Goal: Task Accomplishment & Management: Manage account settings

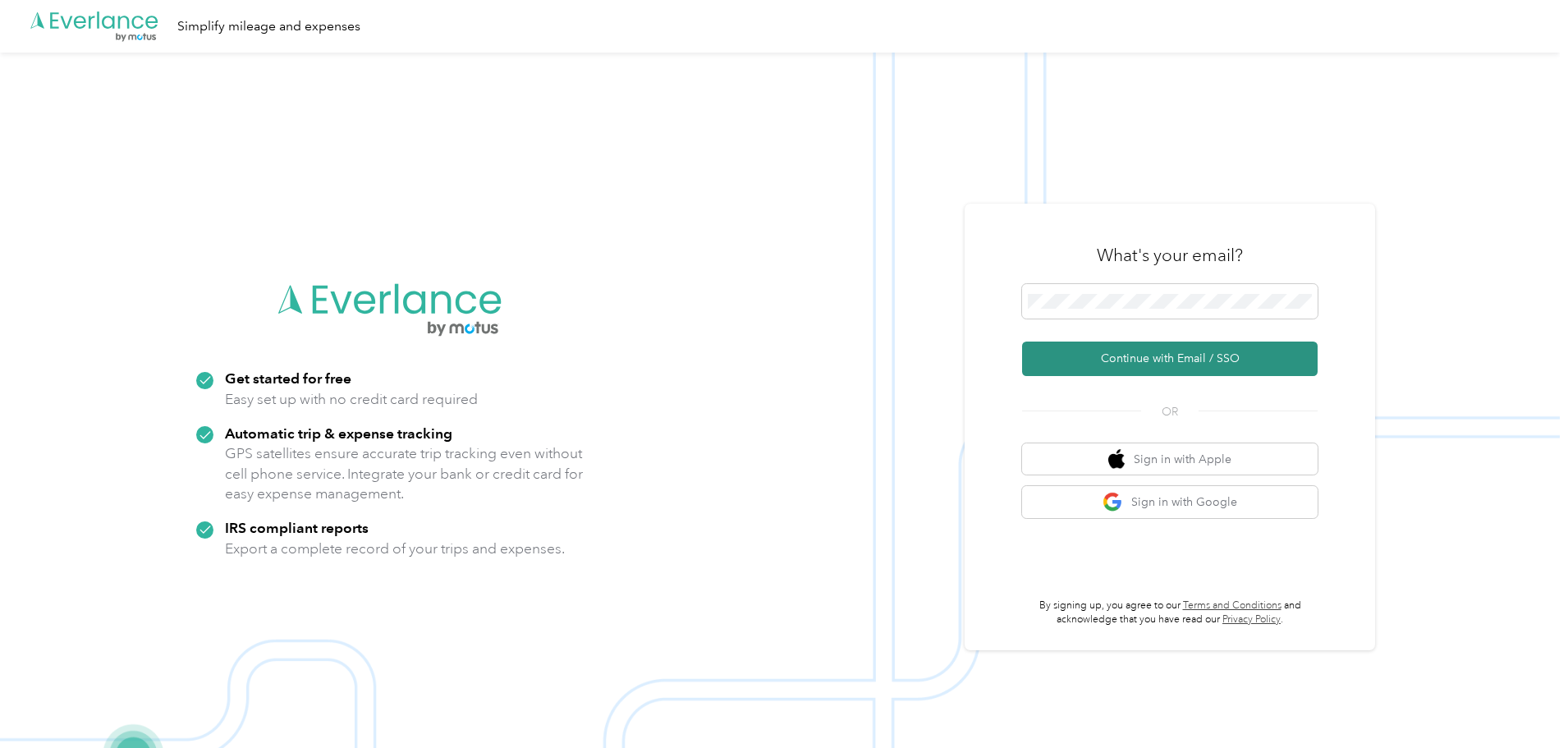
click at [1146, 359] on button "Continue with Email / SSO" at bounding box center [1170, 359] width 296 height 35
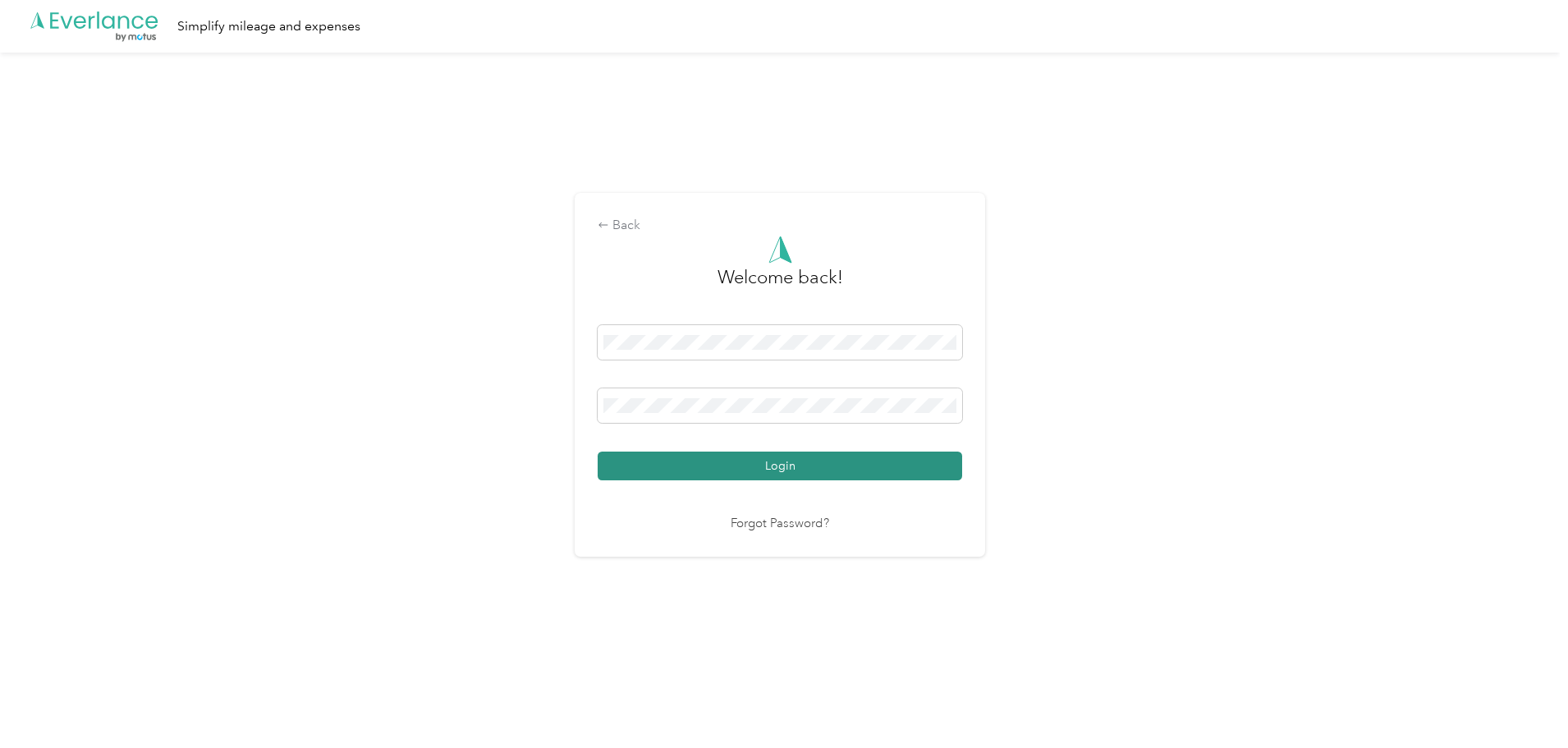
click at [732, 465] on button "Login" at bounding box center [779, 465] width 364 height 28
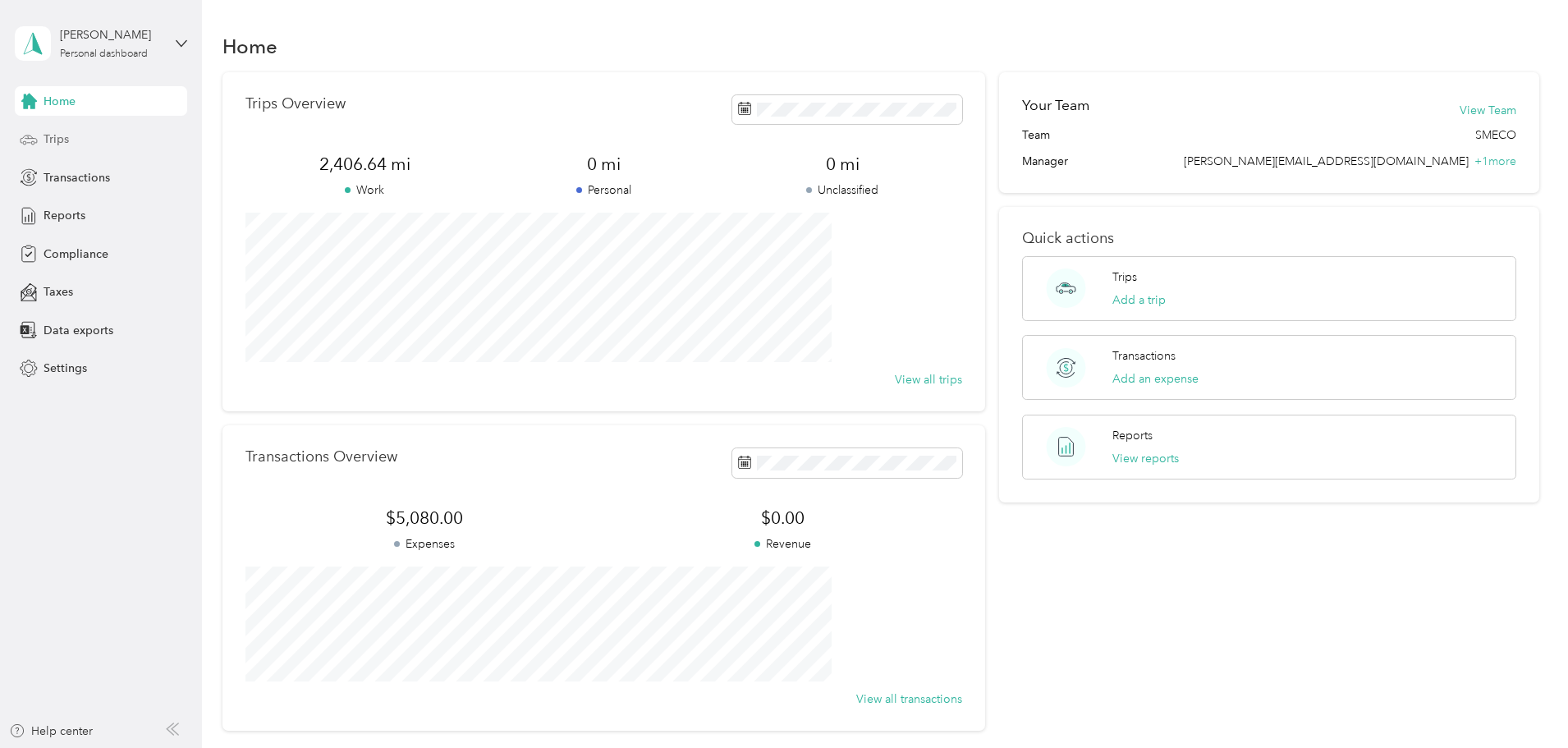
click at [68, 142] on div "Trips" at bounding box center [100, 140] width 173 height 29
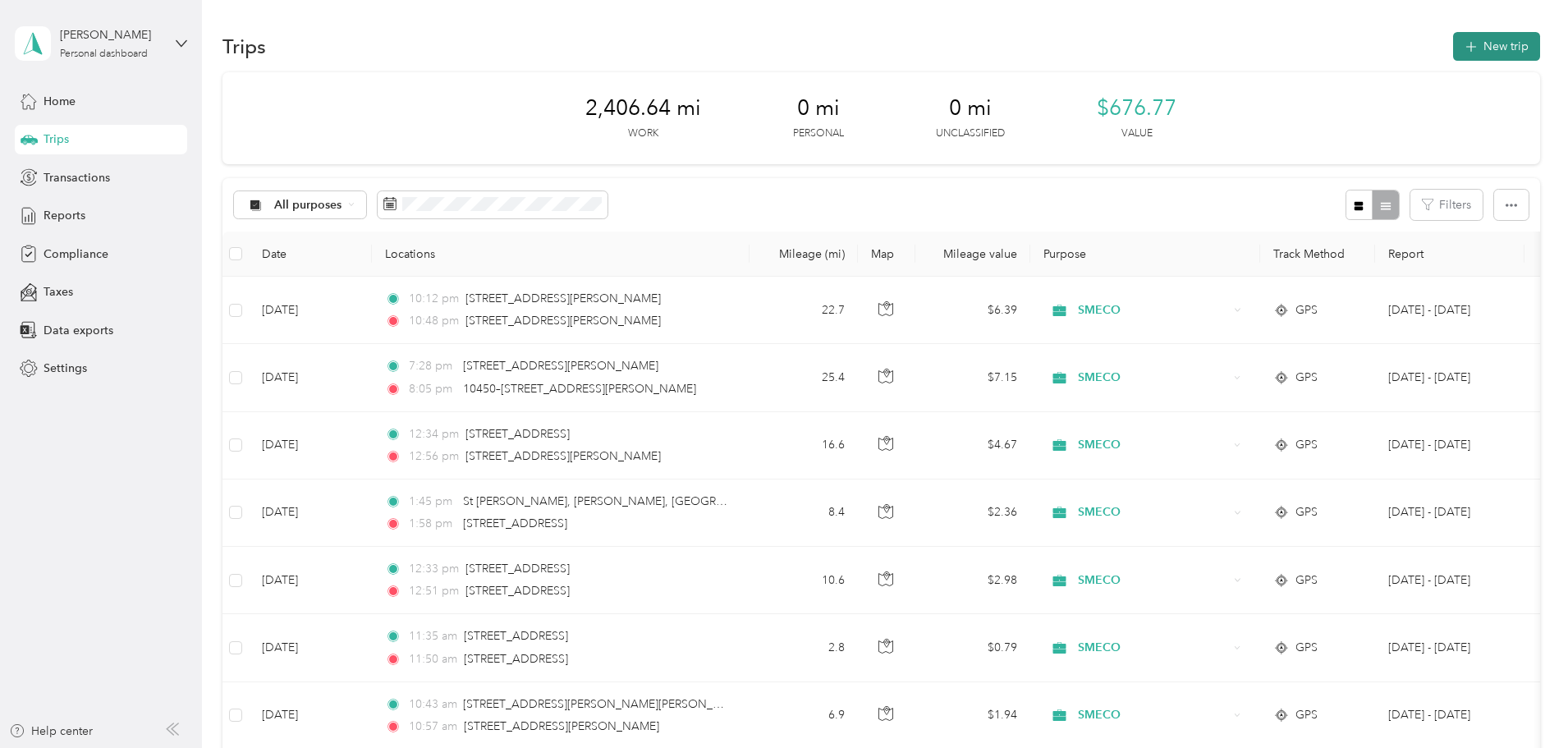
click at [1453, 45] on button "New trip" at bounding box center [1496, 46] width 87 height 28
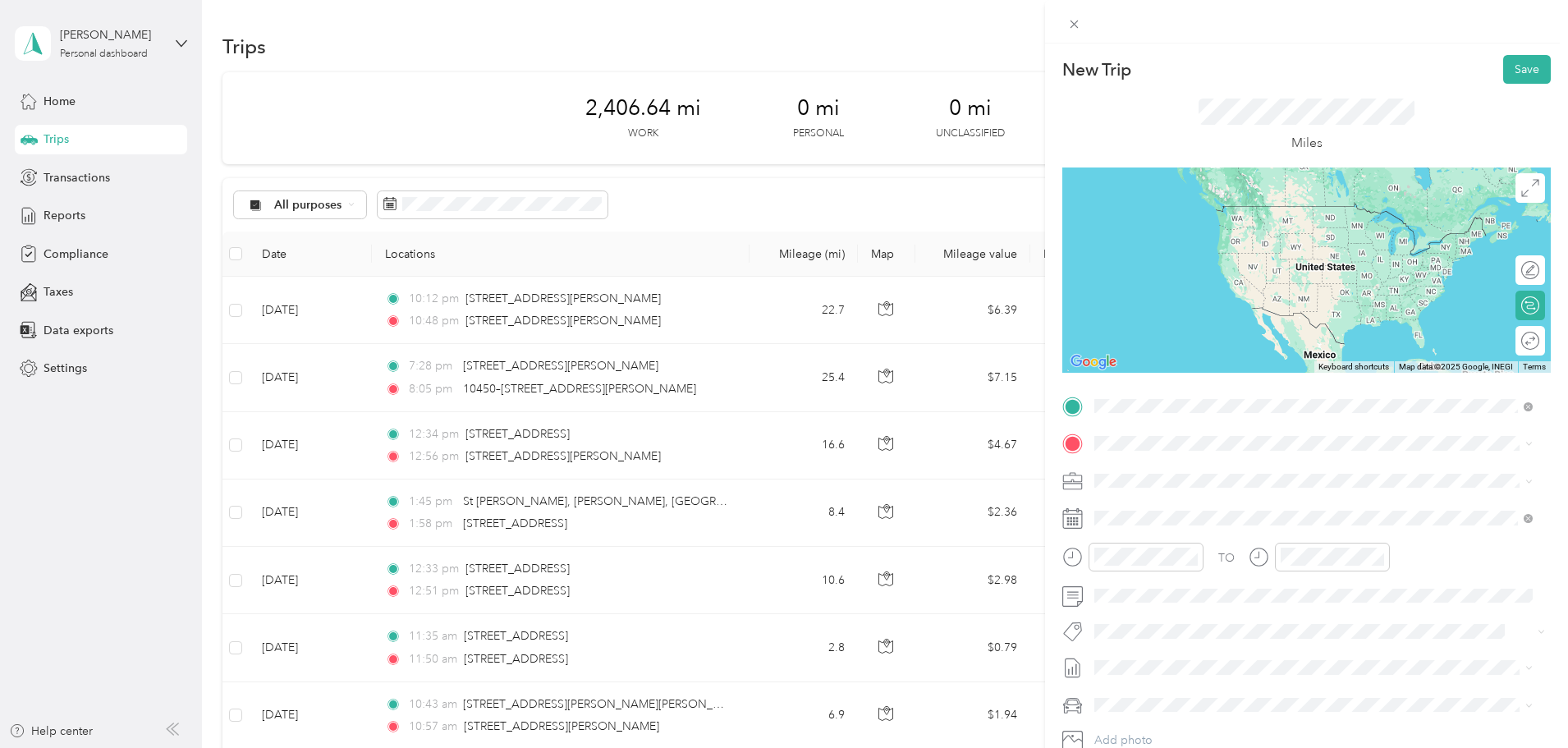
click at [1180, 472] on span "[STREET_ADDRESS][US_STATE]" at bounding box center [1207, 466] width 164 height 15
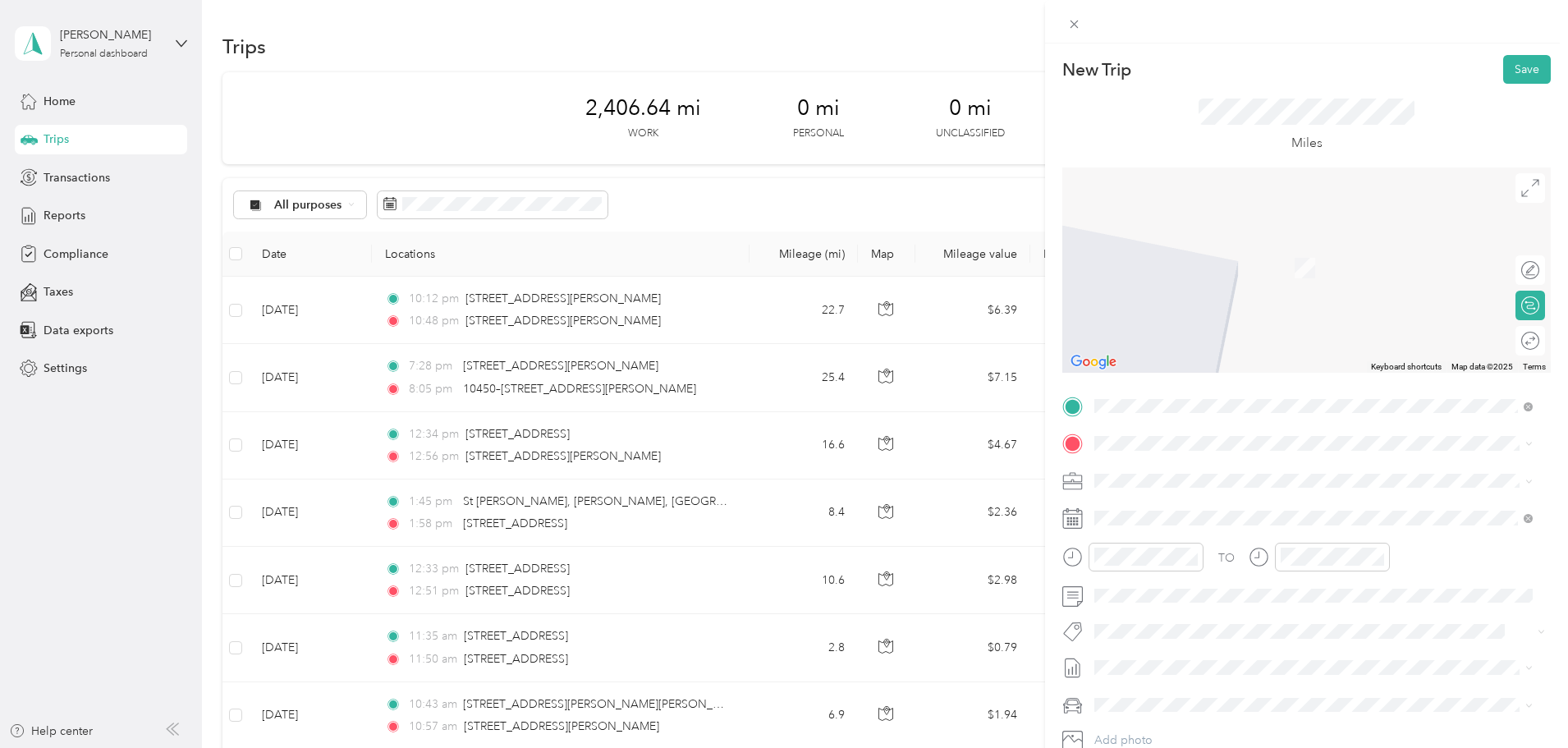
click at [1159, 507] on span "[STREET_ADDRESS][US_STATE]" at bounding box center [1207, 499] width 164 height 15
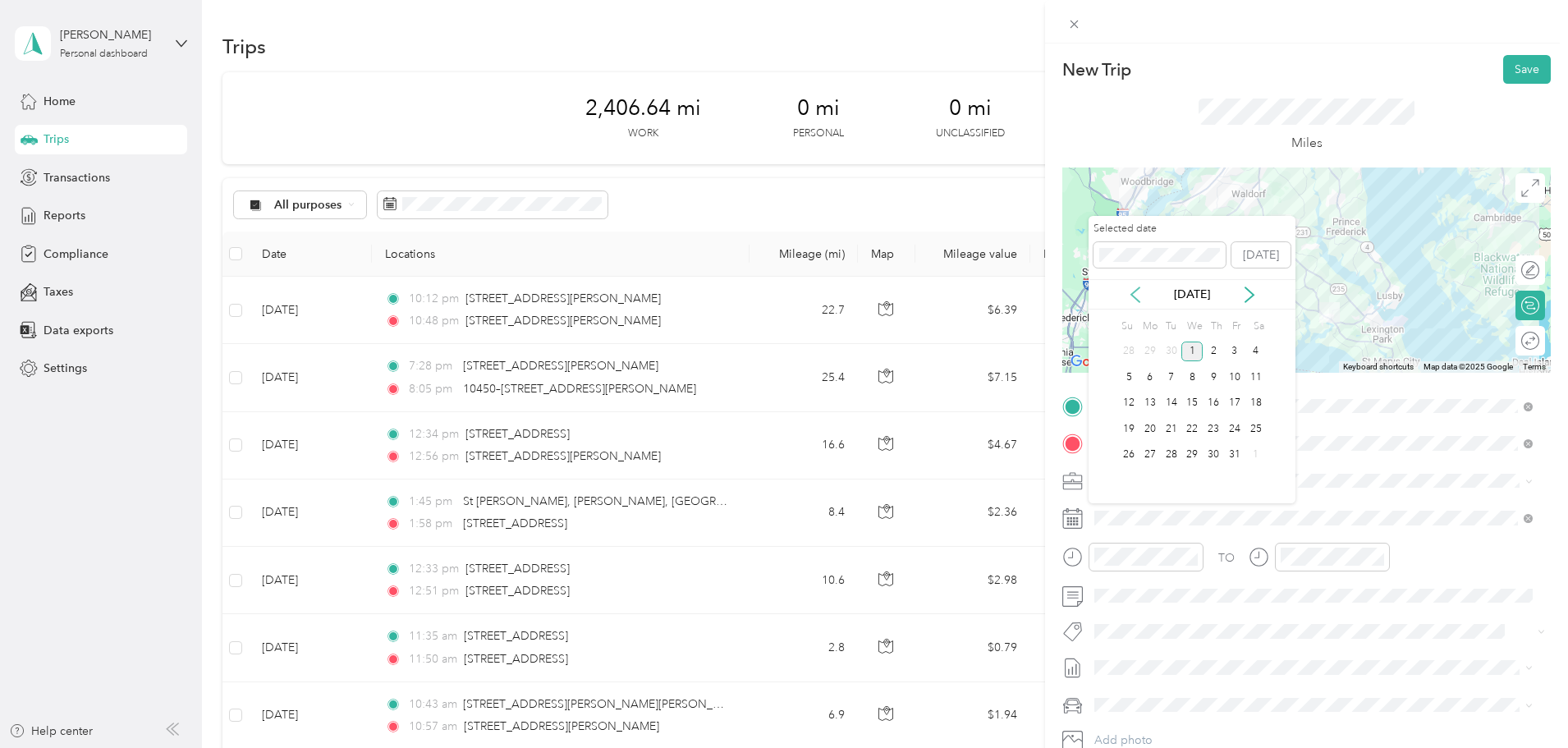
click at [1138, 296] on icon at bounding box center [1135, 295] width 16 height 16
click at [1168, 352] on div "2" at bounding box center [1171, 352] width 21 height 20
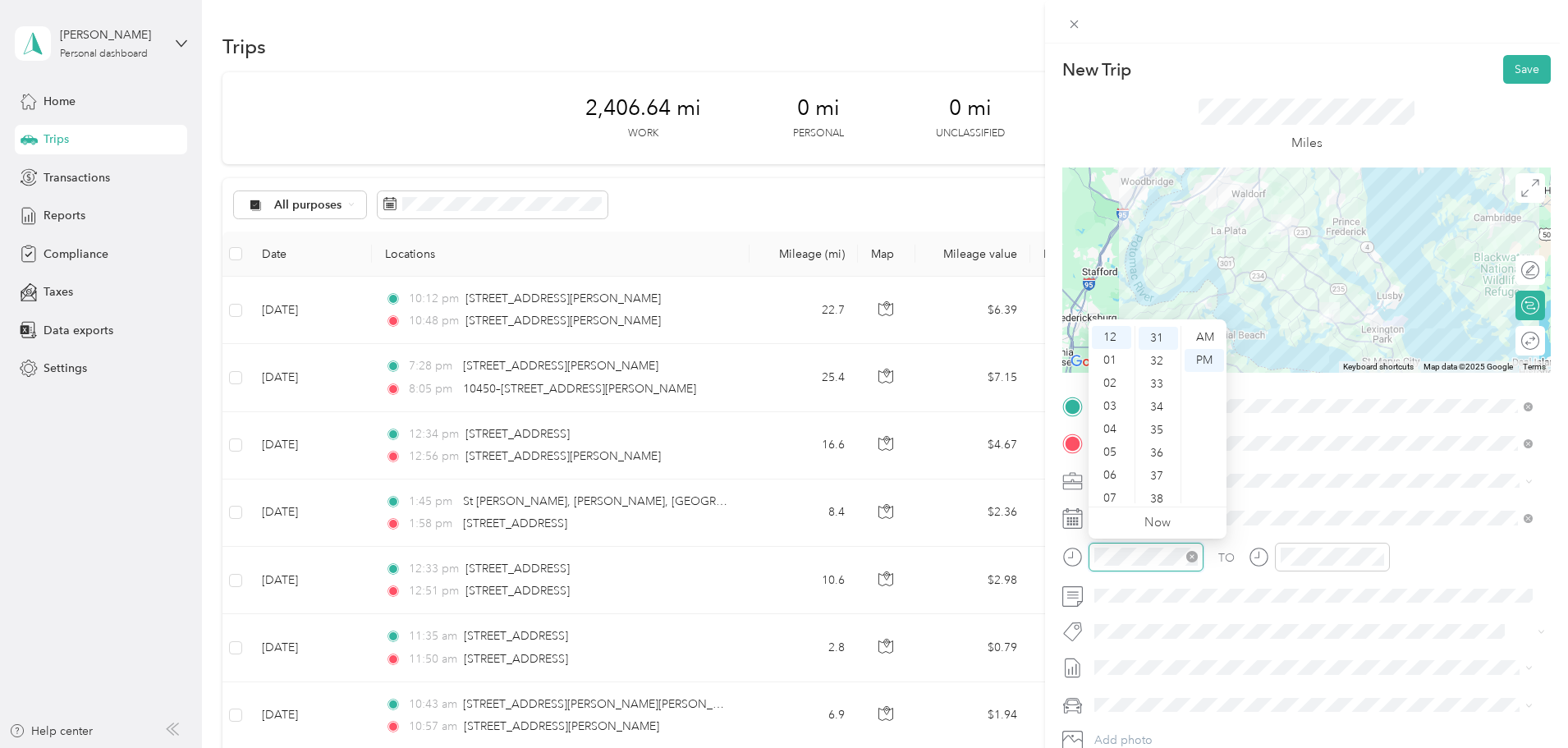
scroll to position [712, 0]
click at [1108, 472] on div "06" at bounding box center [1110, 475] width 39 height 23
click at [1204, 337] on div "AM" at bounding box center [1204, 337] width 39 height 23
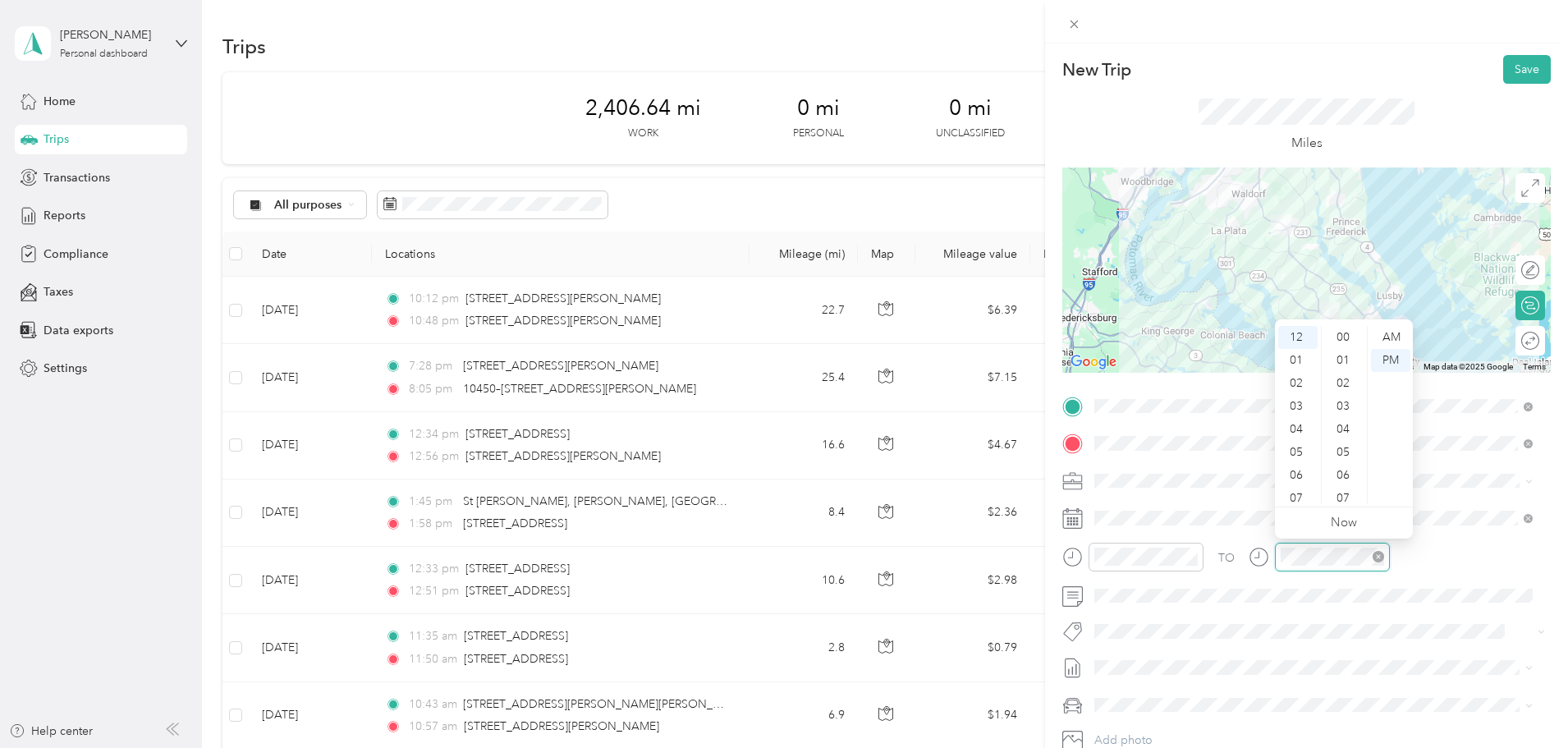
scroll to position [712, 0]
click at [1303, 496] on div "07" at bounding box center [1297, 498] width 39 height 23
click at [1344, 380] on div "11" at bounding box center [1344, 370] width 39 height 23
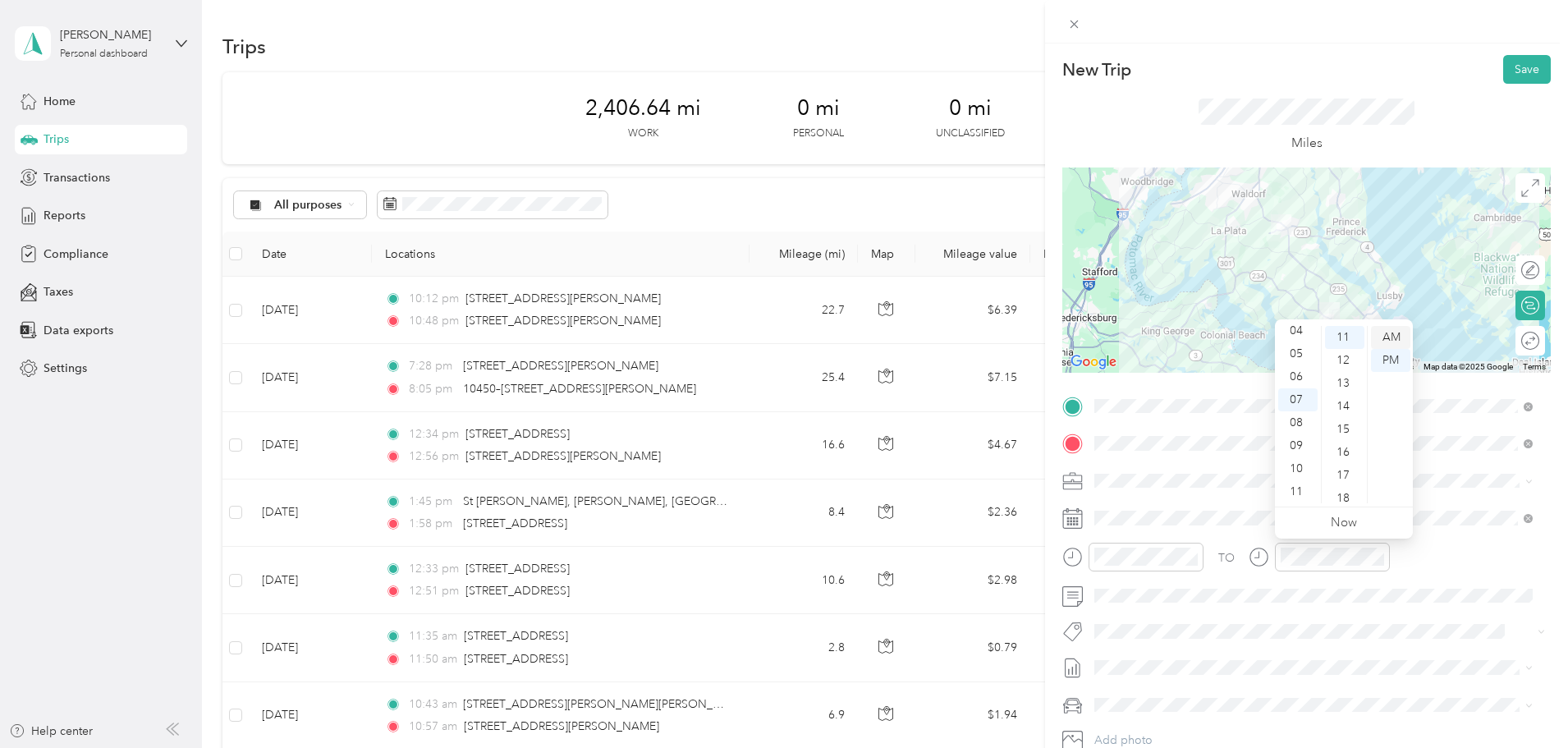
click at [1391, 338] on div "AM" at bounding box center [1390, 337] width 39 height 23
click at [1517, 68] on button "Save" at bounding box center [1527, 68] width 47 height 28
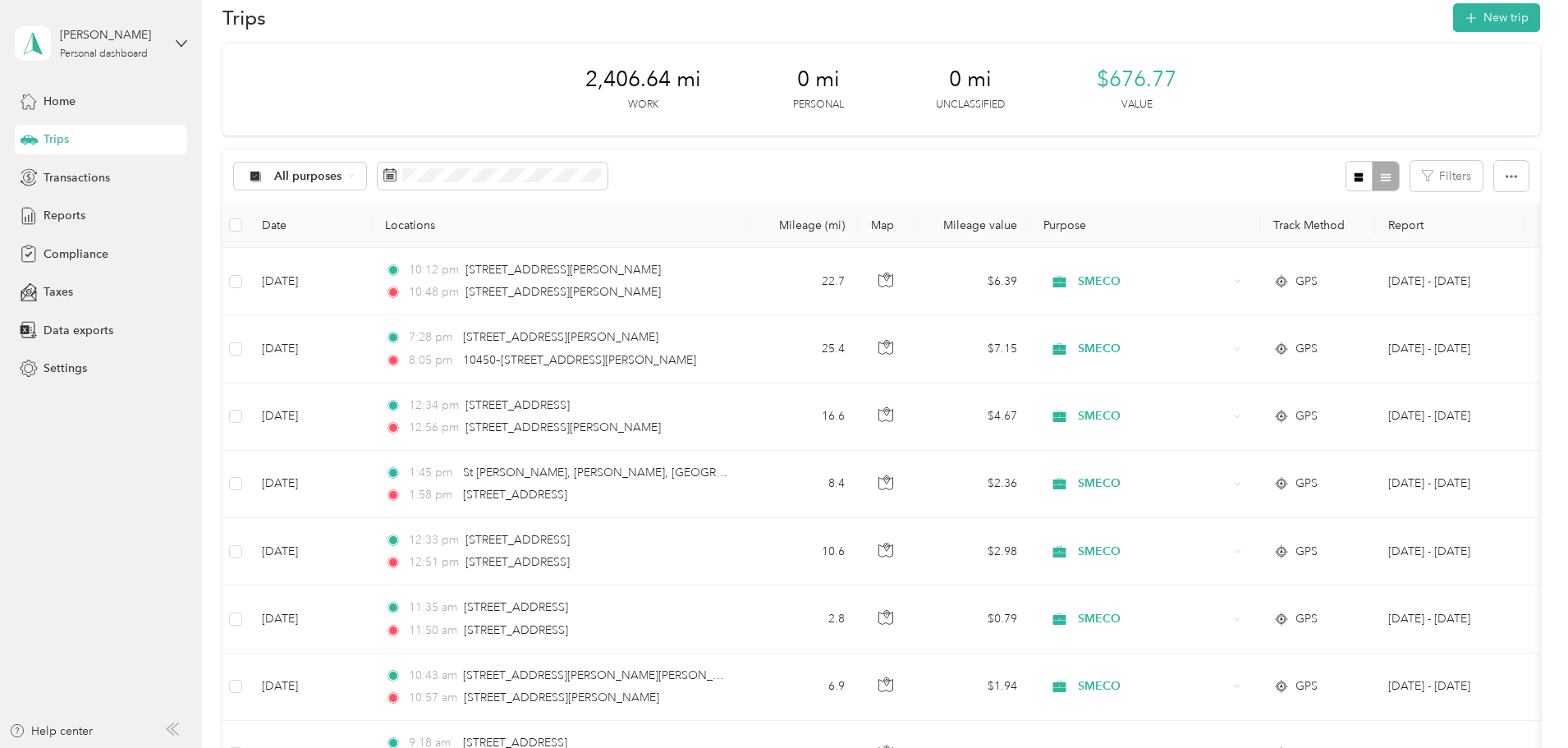
scroll to position [0, 0]
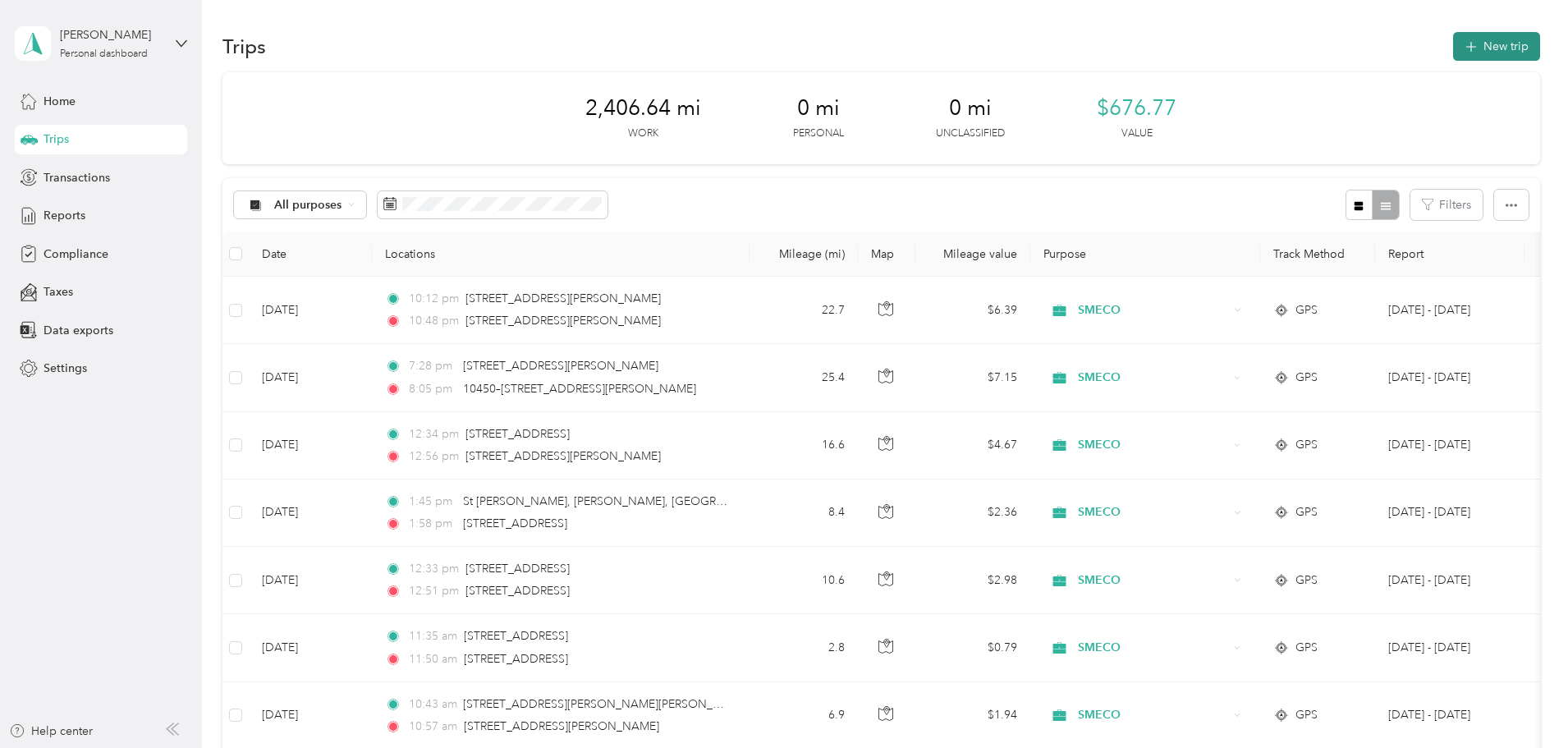
click at [1453, 48] on button "New trip" at bounding box center [1496, 46] width 87 height 28
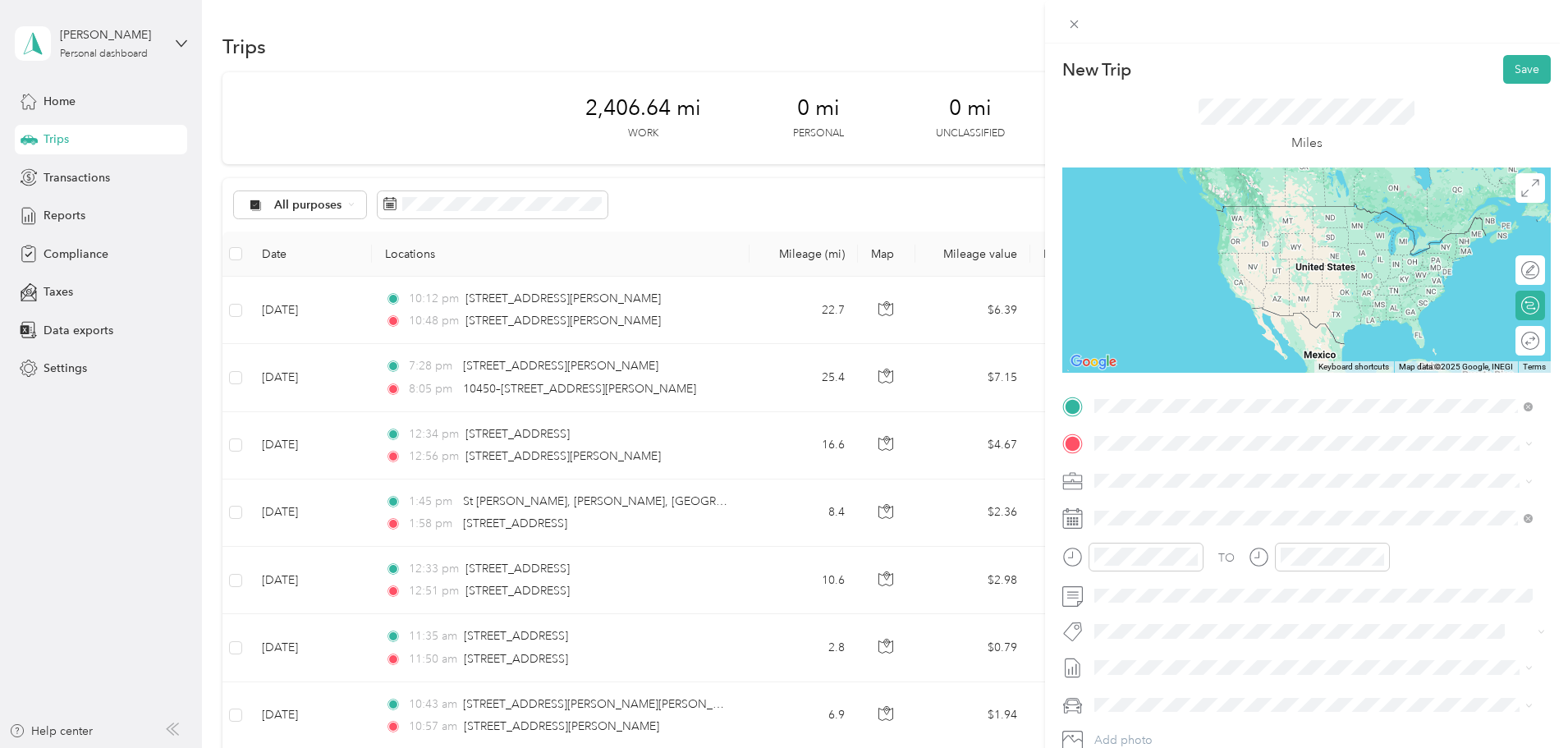
click at [1189, 464] on span "[STREET_ADDRESS][US_STATE]" at bounding box center [1207, 466] width 164 height 15
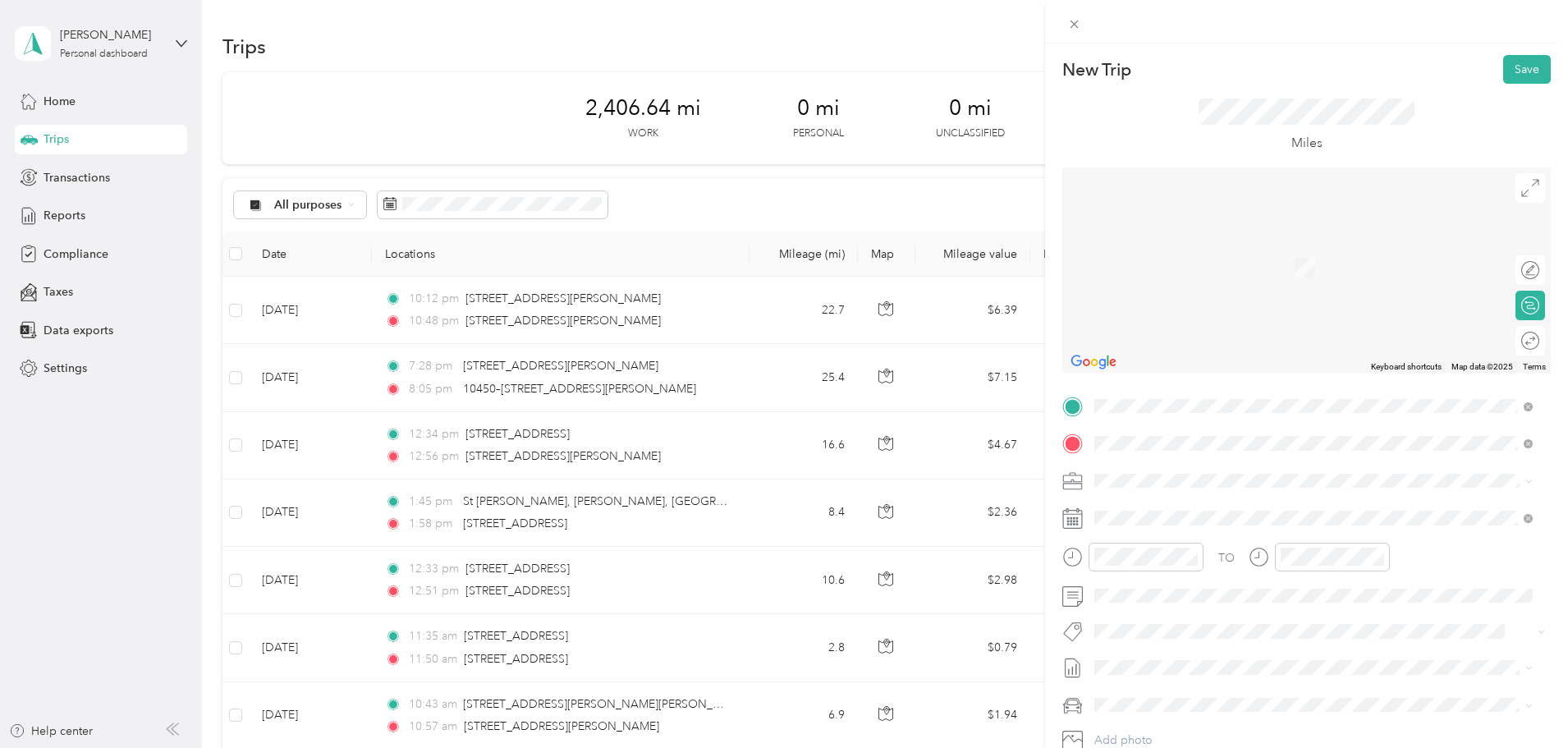
click at [1142, 502] on span "[STREET_ADDRESS][US_STATE]" at bounding box center [1207, 502] width 164 height 15
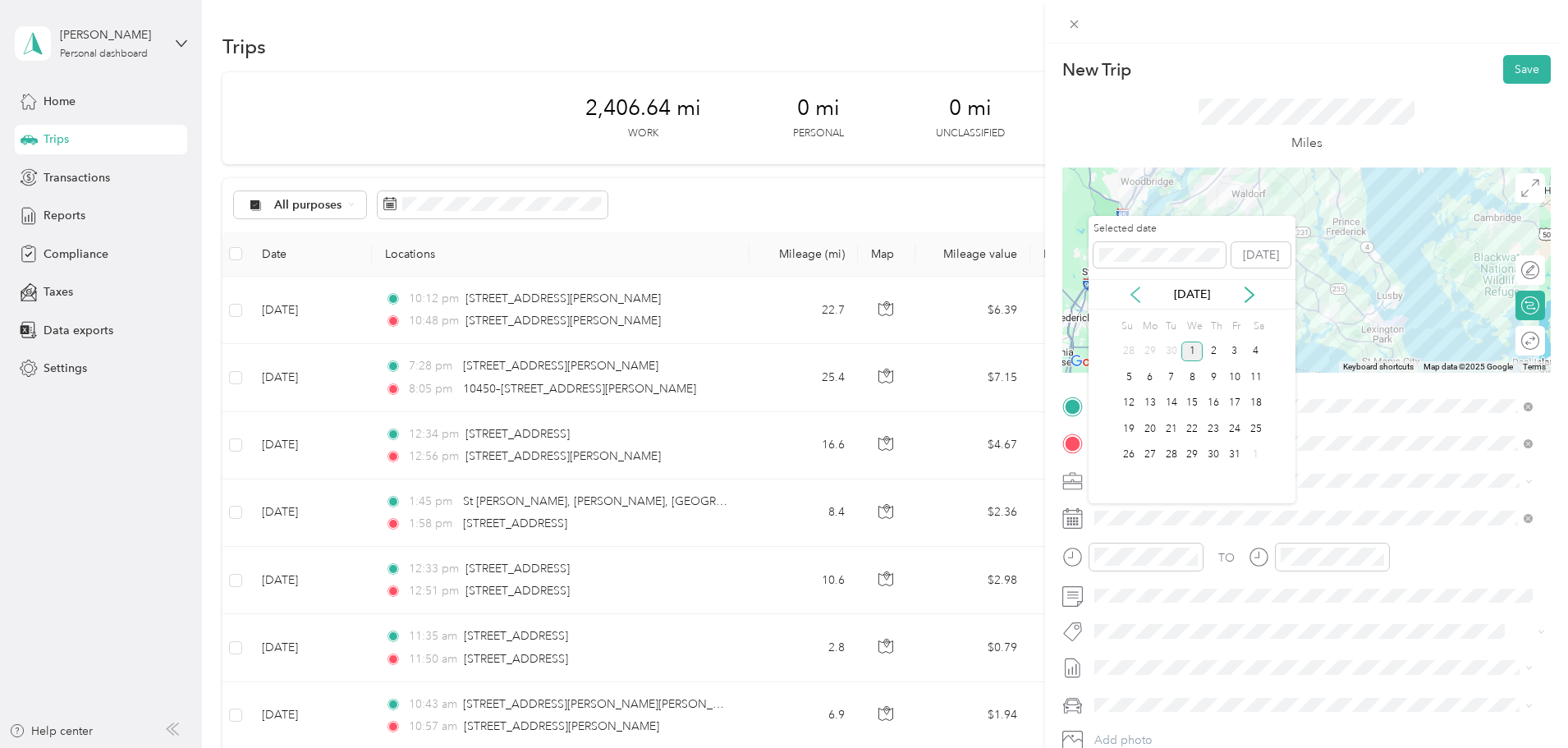
click at [1131, 292] on icon at bounding box center [1135, 295] width 16 height 16
click at [1171, 355] on div "2" at bounding box center [1171, 352] width 21 height 20
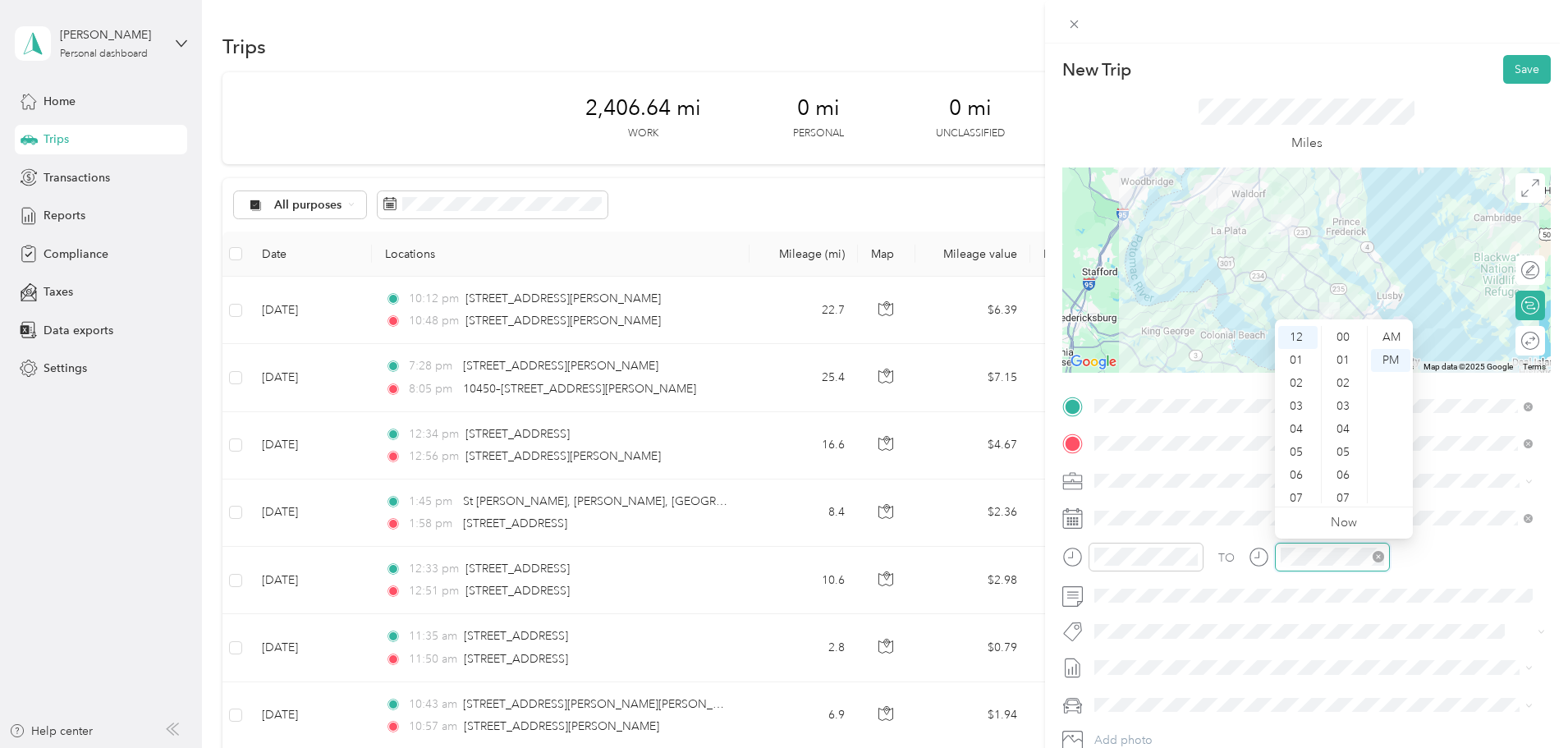
scroll to position [735, 0]
click at [1301, 363] on div "01" at bounding box center [1297, 360] width 39 height 23
click at [1508, 67] on button "Save" at bounding box center [1527, 68] width 47 height 28
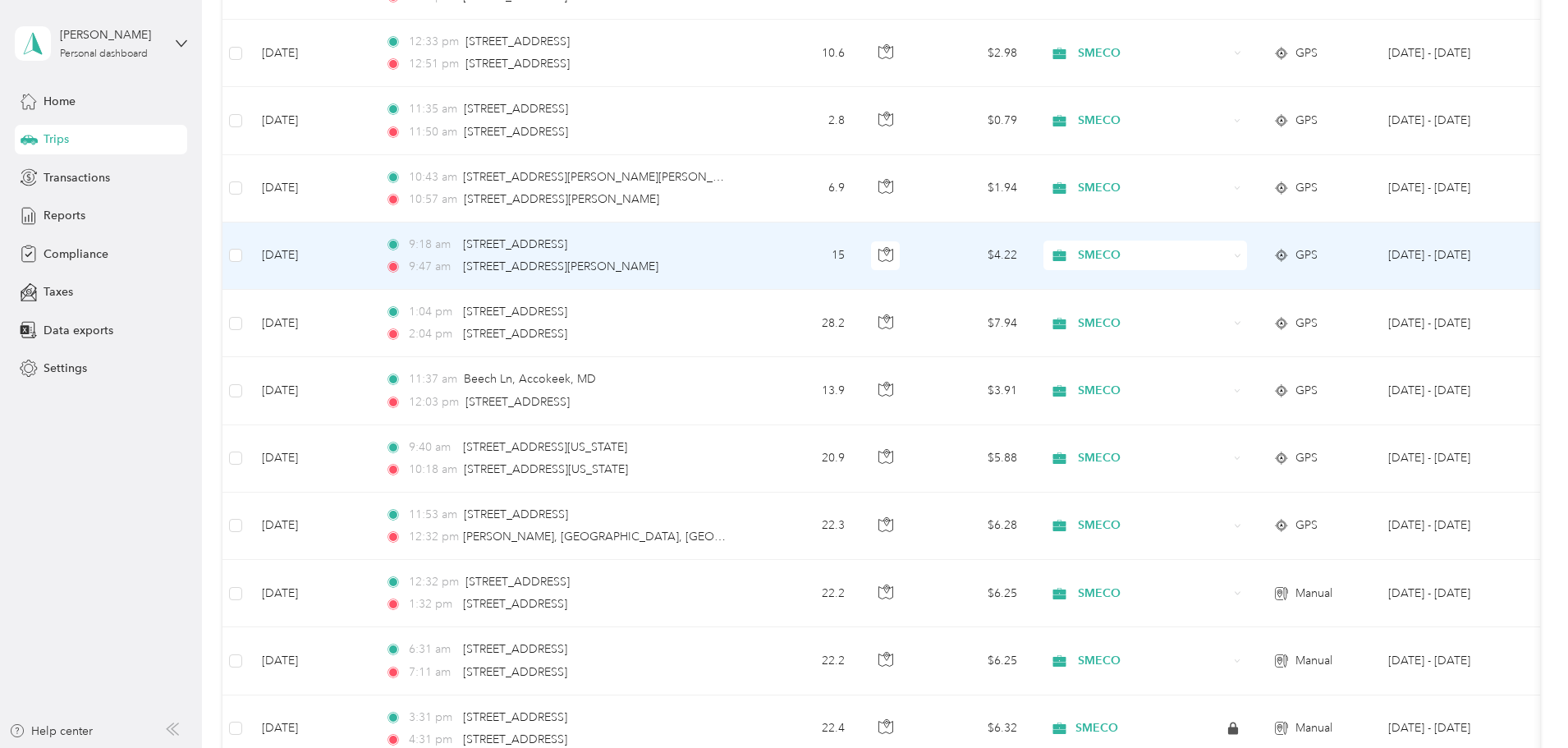
scroll to position [0, 0]
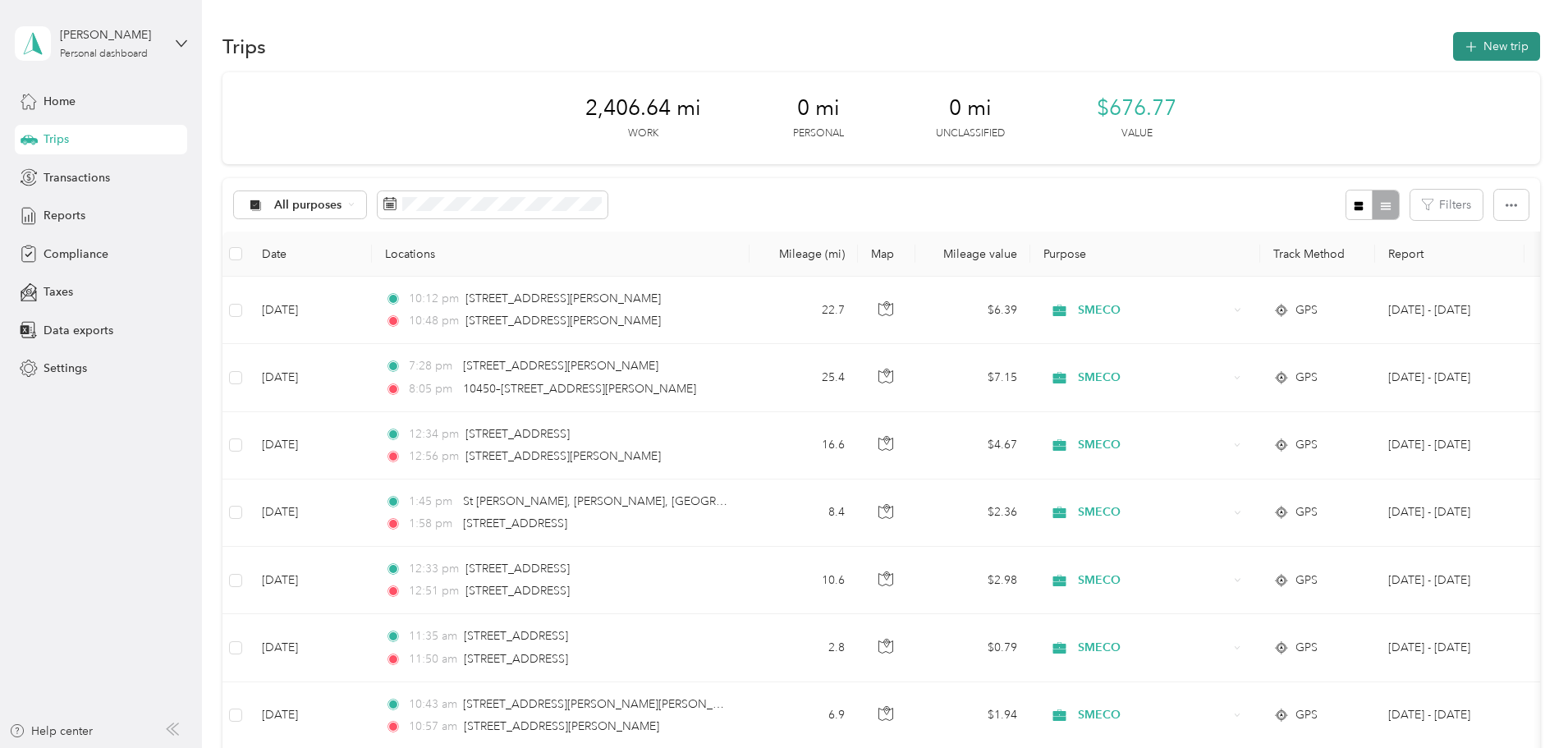
click at [1453, 47] on button "New trip" at bounding box center [1496, 46] width 87 height 28
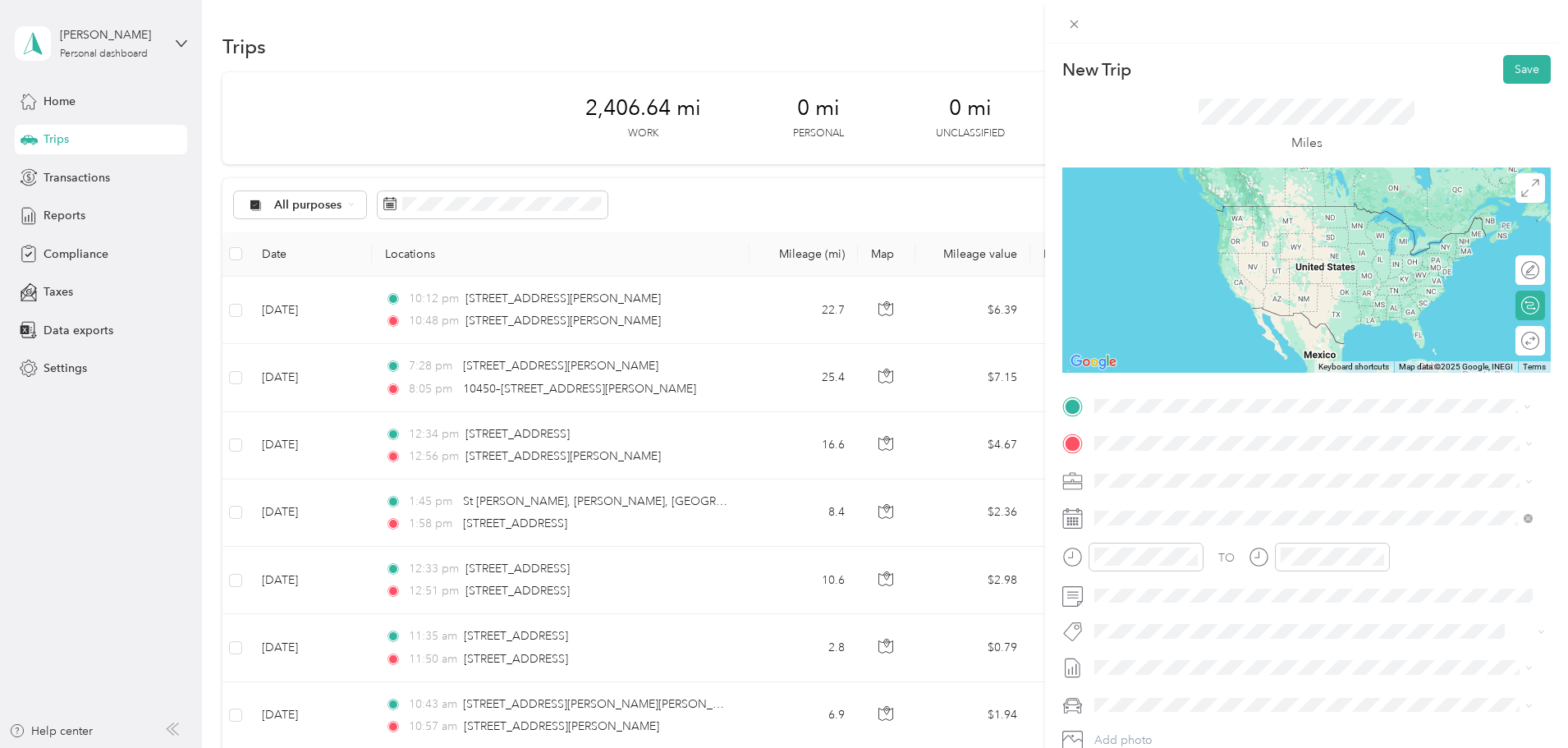
click at [1158, 473] on span "[STREET_ADDRESS][US_STATE]" at bounding box center [1207, 466] width 164 height 15
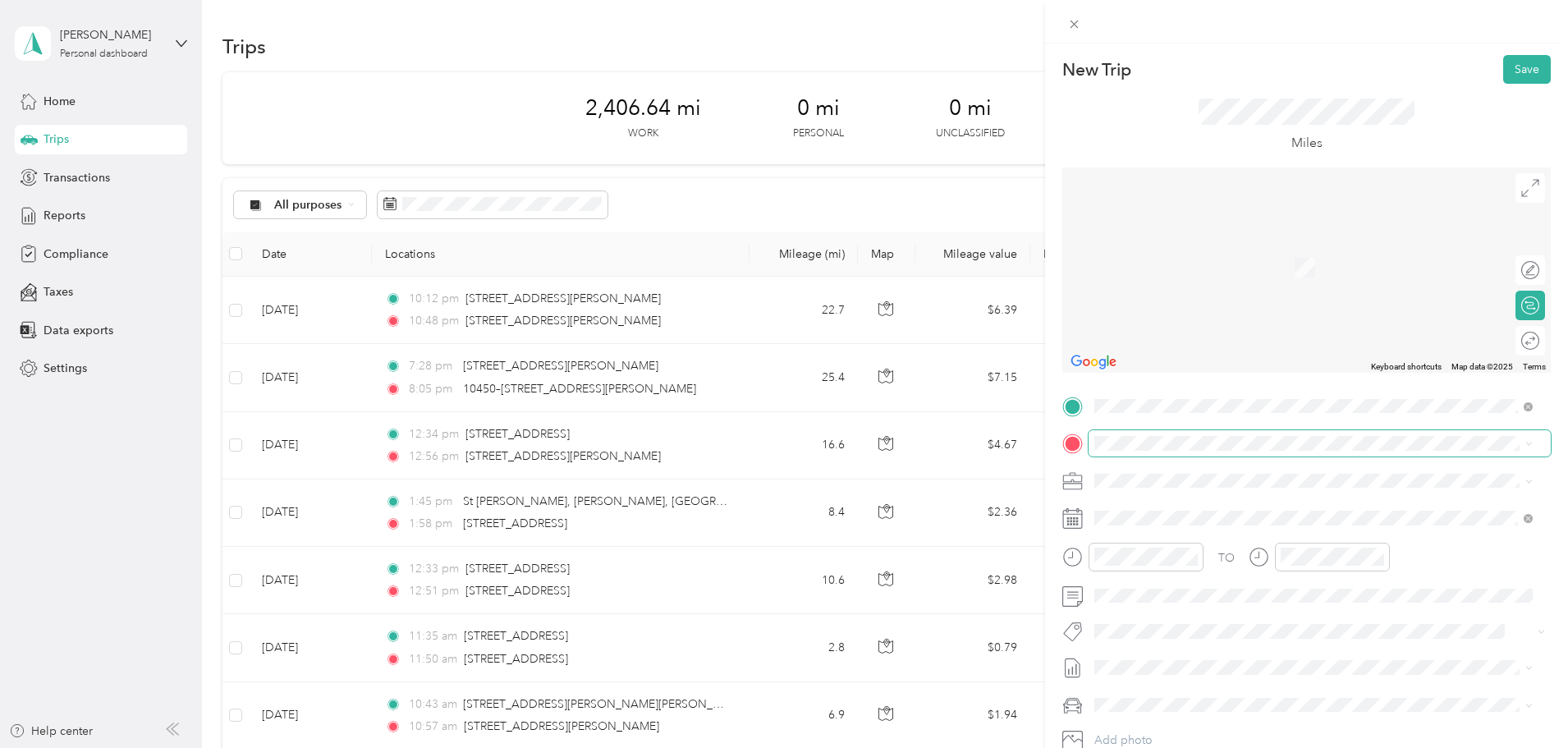
click at [1141, 452] on span at bounding box center [1320, 443] width 462 height 26
click at [1221, 508] on span "[STREET_ADDRESS][US_STATE]" at bounding box center [1207, 500] width 164 height 15
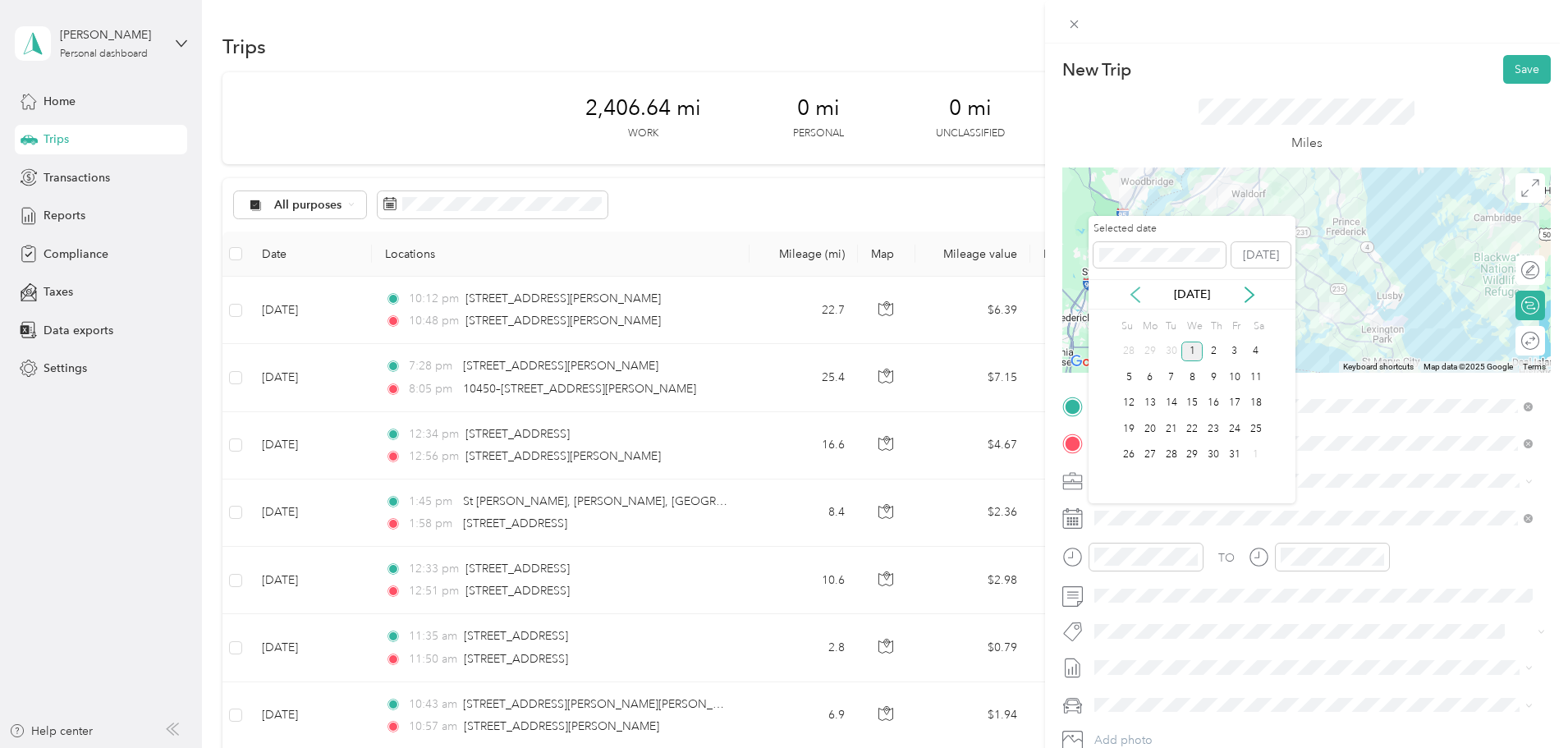
click at [1131, 292] on icon at bounding box center [1135, 295] width 16 height 16
click at [1193, 348] on div "3" at bounding box center [1191, 352] width 21 height 20
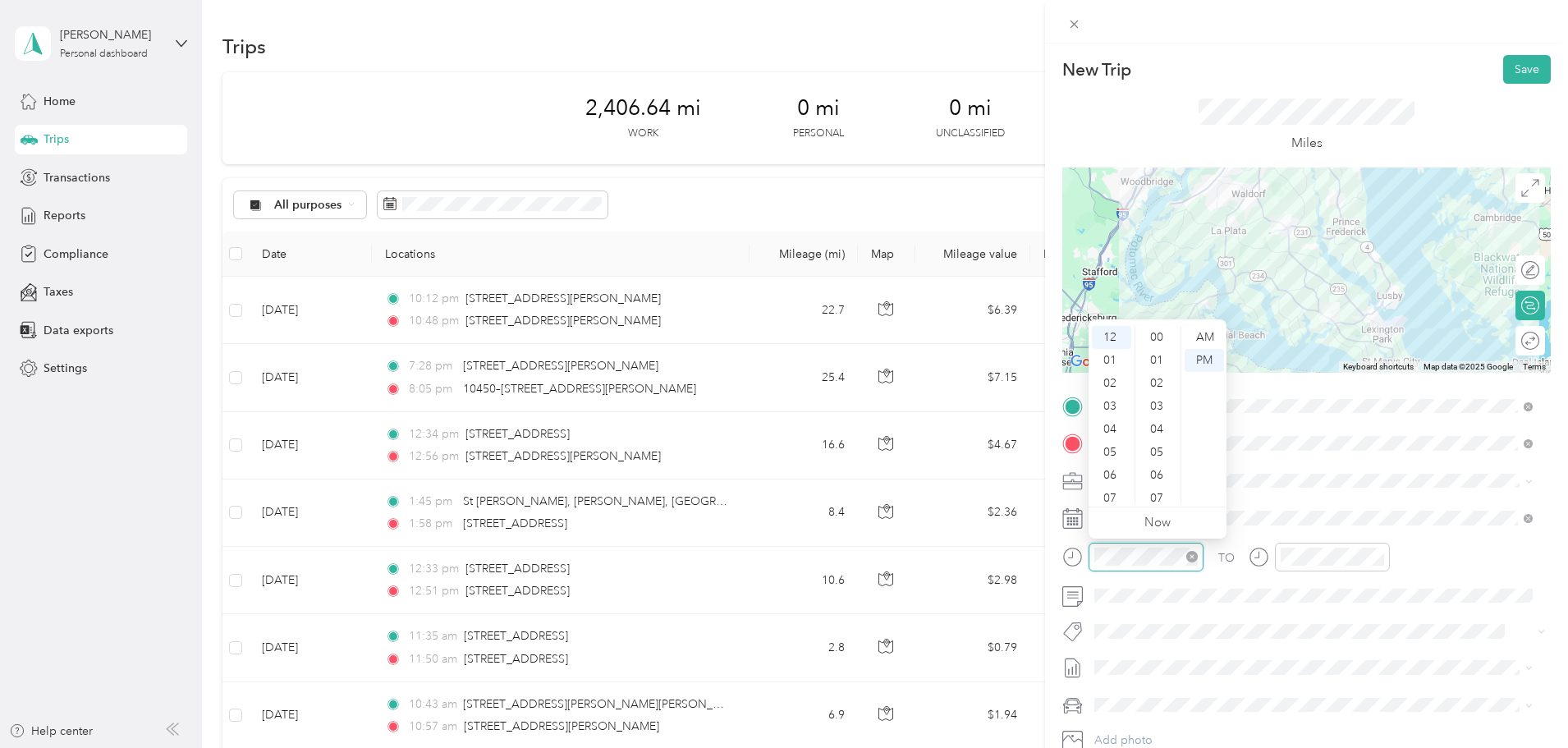
scroll to position [758, 0]
click at [1113, 384] on div "02" at bounding box center [1110, 383] width 39 height 23
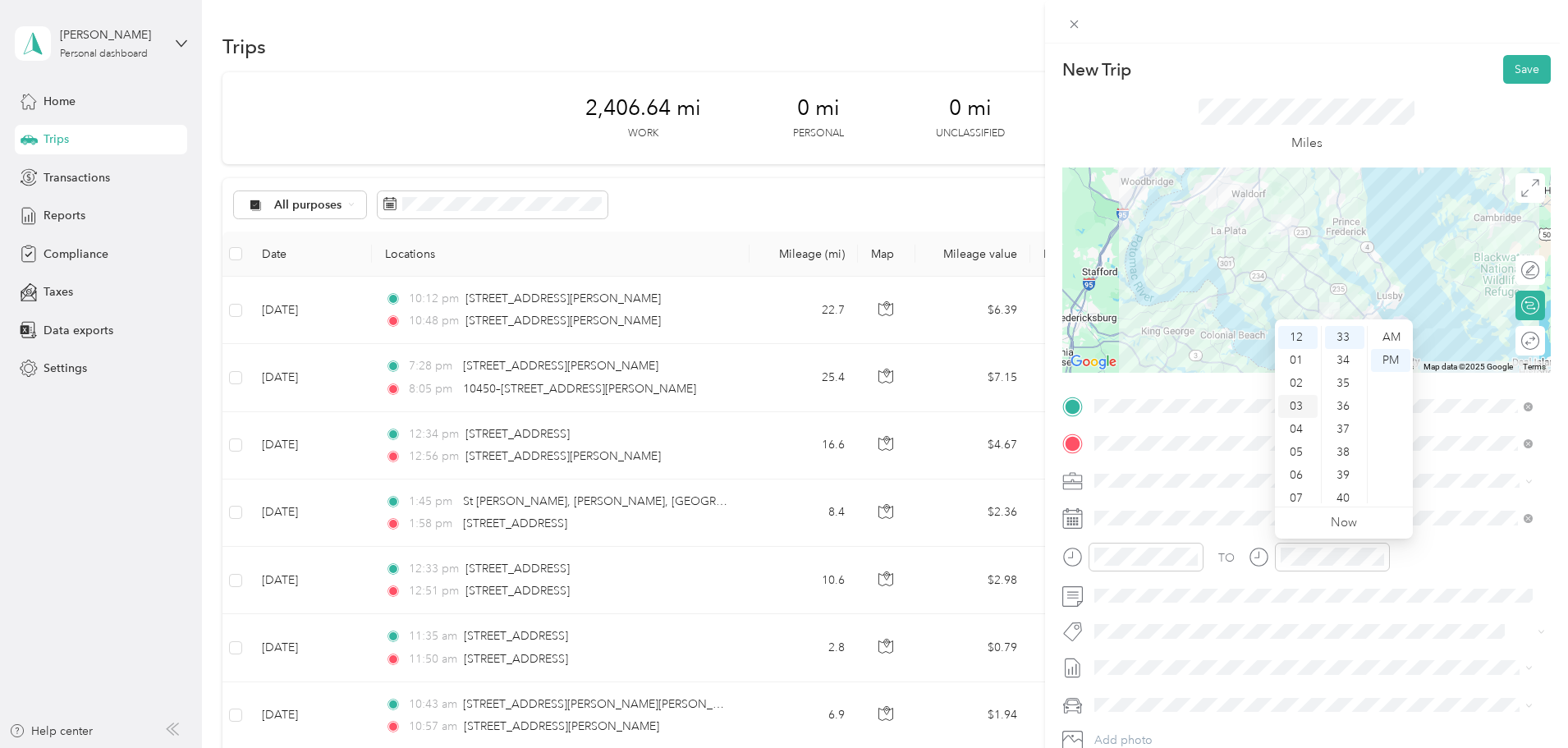
click at [1301, 402] on div "03" at bounding box center [1297, 406] width 39 height 23
click at [1505, 64] on button "Save" at bounding box center [1527, 68] width 47 height 28
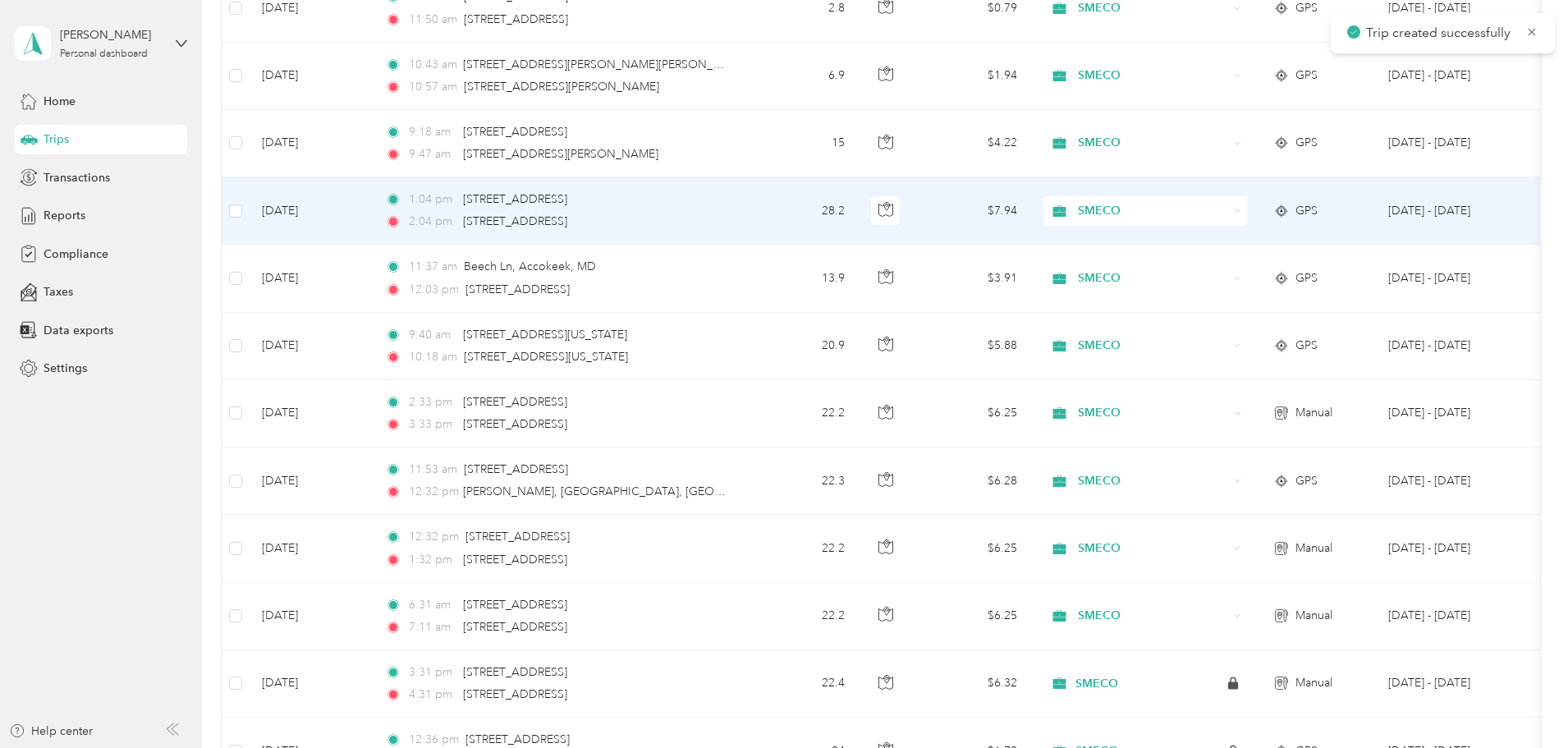
scroll to position [657, 0]
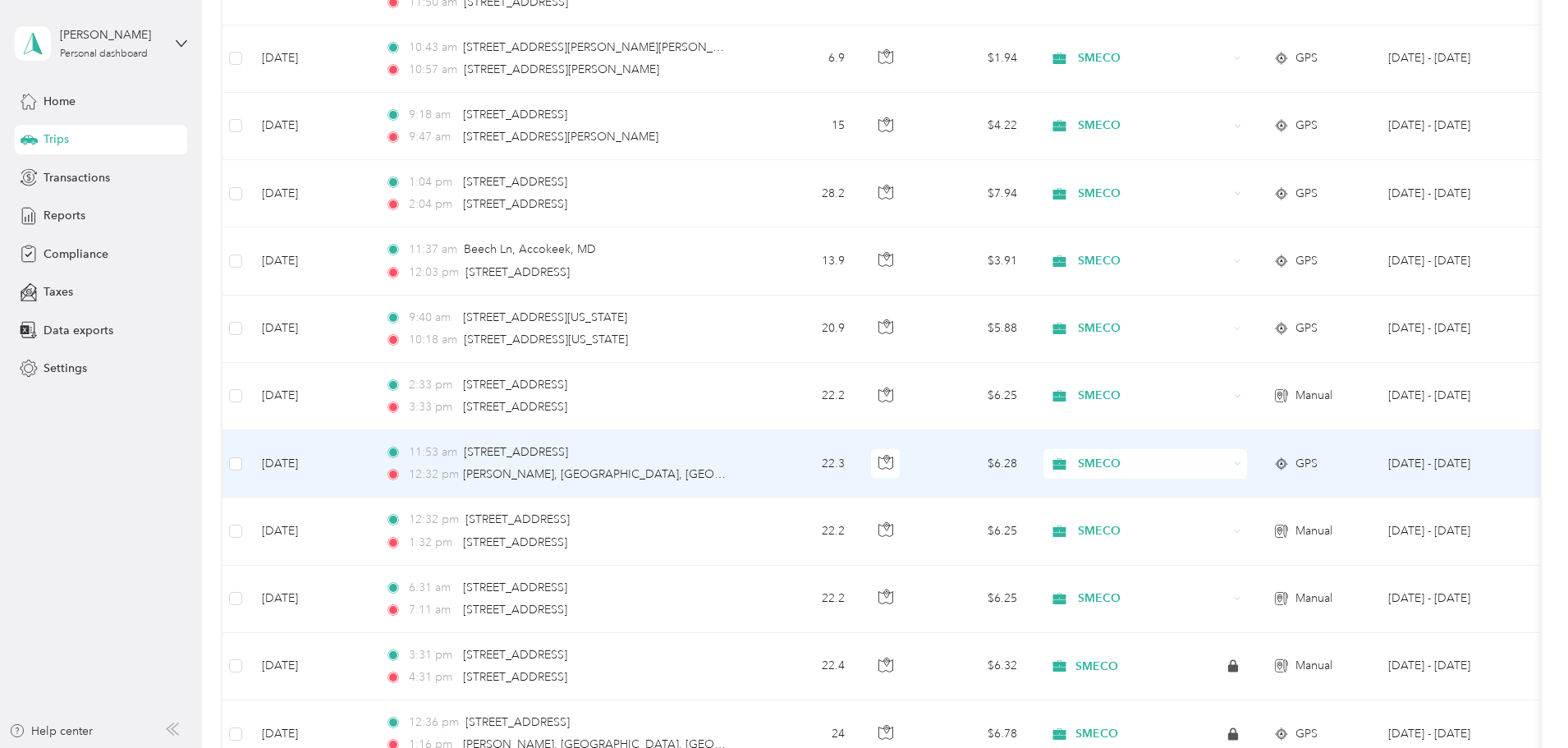
click at [372, 465] on td "[DATE]" at bounding box center [310, 464] width 123 height 68
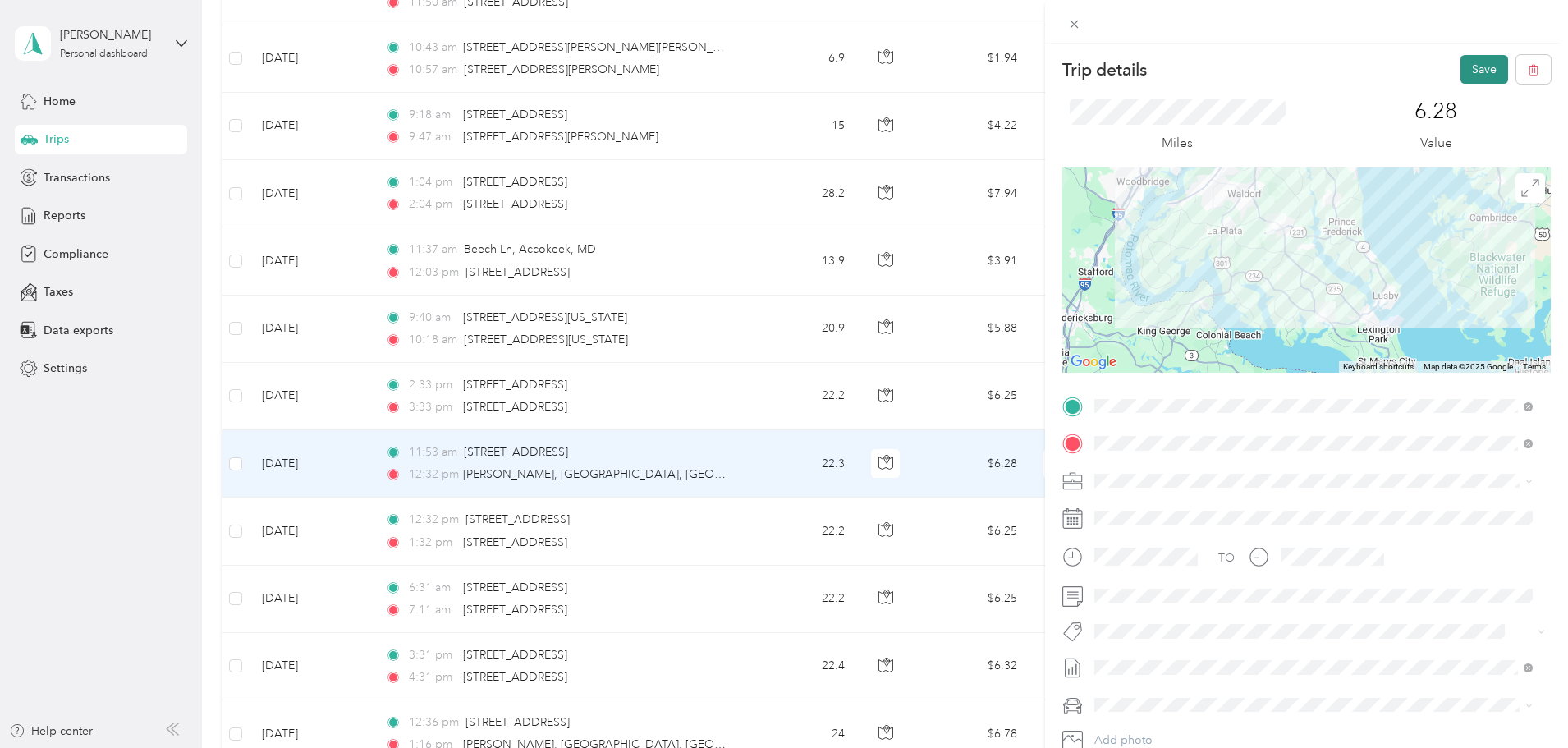
click at [1468, 69] on button "Save" at bounding box center [1484, 68] width 47 height 28
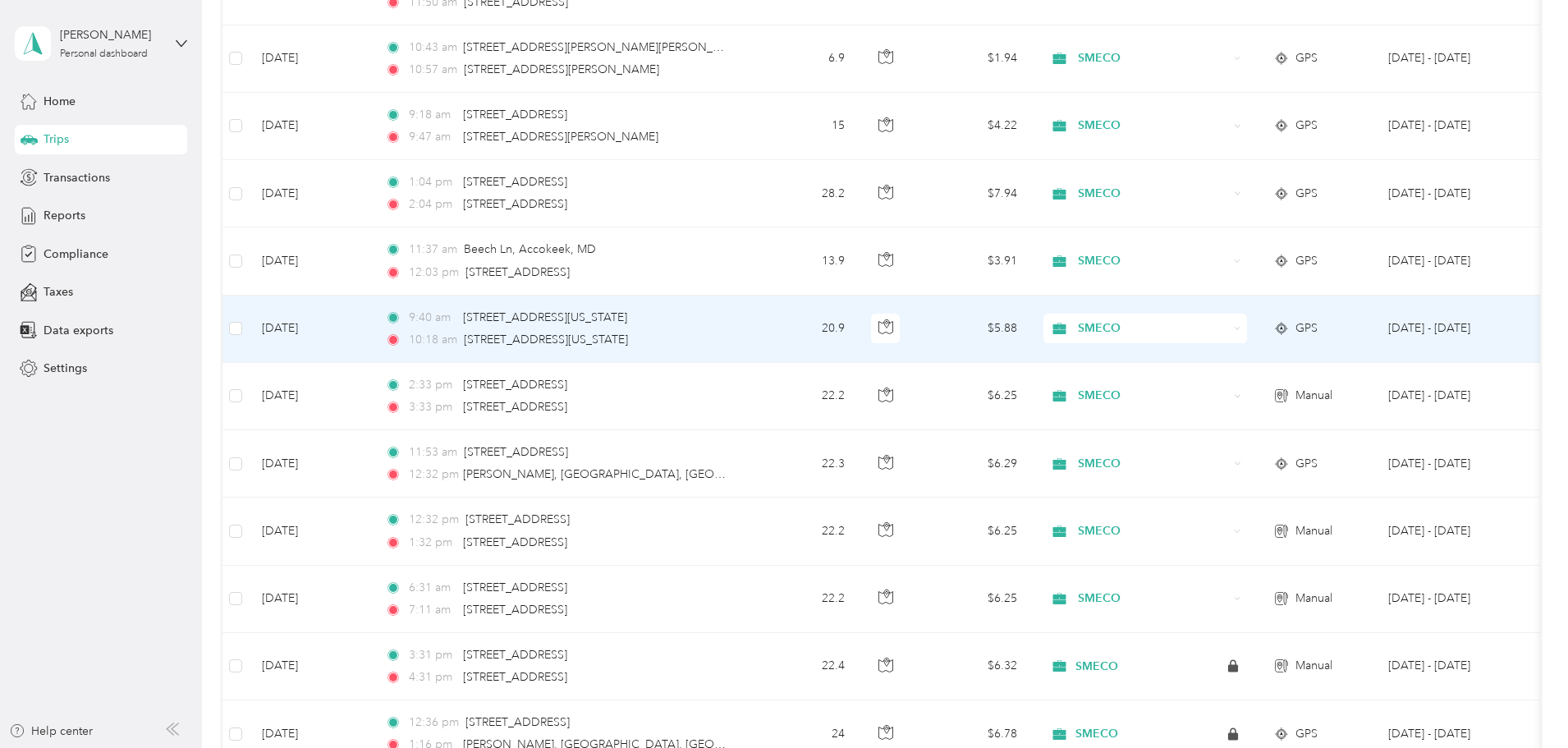
click at [372, 329] on td "[DATE]" at bounding box center [310, 330] width 123 height 68
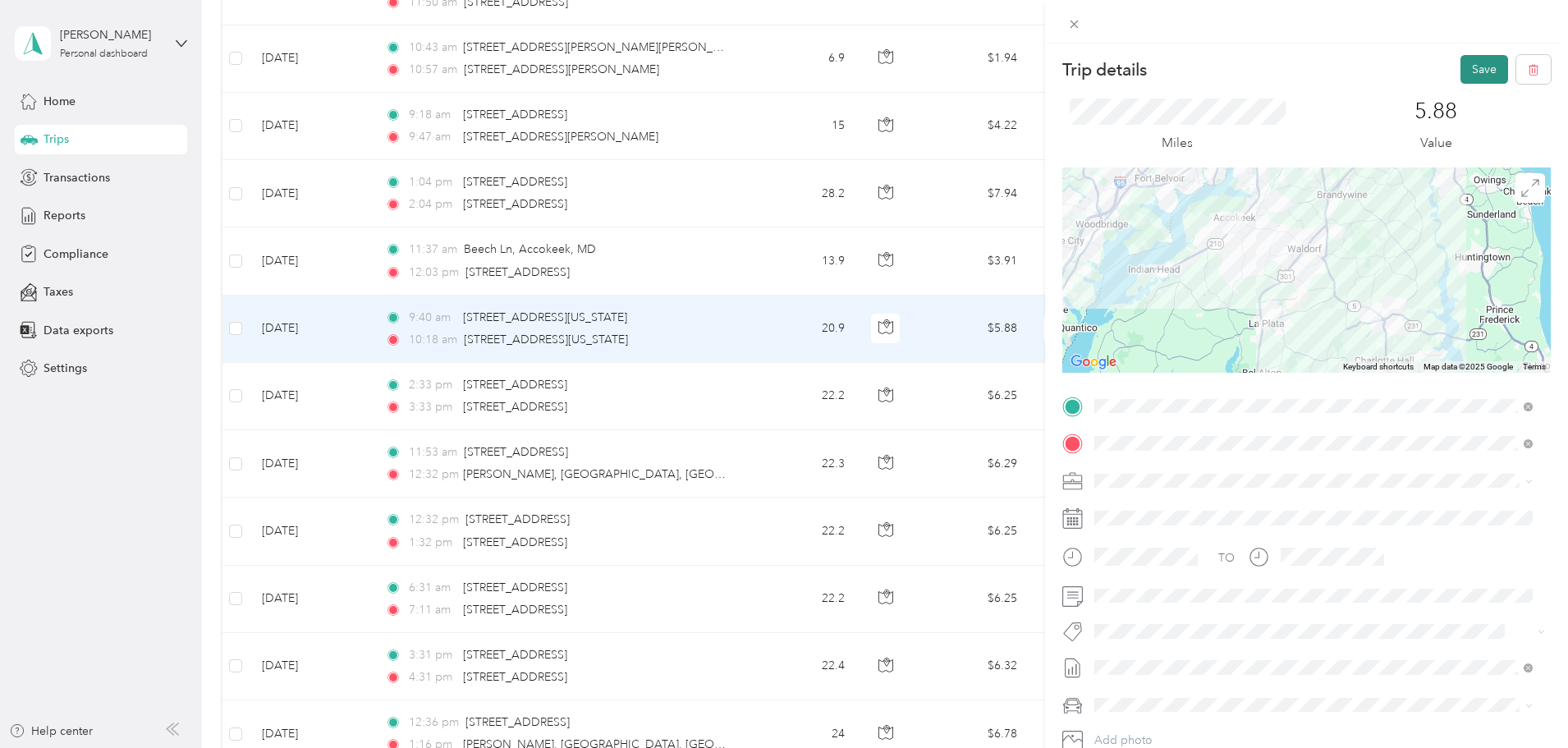
click at [1479, 66] on button "Save" at bounding box center [1484, 68] width 47 height 28
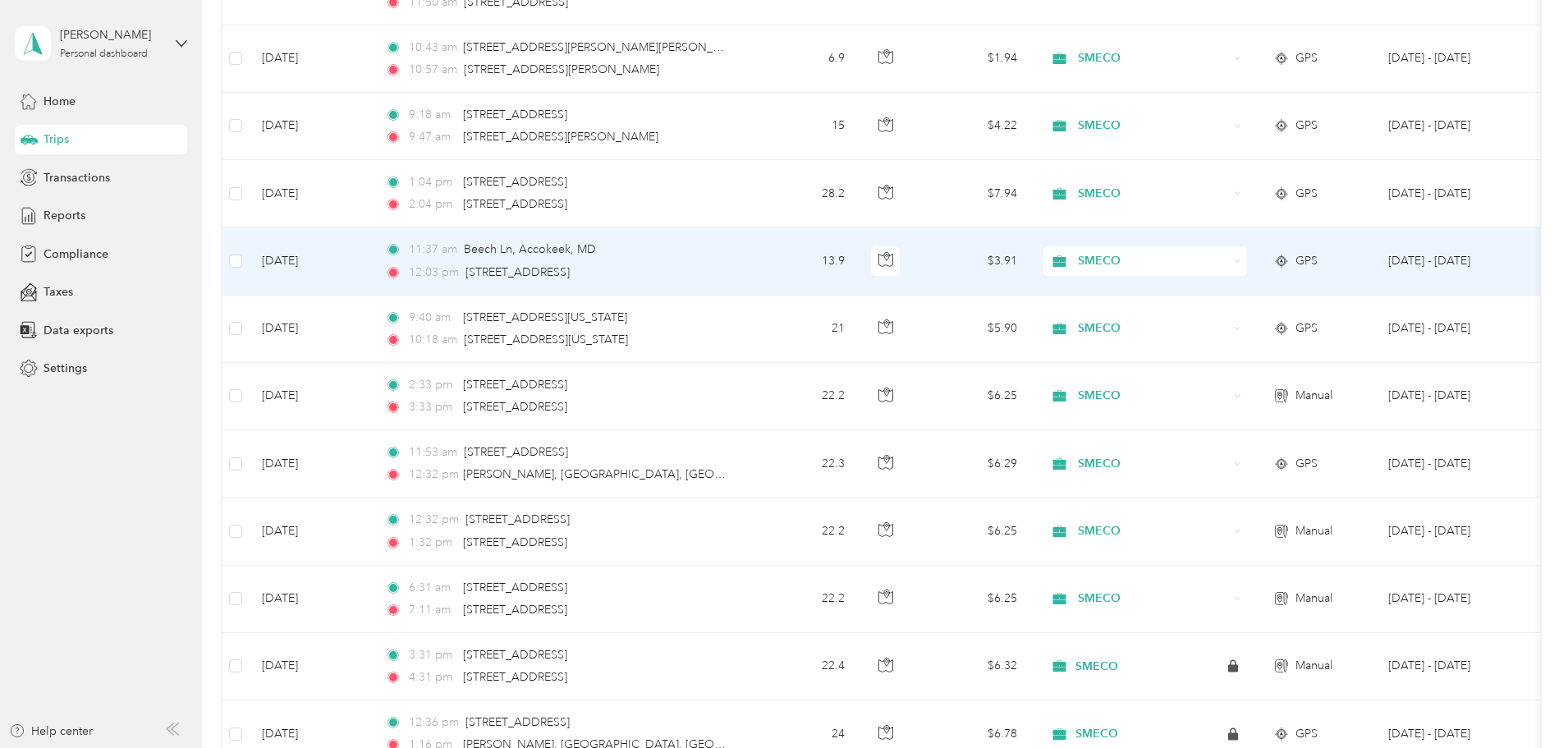
click at [372, 262] on td "[DATE]" at bounding box center [310, 261] width 123 height 68
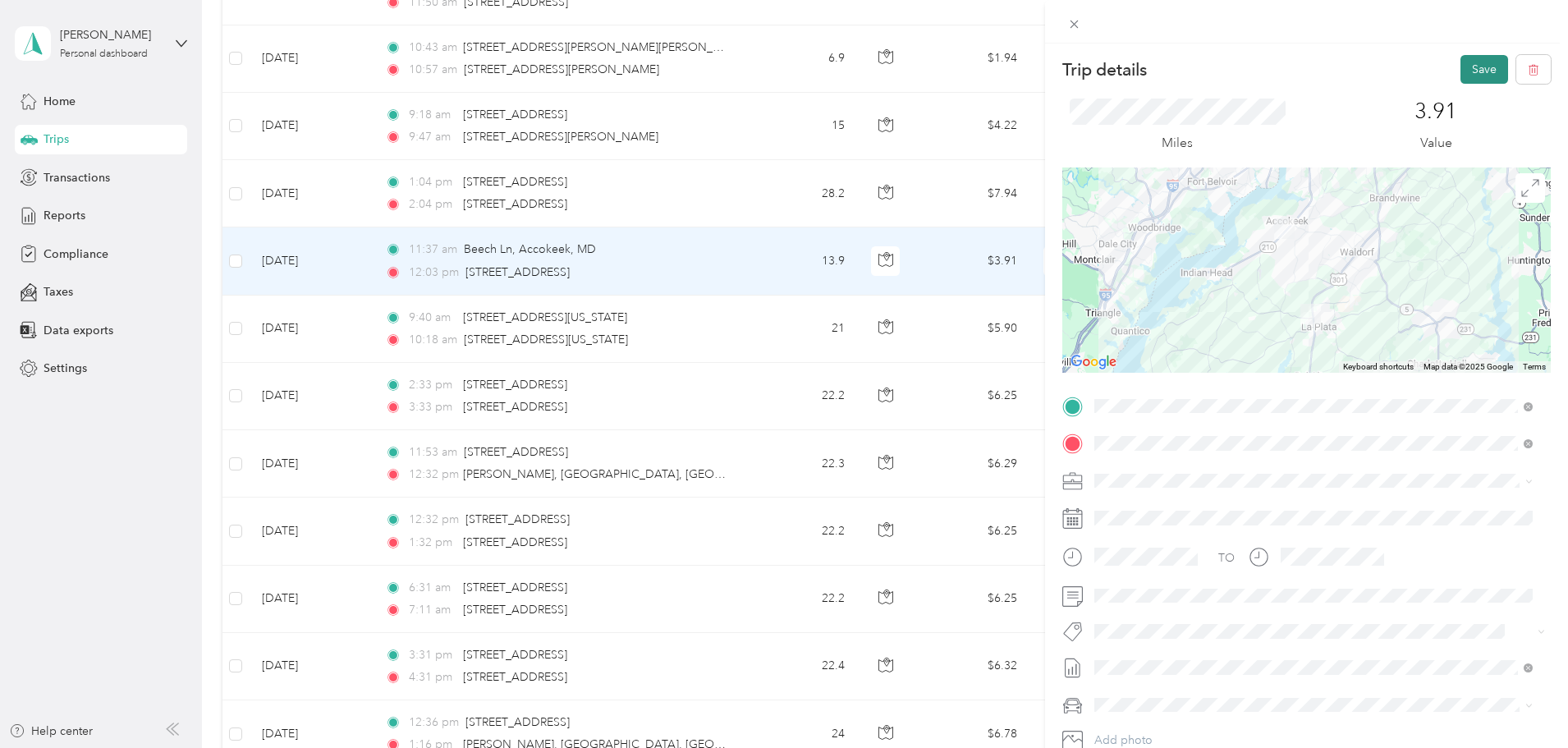
click at [1460, 61] on button "Save" at bounding box center [1484, 68] width 47 height 28
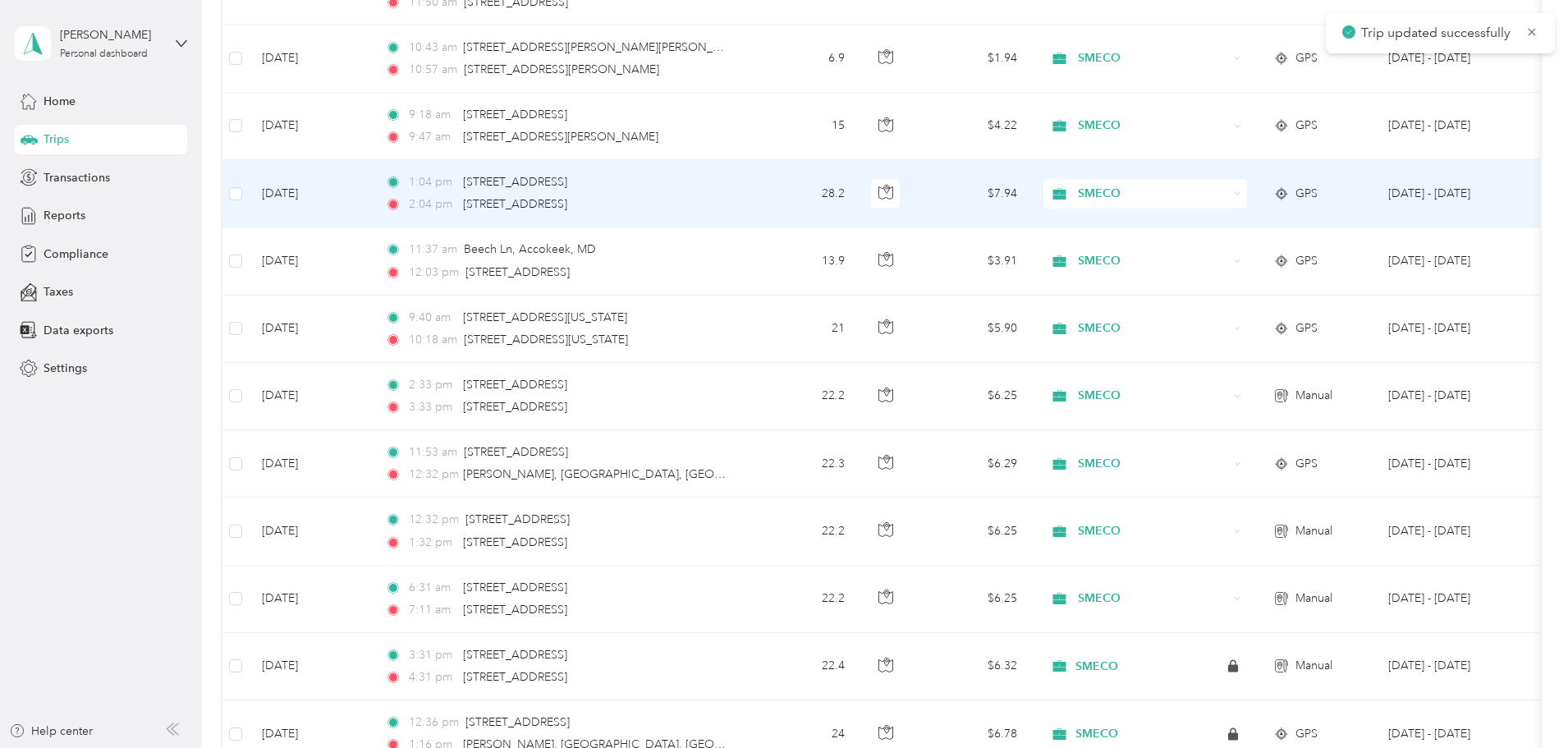
click at [372, 186] on td "[DATE]" at bounding box center [310, 194] width 123 height 68
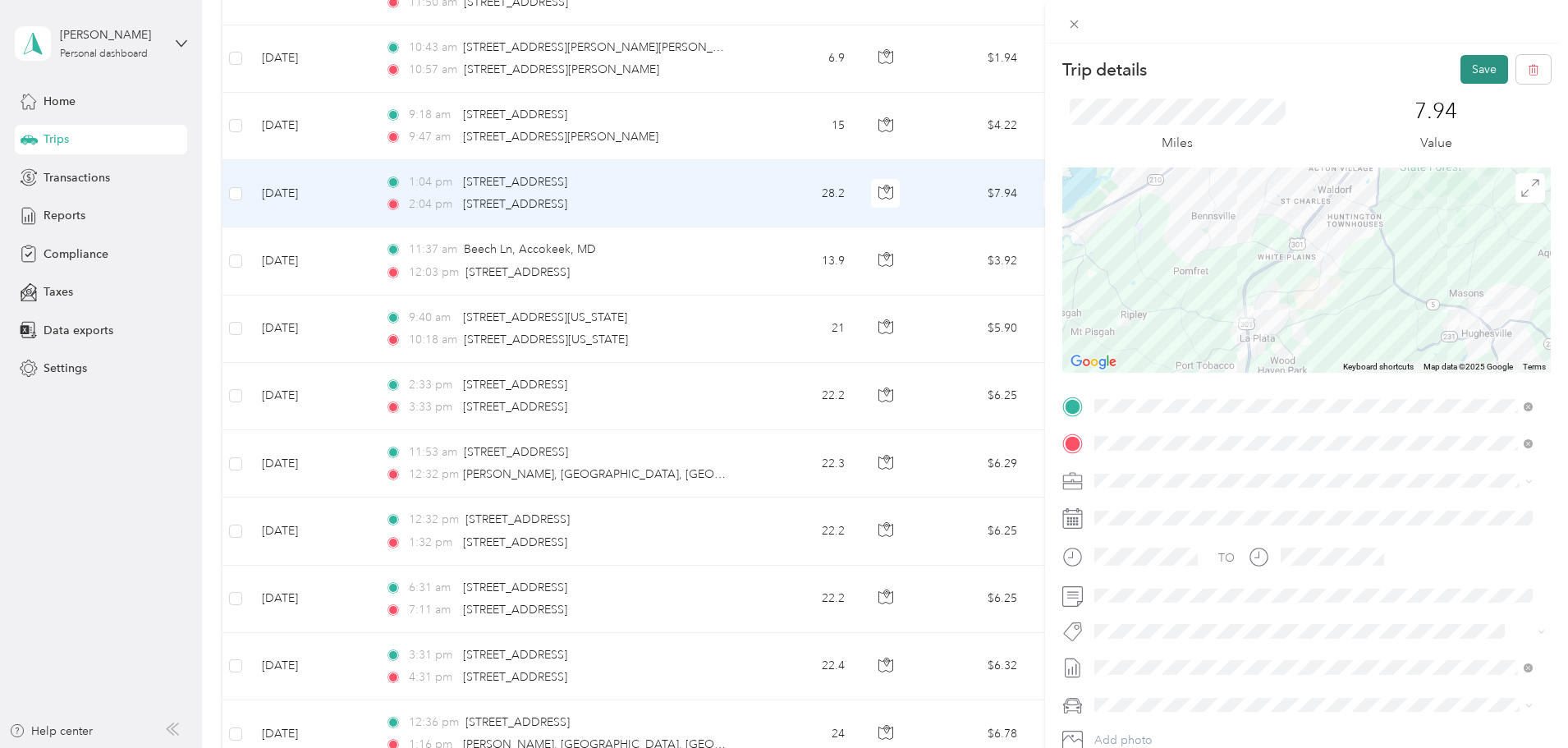
click at [1474, 72] on button "Save" at bounding box center [1484, 68] width 47 height 28
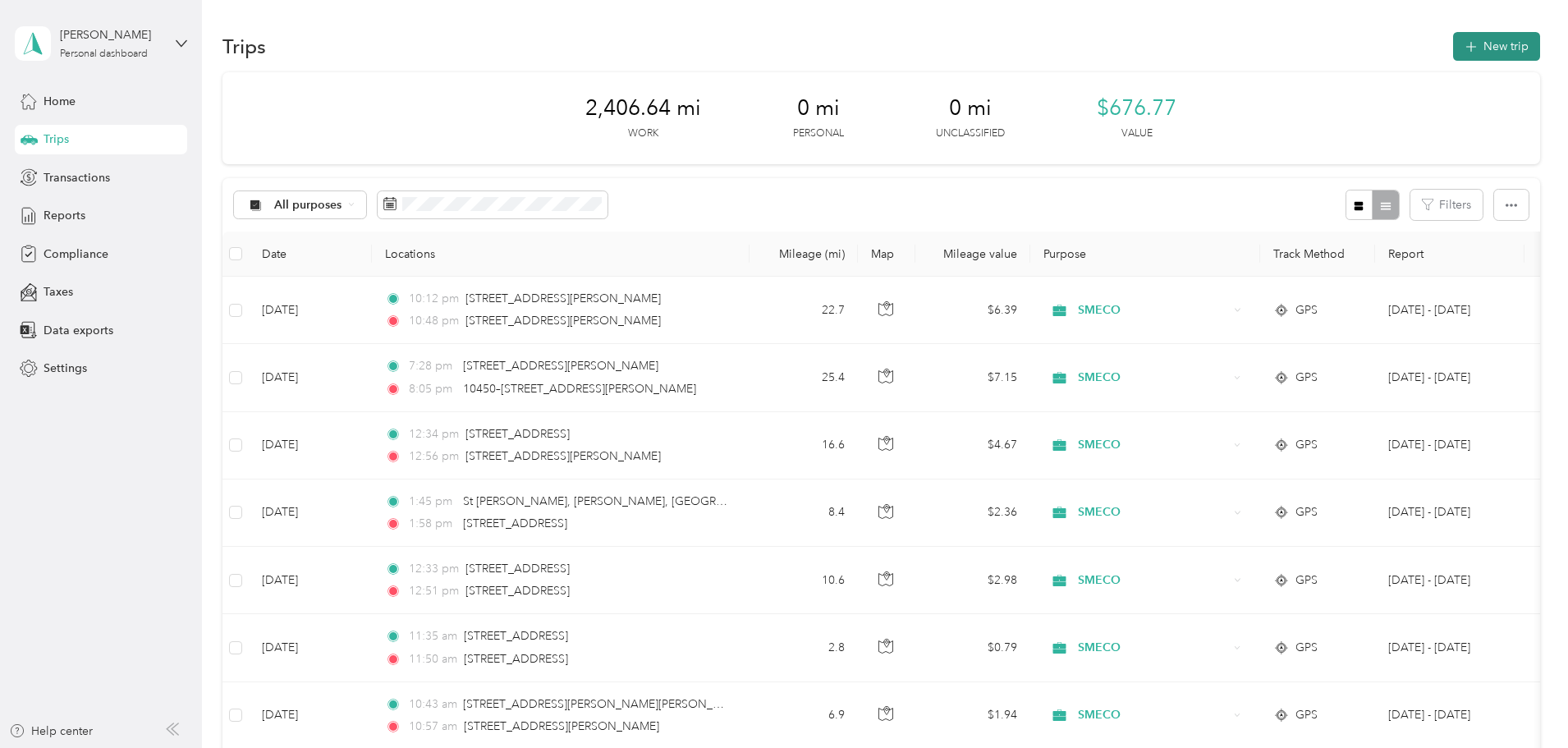
click at [1453, 47] on button "New trip" at bounding box center [1496, 46] width 87 height 28
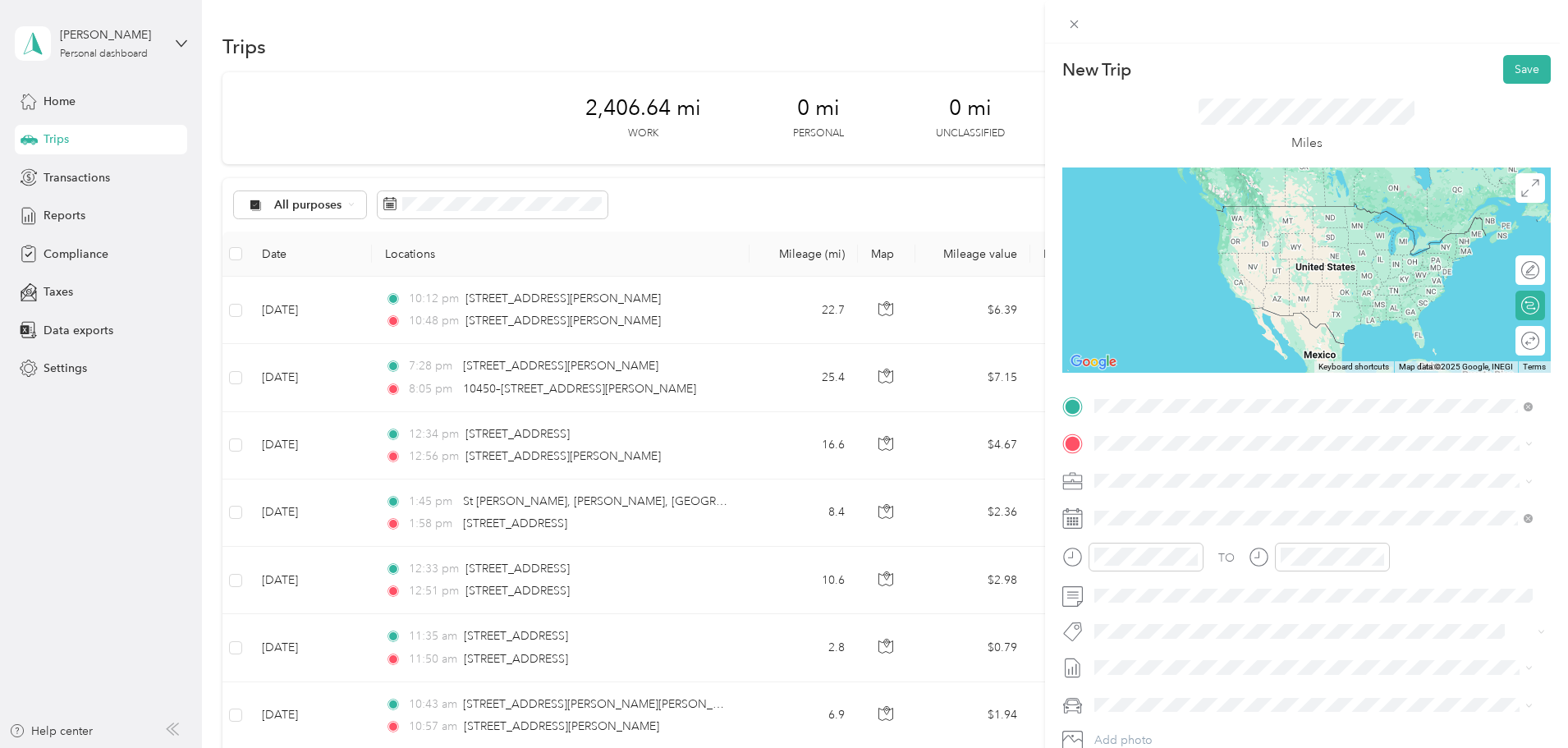
click at [1183, 467] on span "[STREET_ADDRESS][US_STATE]" at bounding box center [1207, 466] width 164 height 15
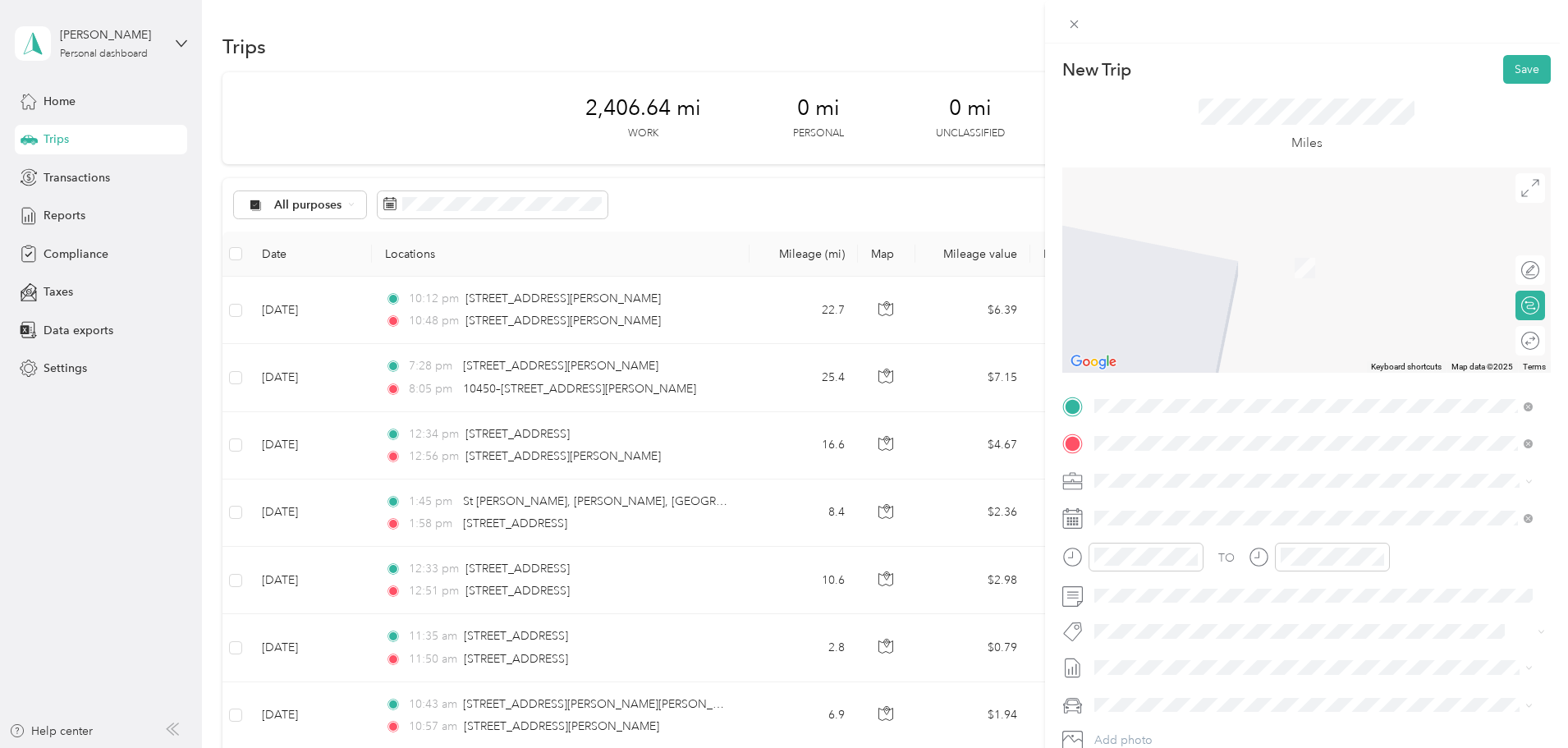
click at [1201, 510] on span "[STREET_ADDRESS][US_STATE]" at bounding box center [1207, 502] width 164 height 15
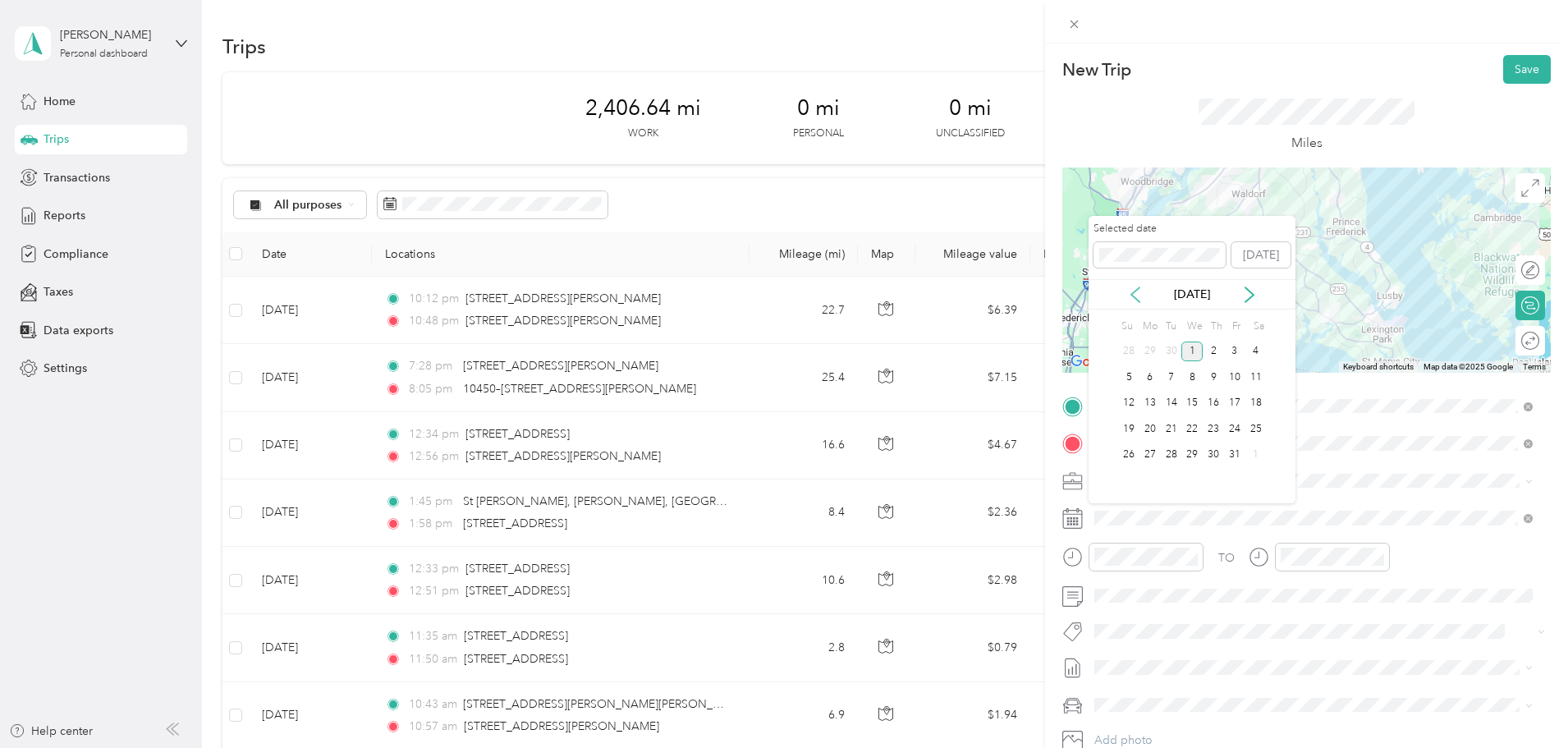
click at [1138, 295] on icon at bounding box center [1135, 295] width 16 height 16
click at [1168, 376] on div "9" at bounding box center [1171, 377] width 21 height 20
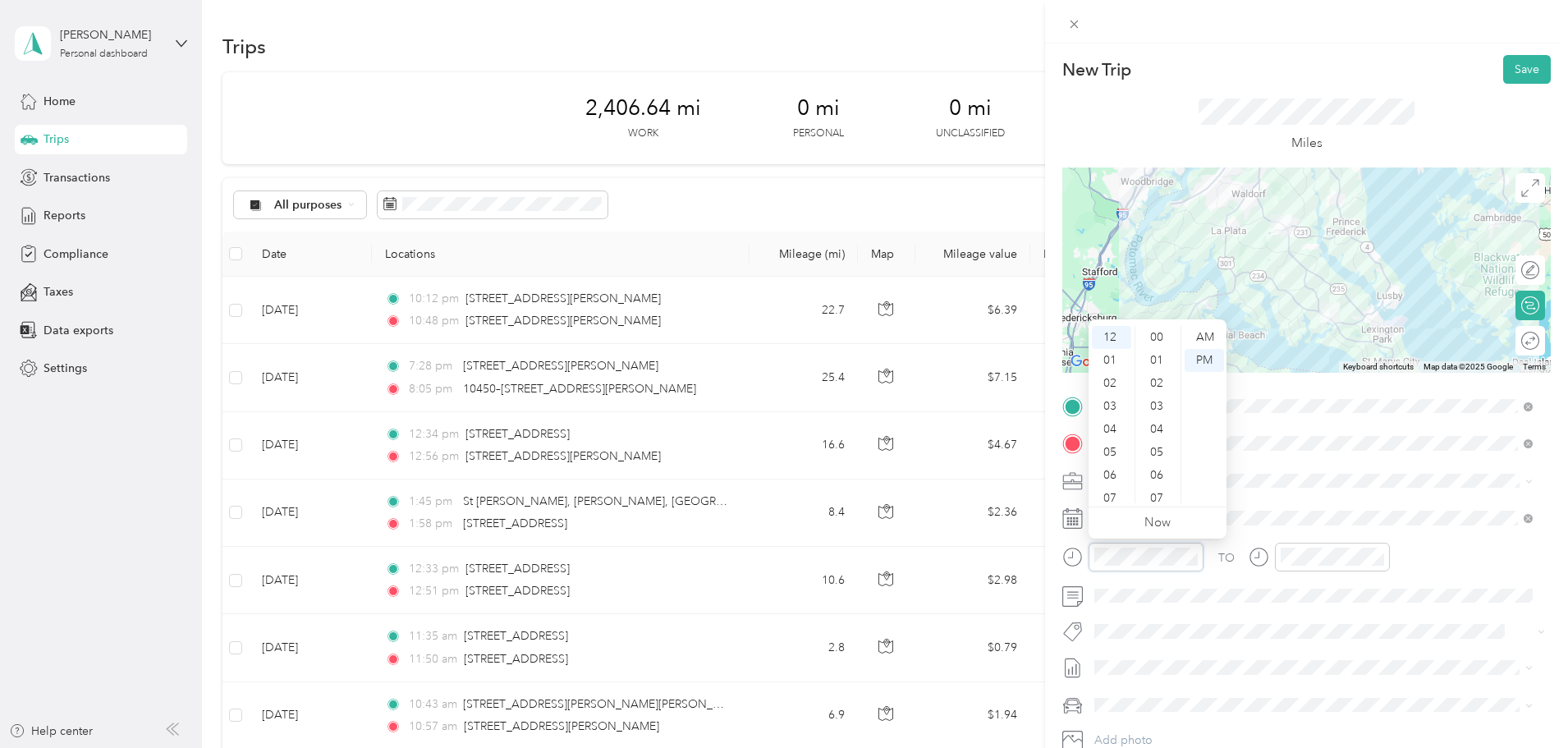
scroll to position [805, 0]
click at [1110, 490] on div "07" at bounding box center [1110, 498] width 39 height 23
click at [1200, 328] on div "AM" at bounding box center [1204, 337] width 39 height 23
click at [1200, 332] on div "AM" at bounding box center [1204, 337] width 39 height 23
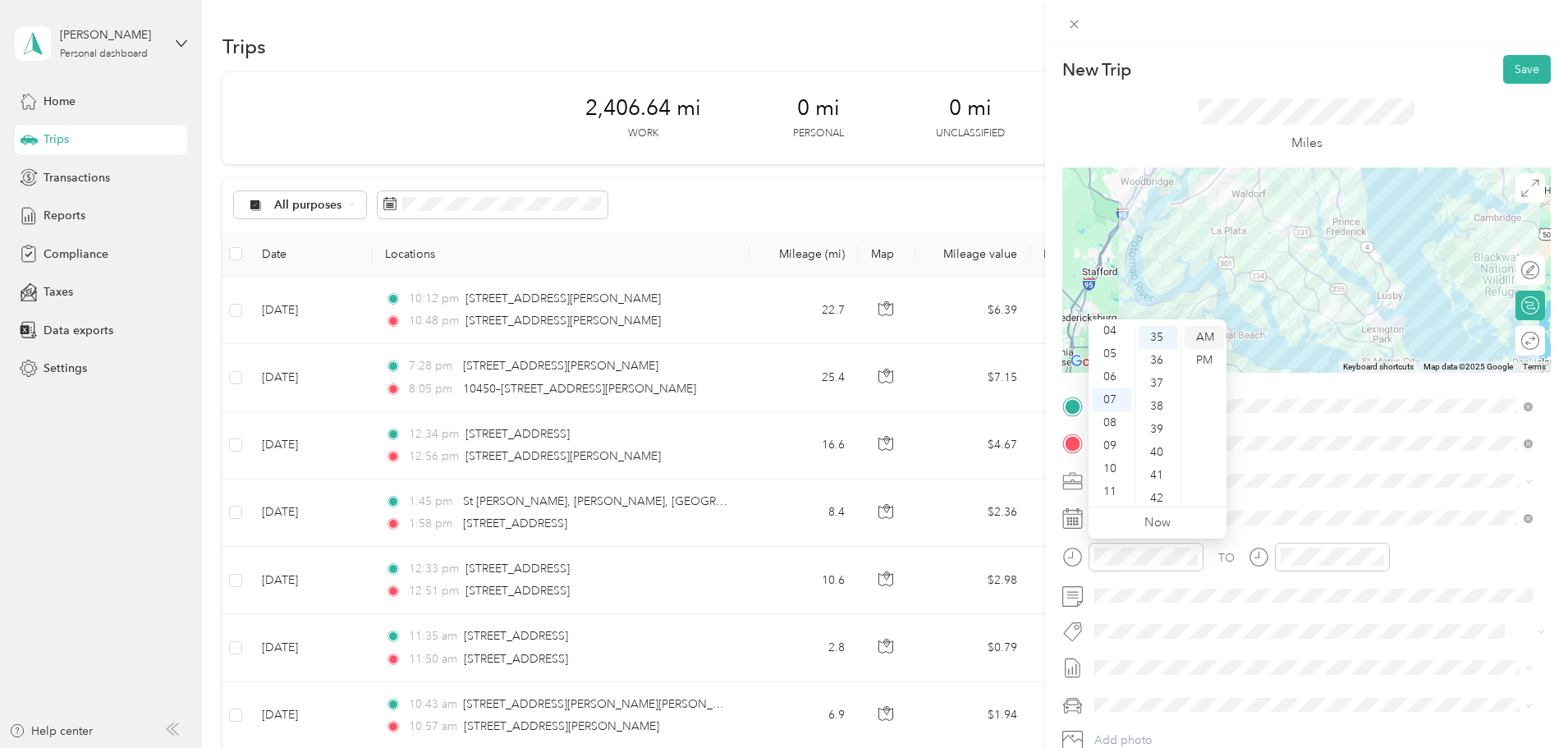
click at [1204, 338] on div "AM" at bounding box center [1204, 337] width 39 height 23
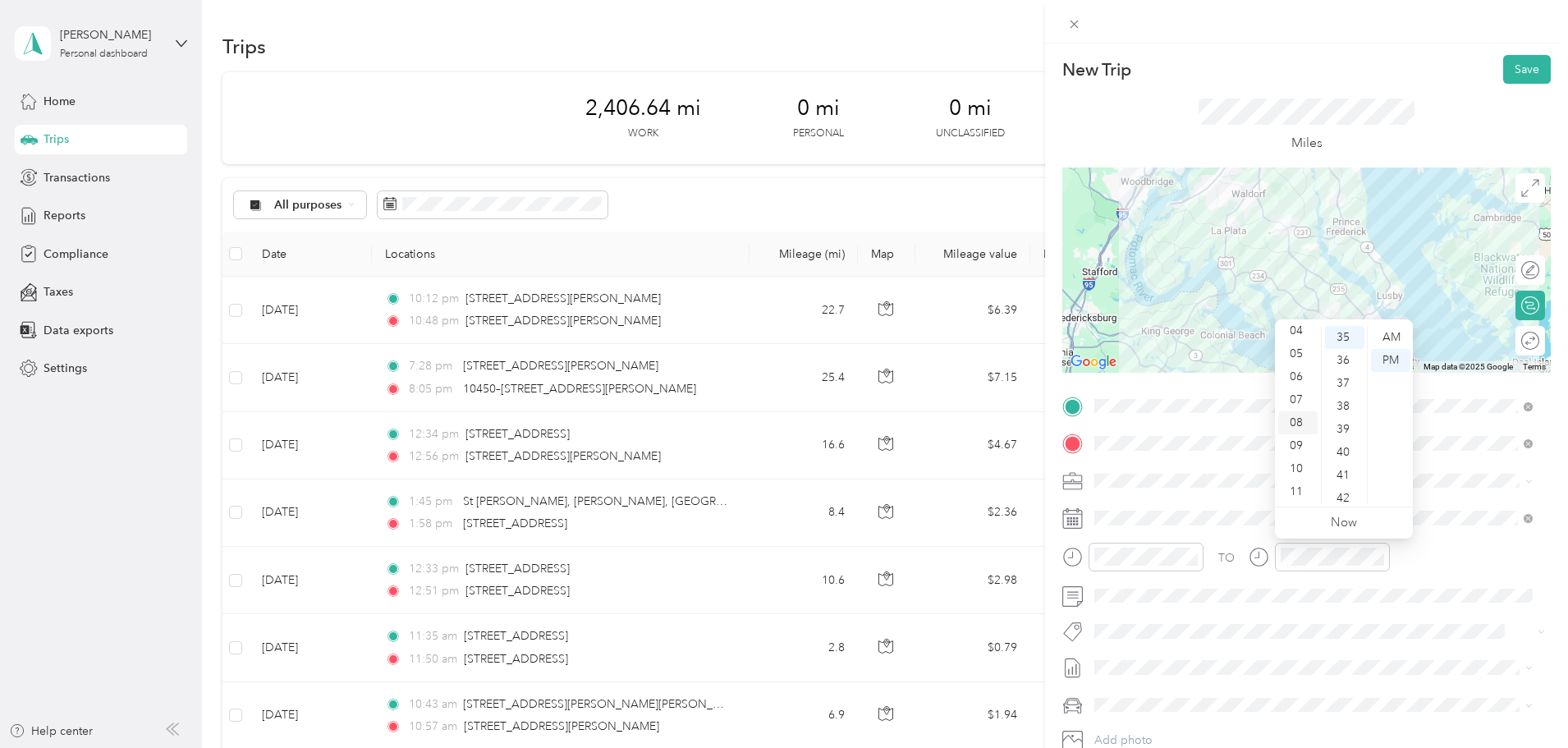
click at [1294, 422] on div "08" at bounding box center [1297, 422] width 39 height 23
click at [1399, 335] on div "AM" at bounding box center [1390, 337] width 39 height 23
click at [1503, 74] on button "Save" at bounding box center [1527, 68] width 47 height 28
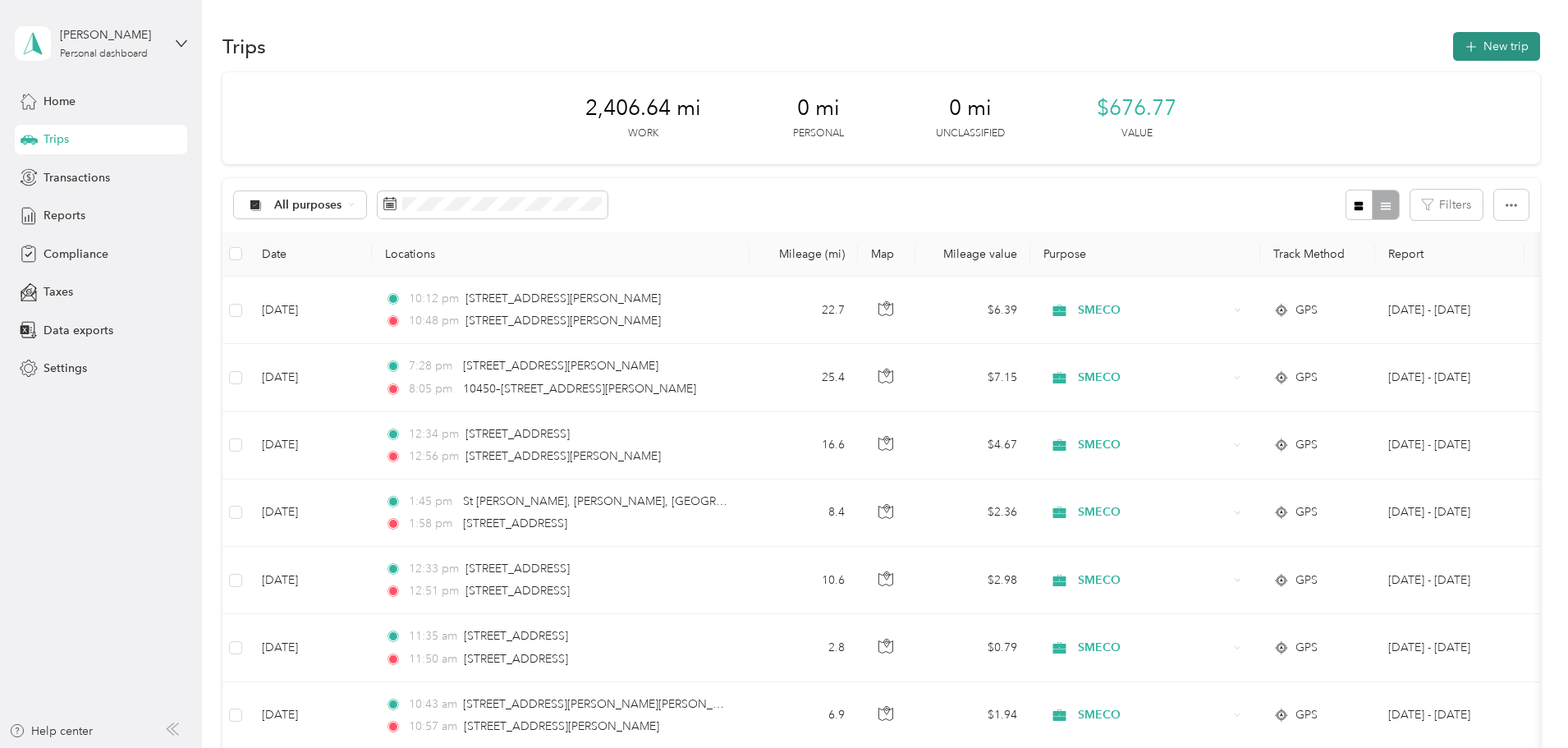
click at [1453, 49] on button "New trip" at bounding box center [1496, 46] width 87 height 28
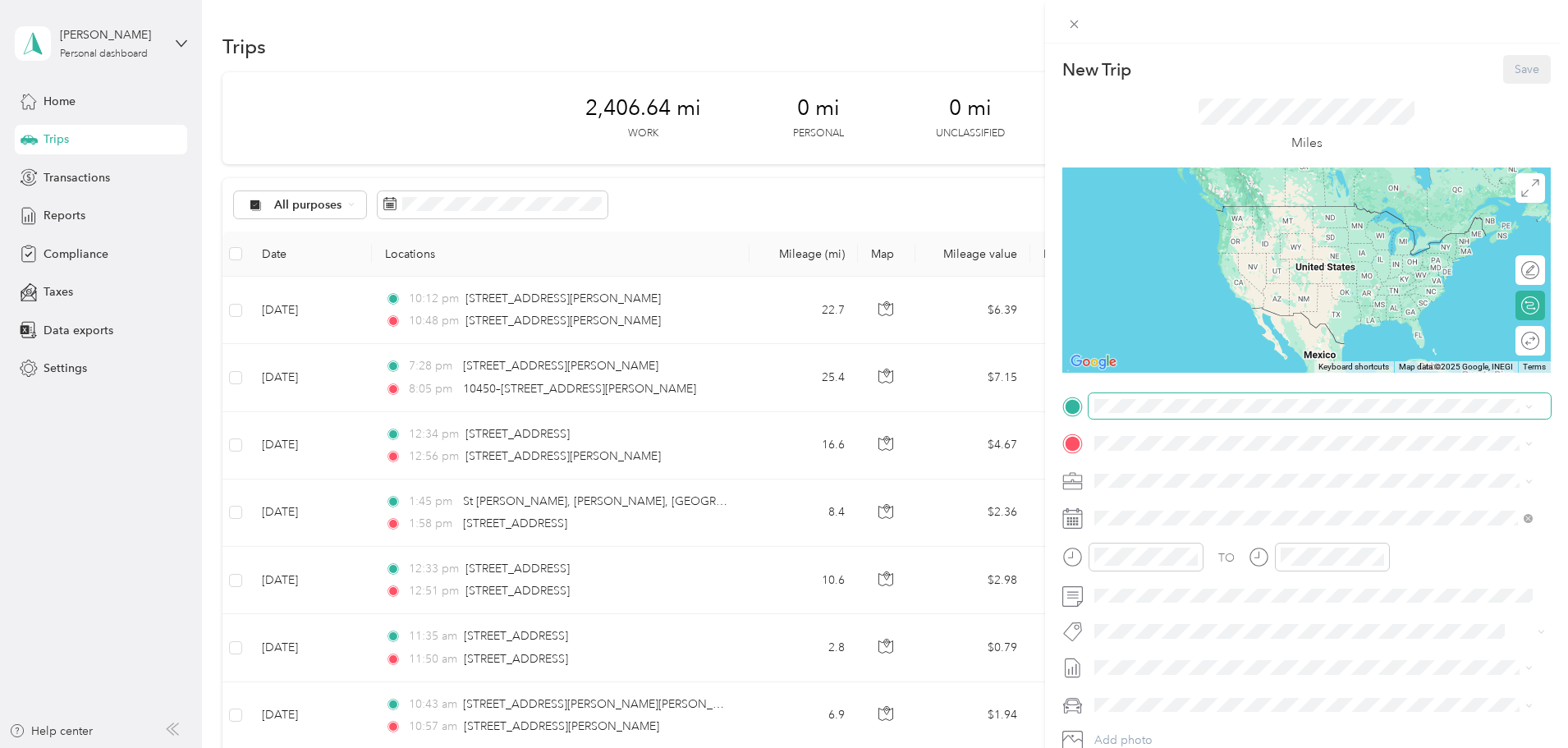
click at [1128, 395] on span at bounding box center [1320, 406] width 462 height 26
click at [1152, 470] on span "[STREET_ADDRESS][US_STATE]" at bounding box center [1207, 466] width 164 height 15
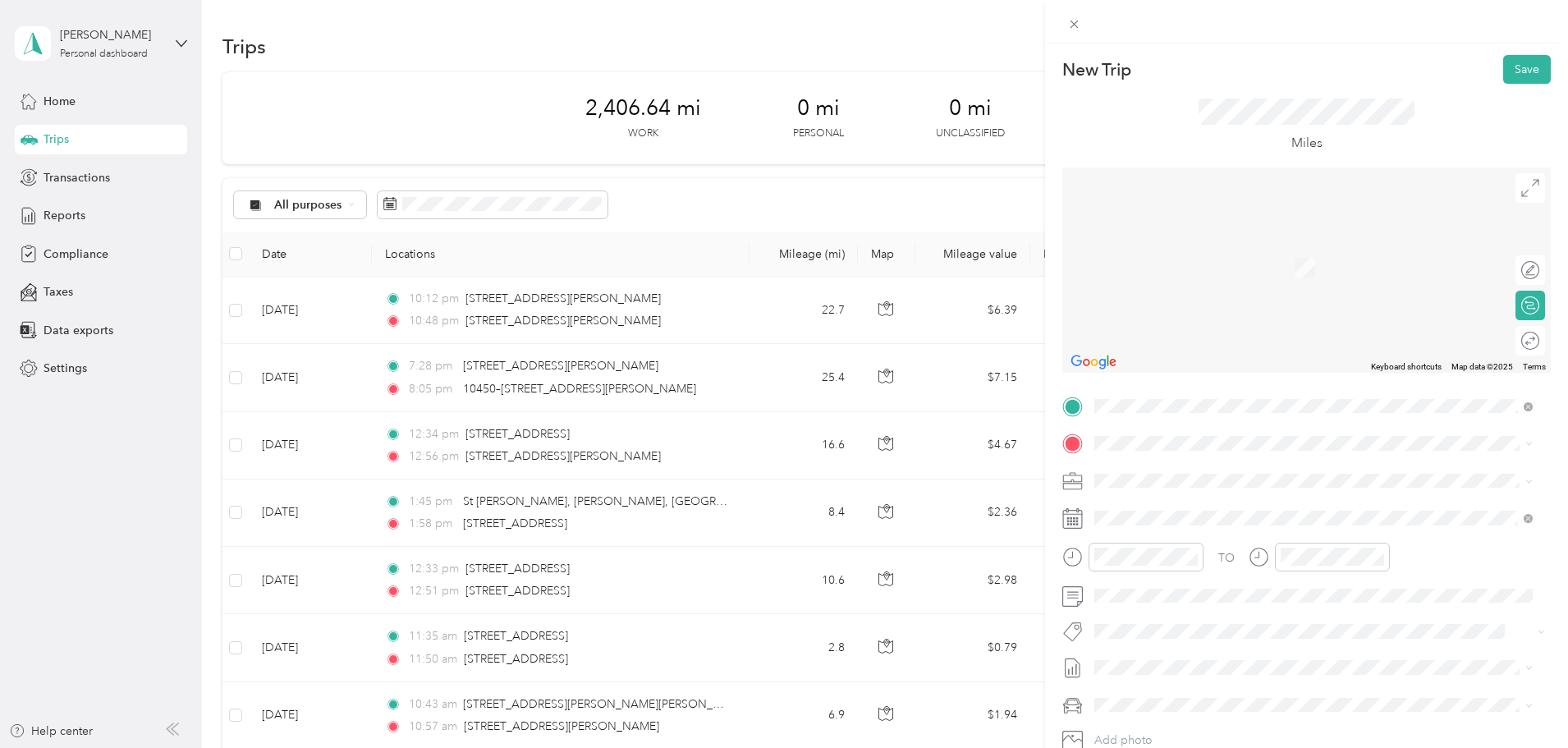
click at [1140, 508] on span "[STREET_ADDRESS][US_STATE]" at bounding box center [1207, 500] width 164 height 15
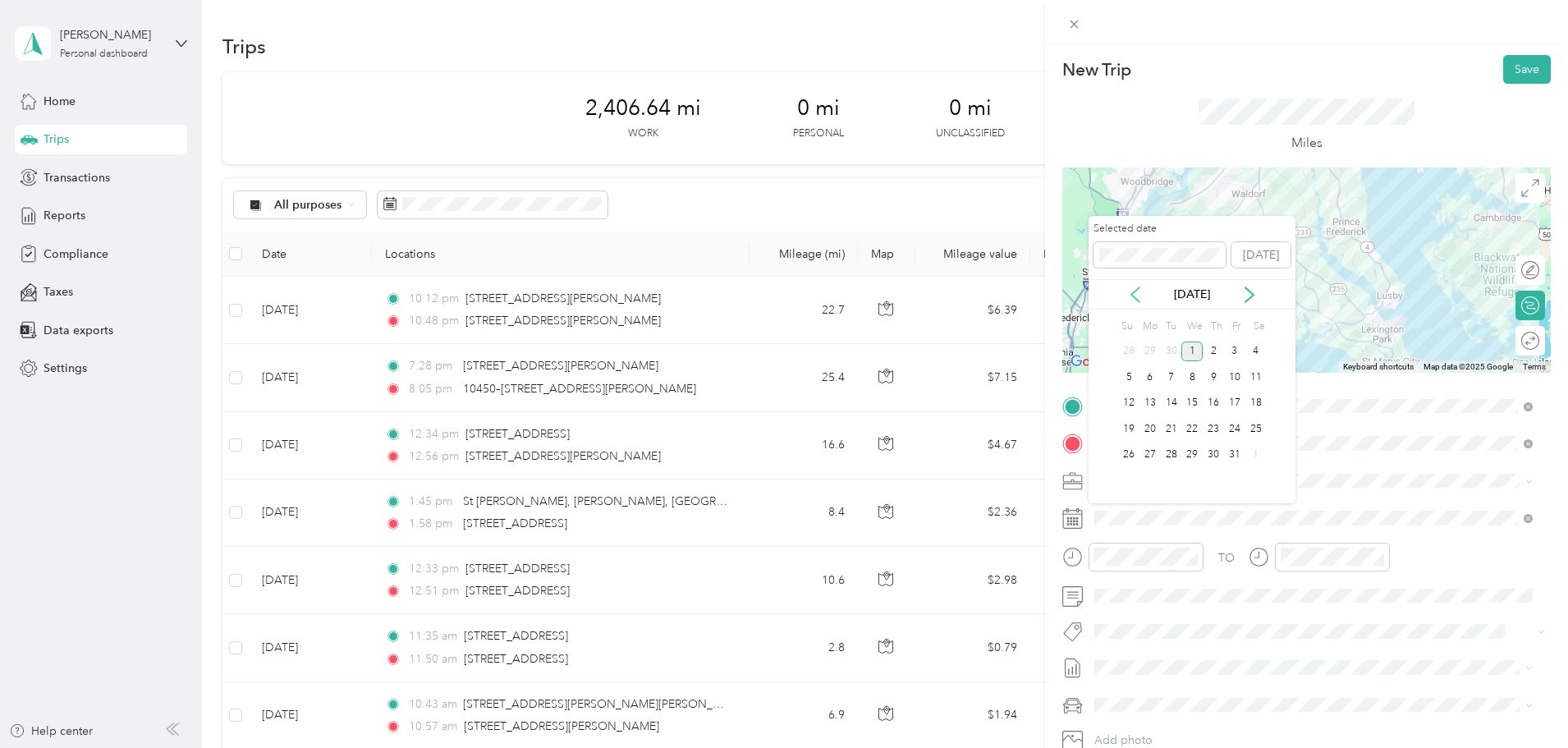
click at [1131, 298] on icon at bounding box center [1135, 295] width 16 height 16
click at [1169, 378] on div "9" at bounding box center [1171, 377] width 21 height 20
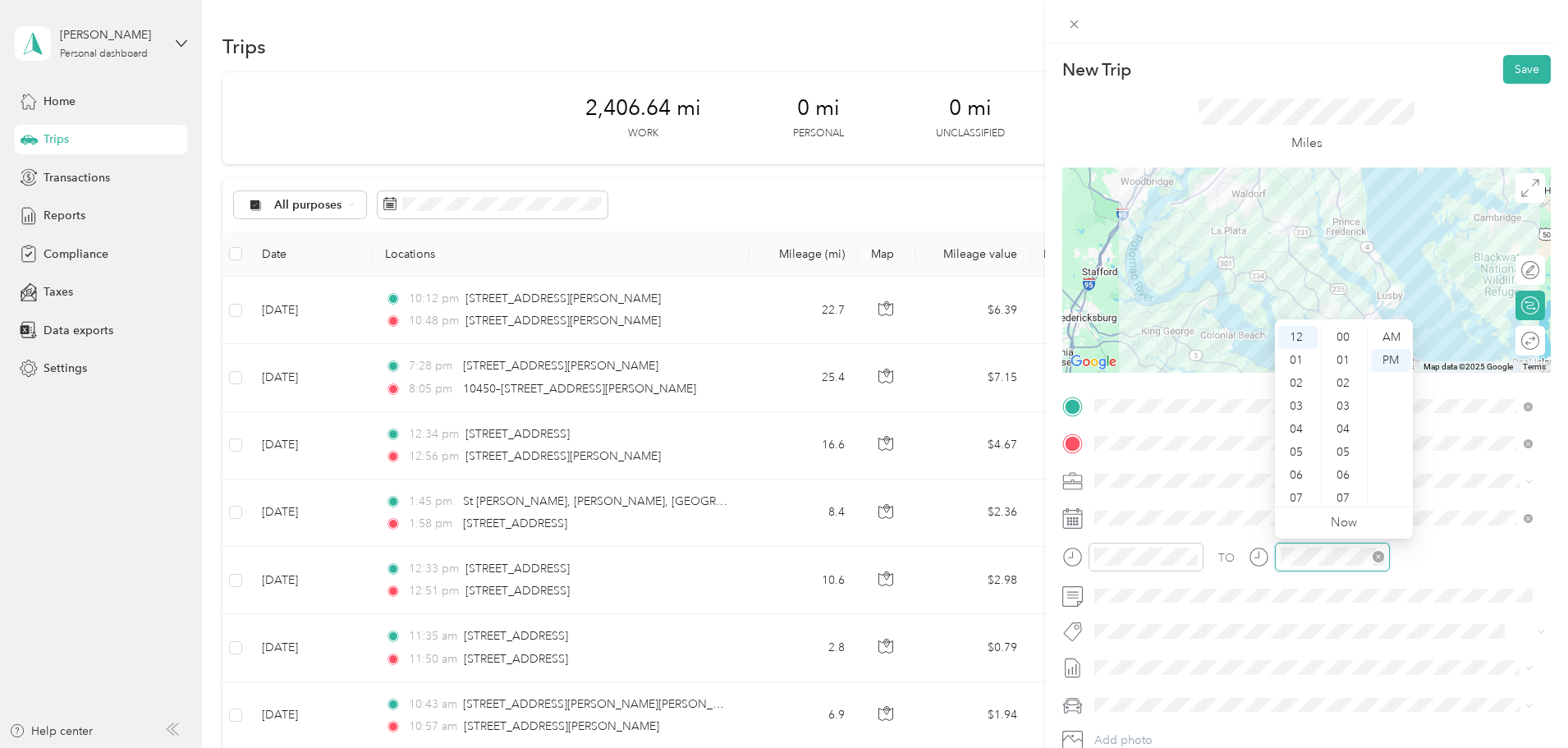
scroll to position [827, 0]
click at [1300, 360] on div "01" at bounding box center [1297, 360] width 39 height 23
click at [1509, 68] on button "Save" at bounding box center [1527, 68] width 47 height 28
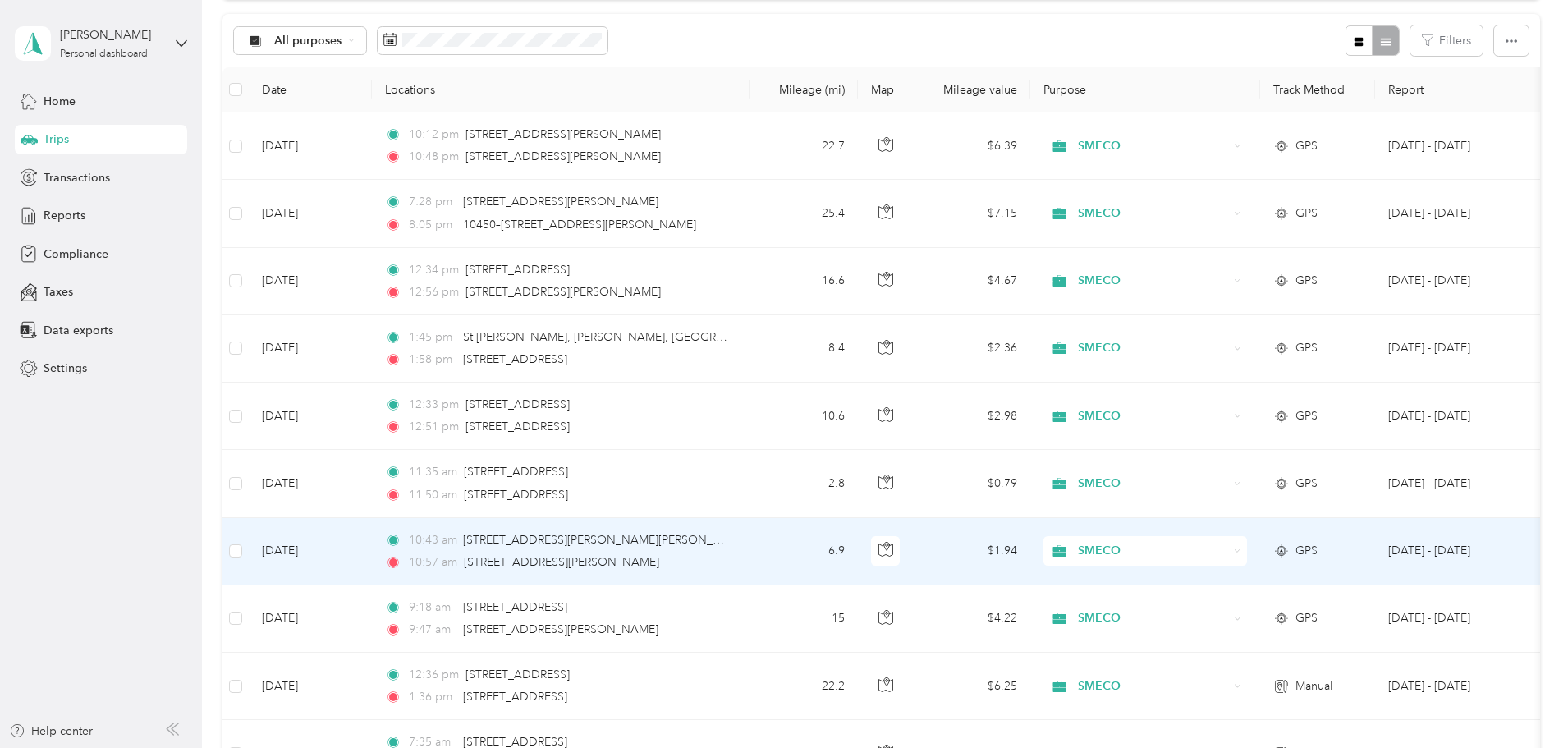
scroll to position [247, 0]
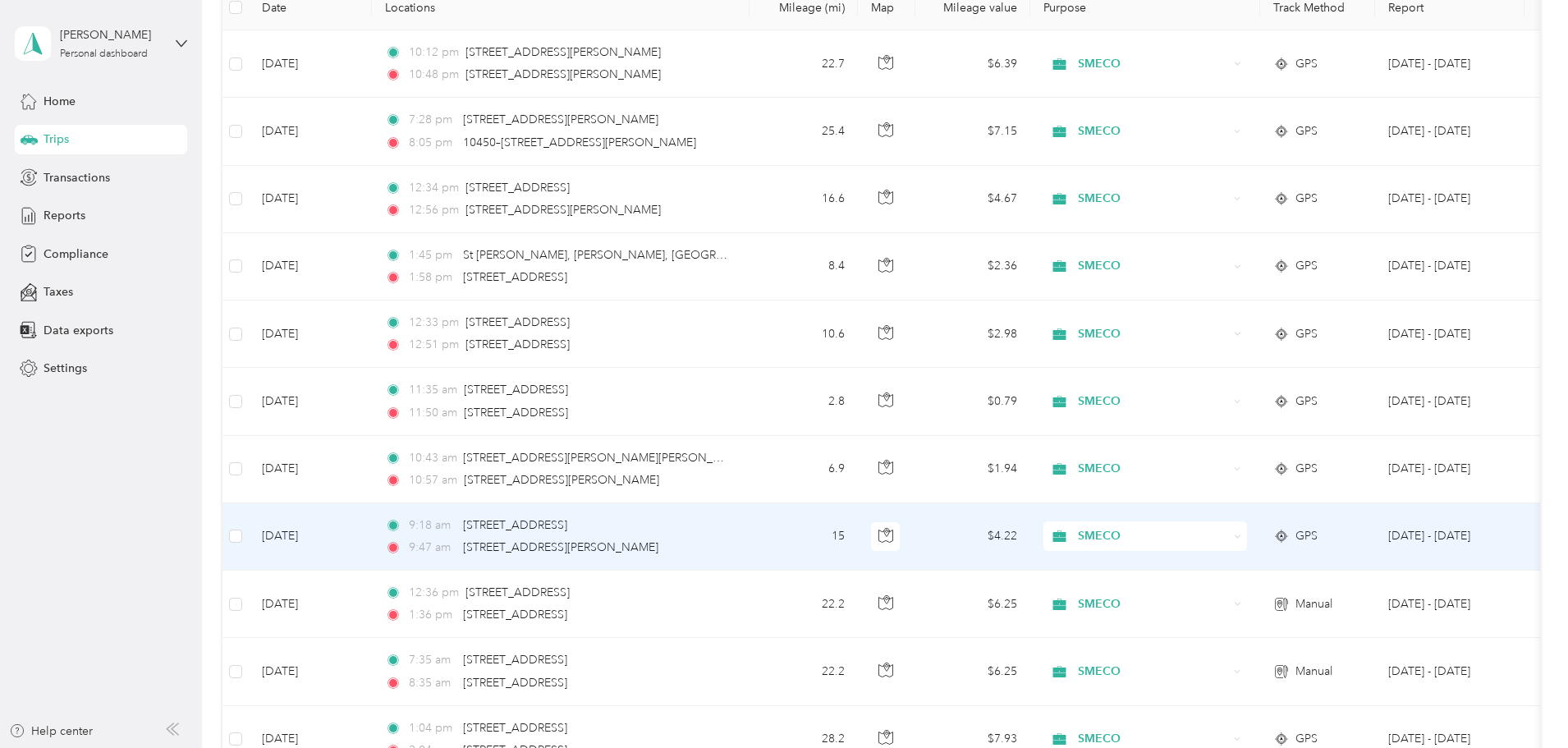
click at [372, 532] on td "[DATE]" at bounding box center [310, 537] width 123 height 68
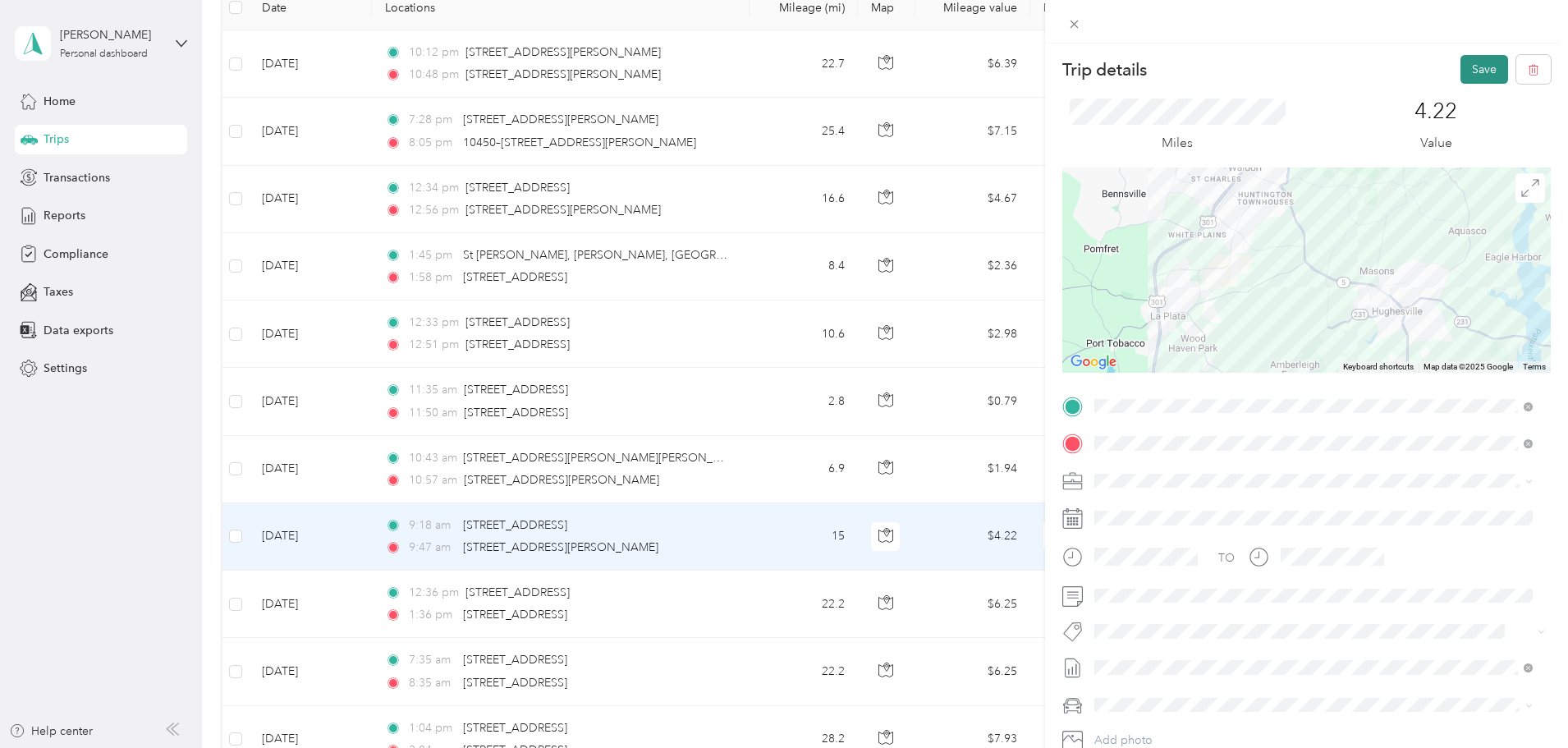
click at [1469, 68] on button "Save" at bounding box center [1484, 68] width 47 height 28
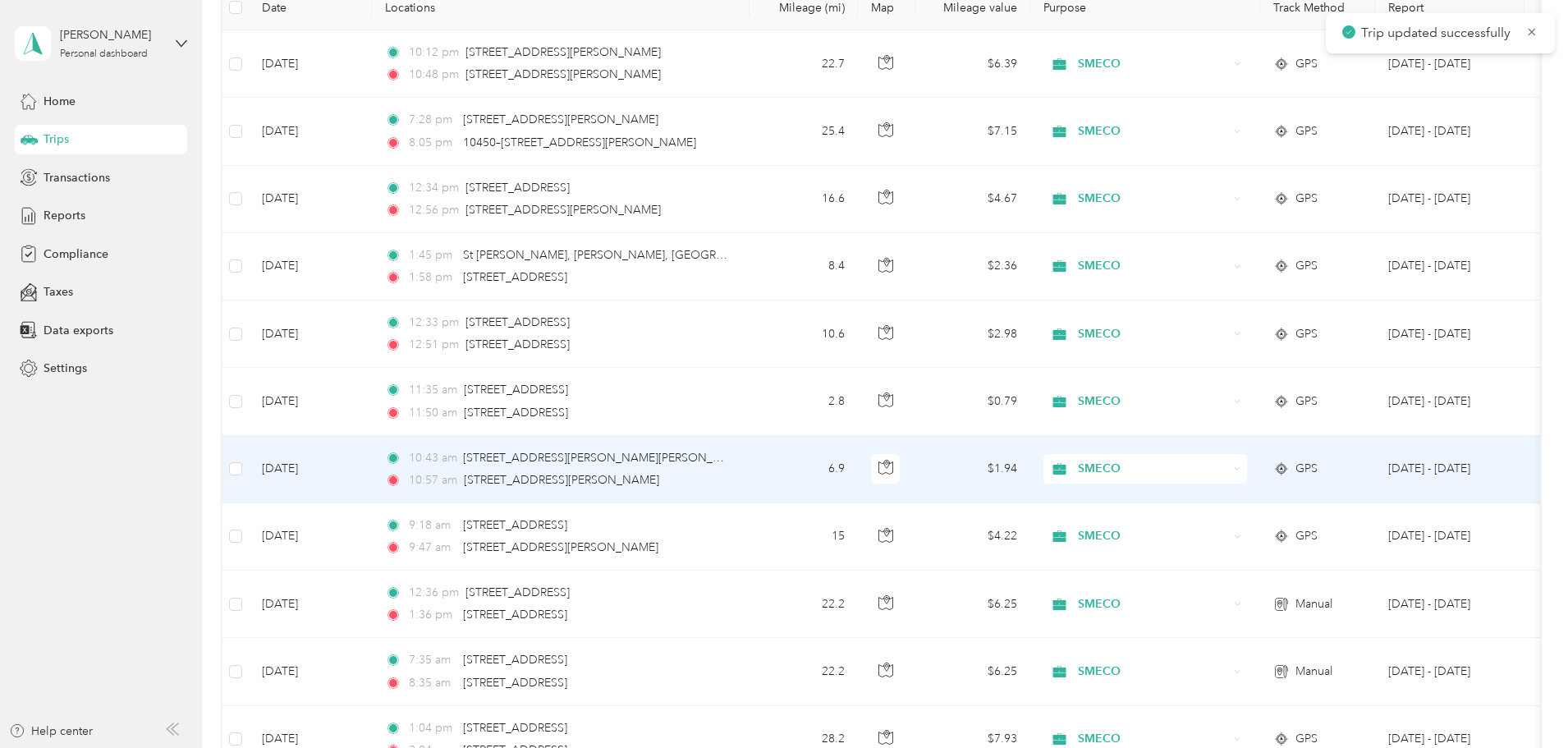
click at [372, 478] on td "[DATE]" at bounding box center [310, 469] width 123 height 68
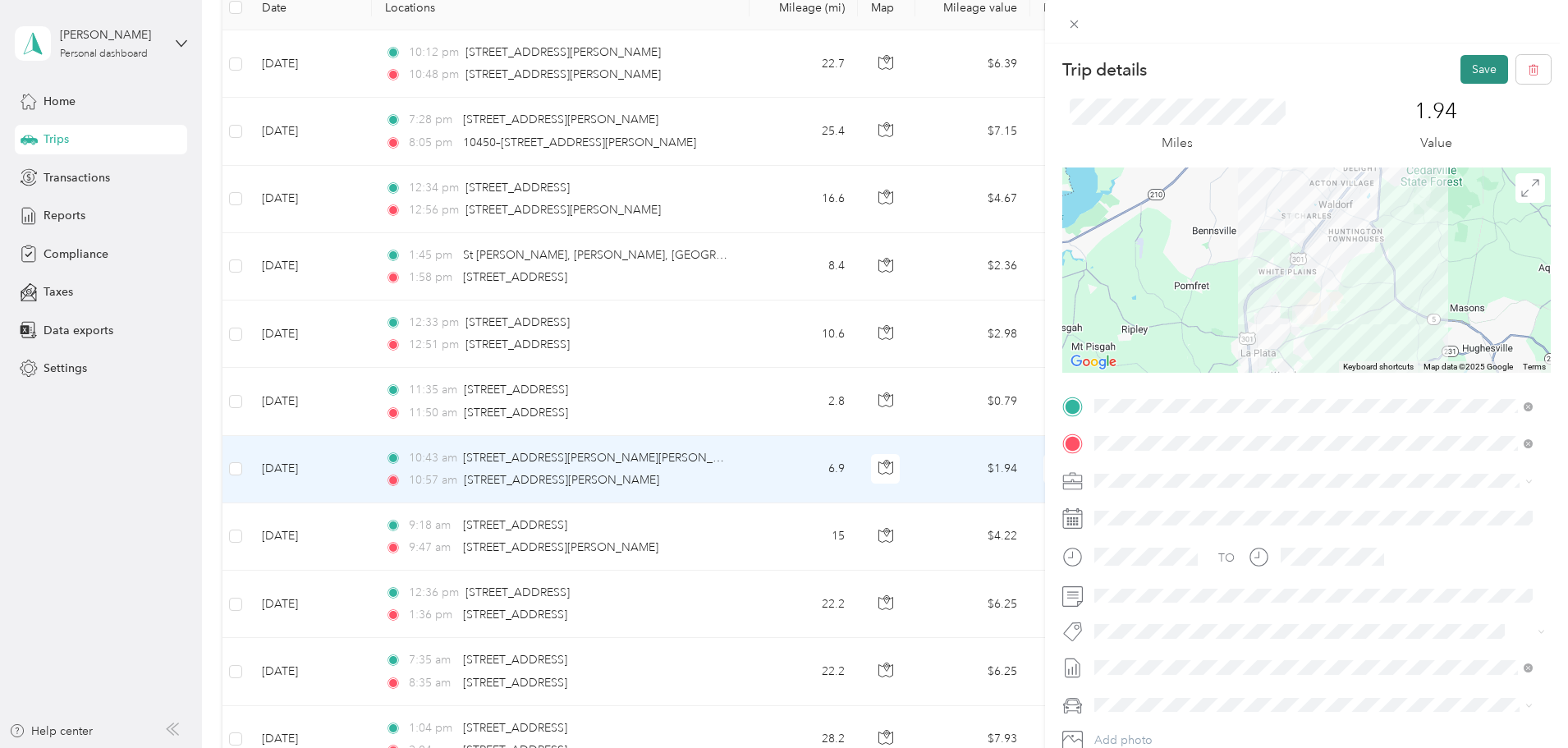
click at [1461, 69] on button "Save" at bounding box center [1484, 68] width 47 height 28
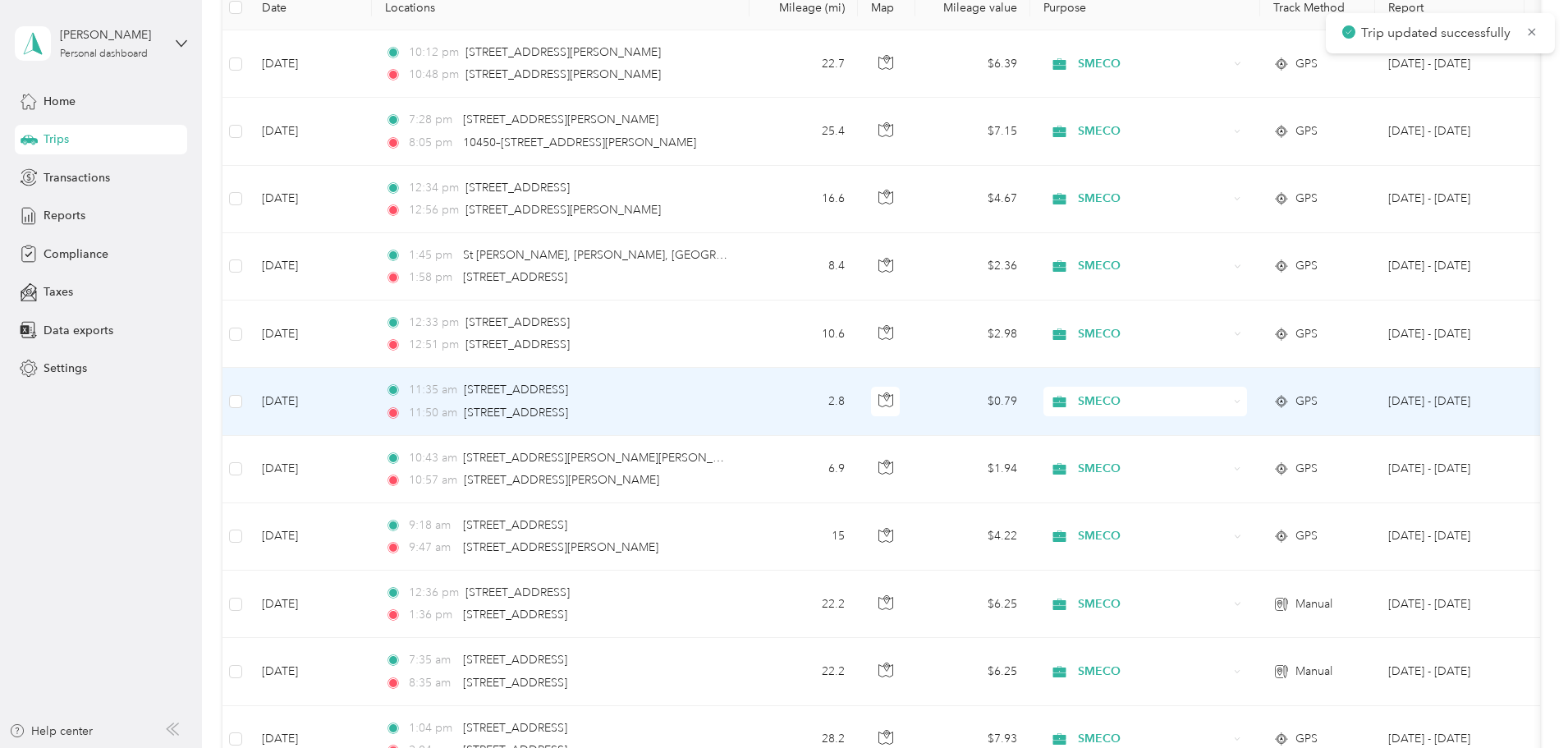
click at [372, 402] on td "[DATE]" at bounding box center [310, 402] width 123 height 68
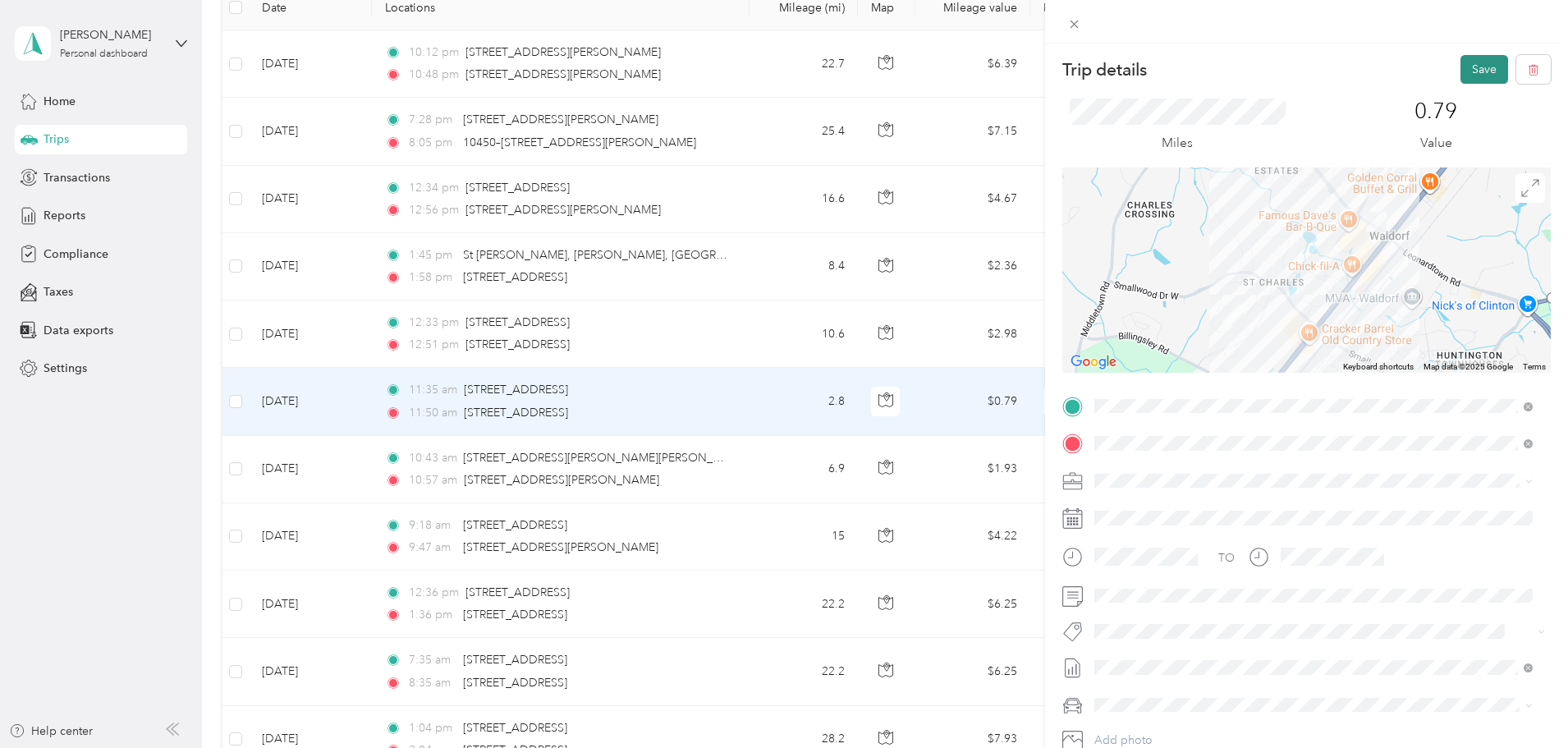
click at [1475, 68] on button "Save" at bounding box center [1484, 68] width 47 height 28
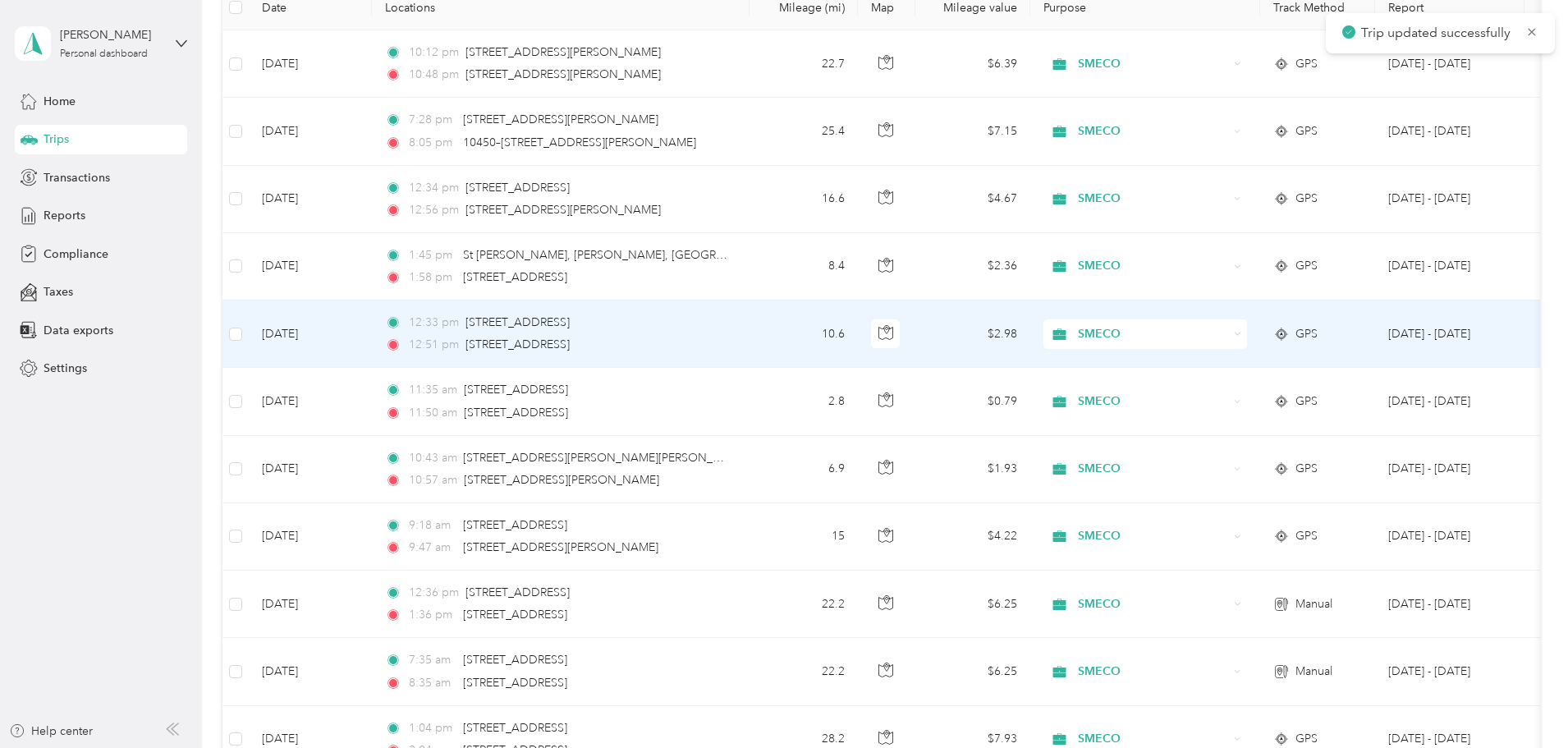
click at [372, 329] on td "[DATE]" at bounding box center [310, 334] width 123 height 68
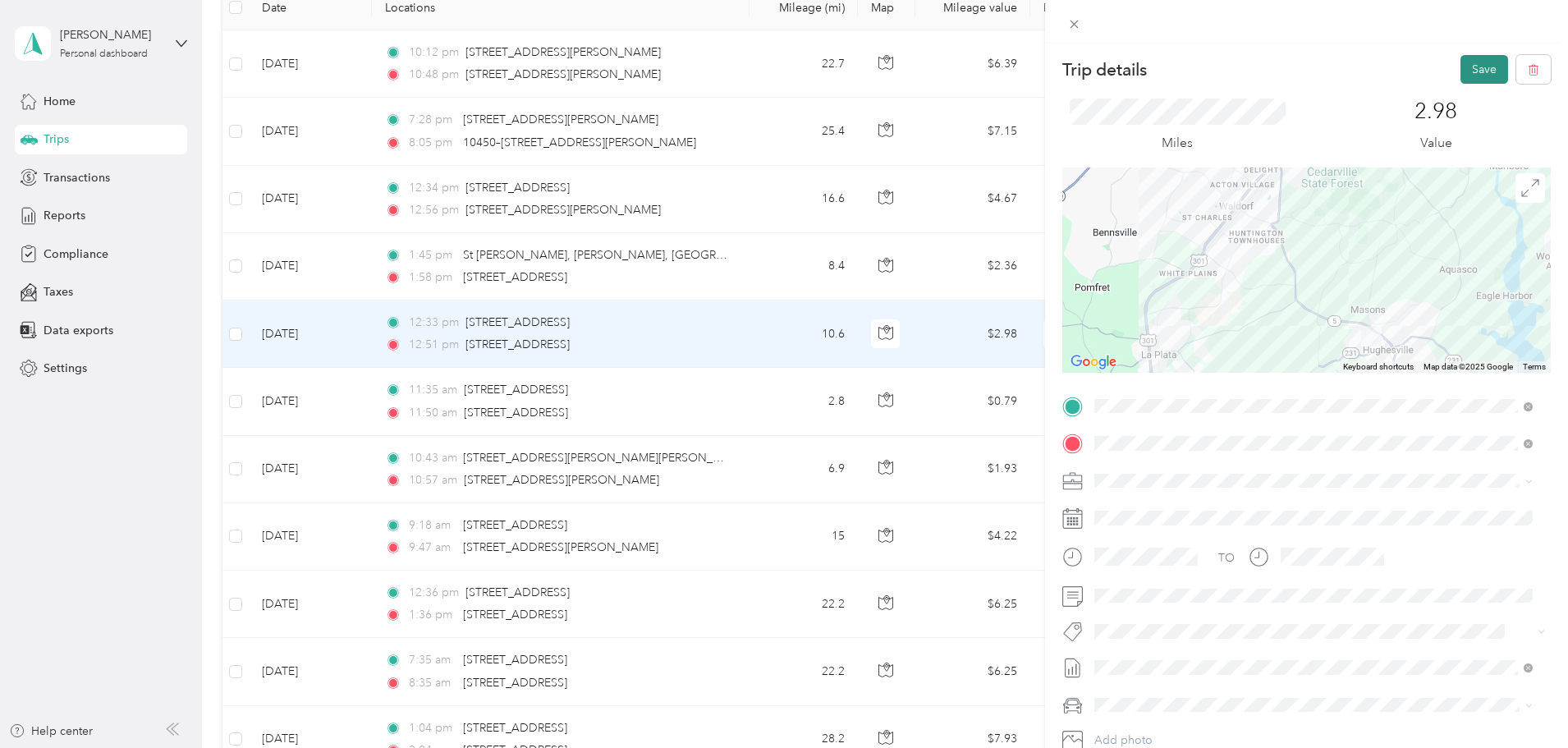
click at [1464, 62] on button "Save" at bounding box center [1484, 68] width 47 height 28
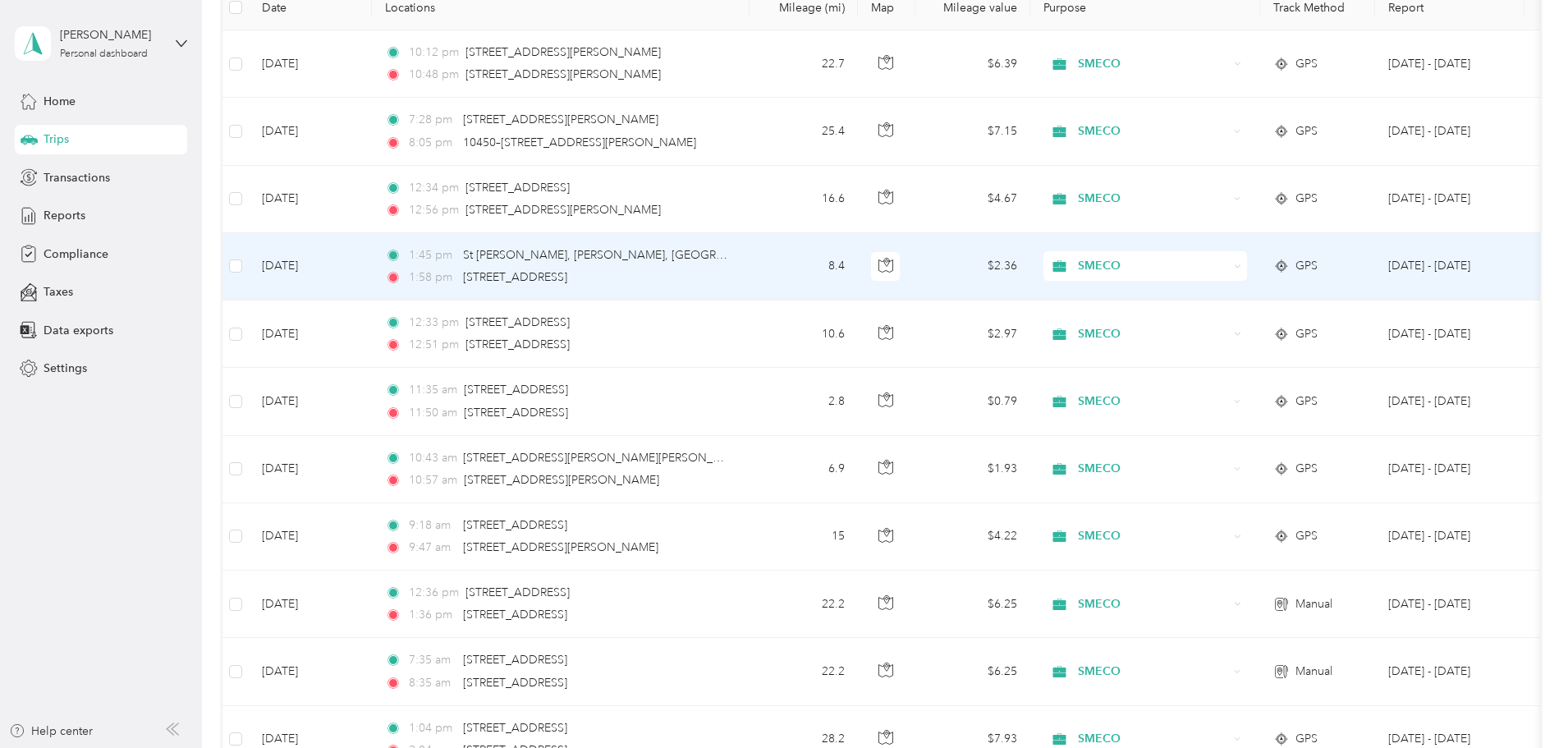
click at [372, 269] on td "[DATE]" at bounding box center [310, 267] width 123 height 68
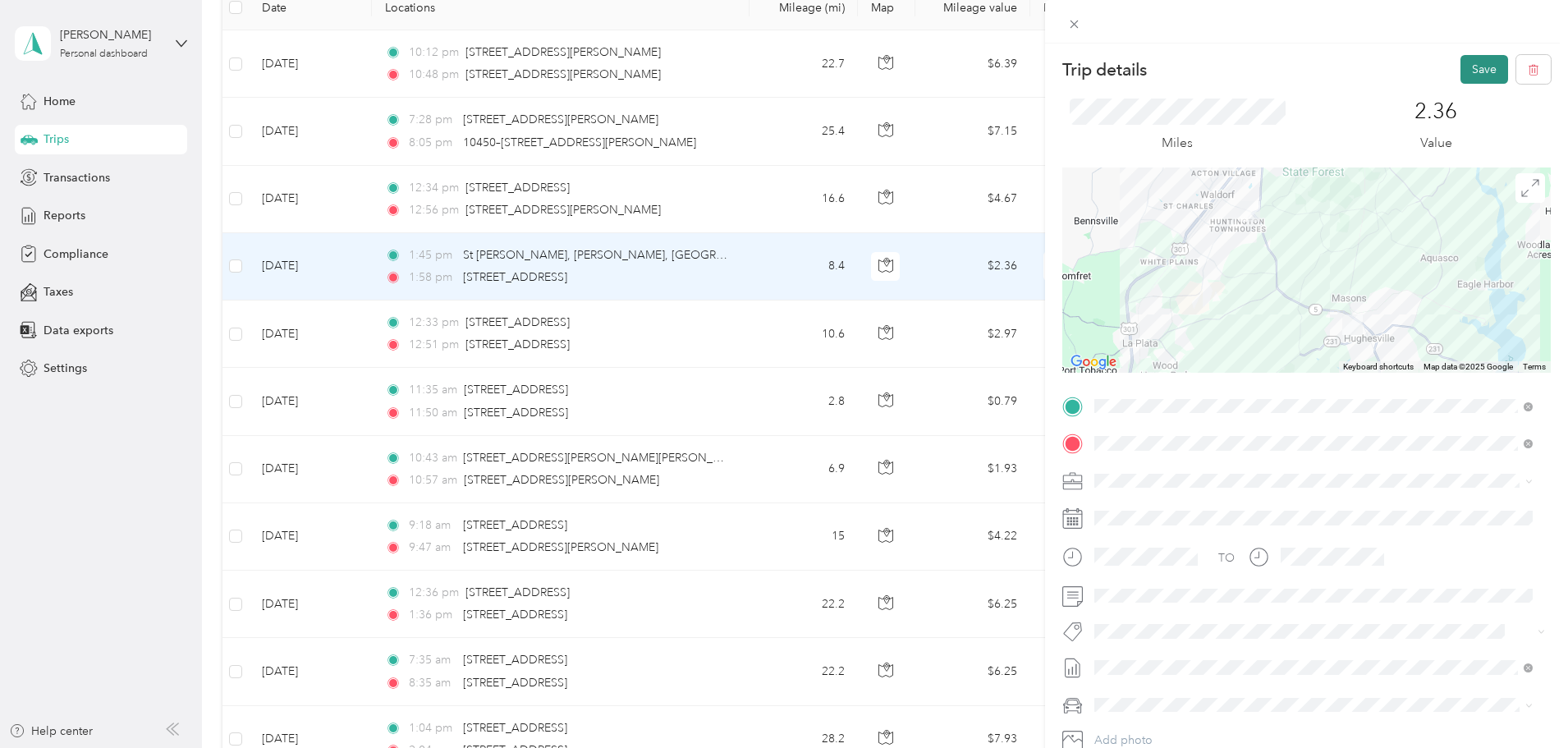
click at [1464, 69] on button "Save" at bounding box center [1484, 68] width 47 height 28
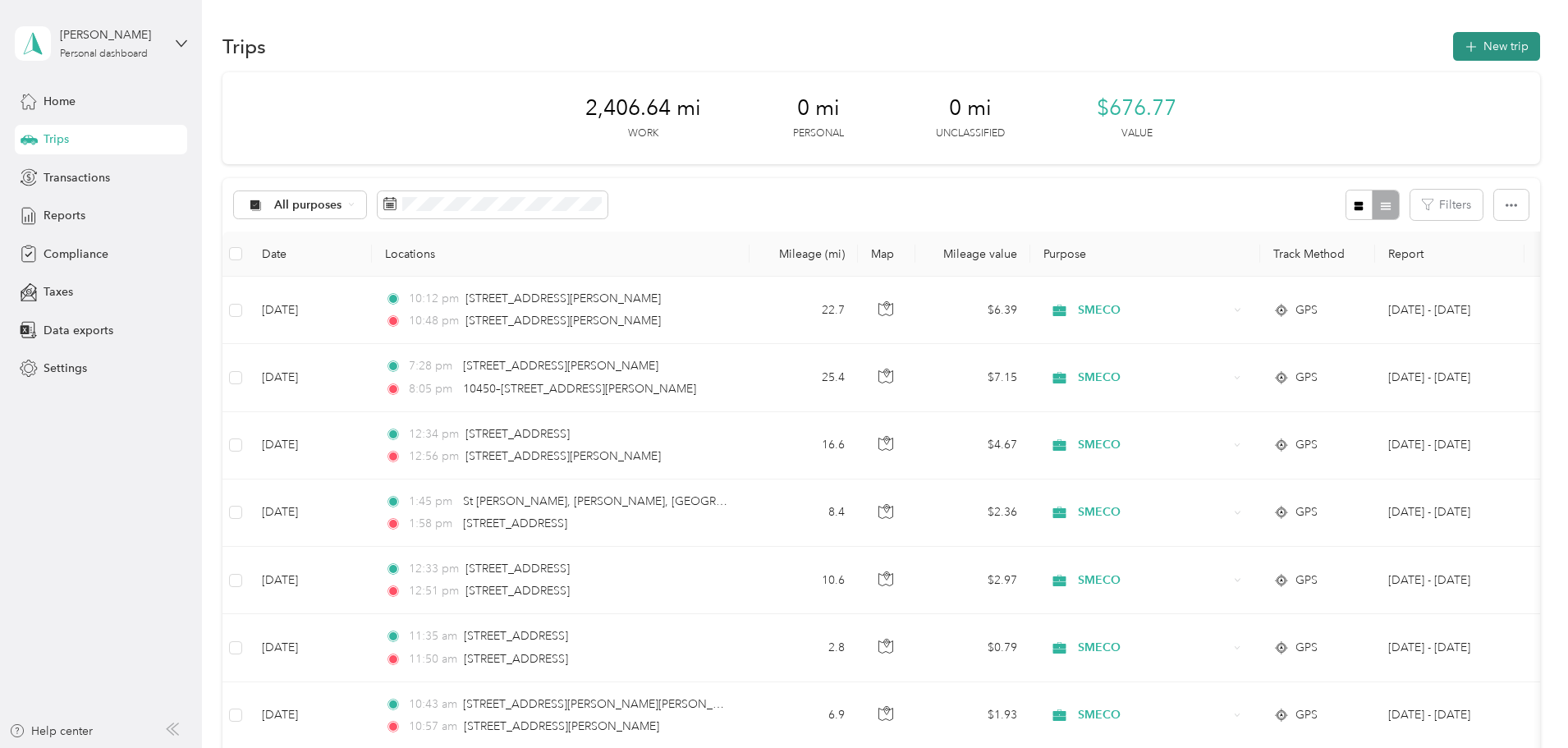
click at [1453, 41] on button "New trip" at bounding box center [1496, 46] width 87 height 28
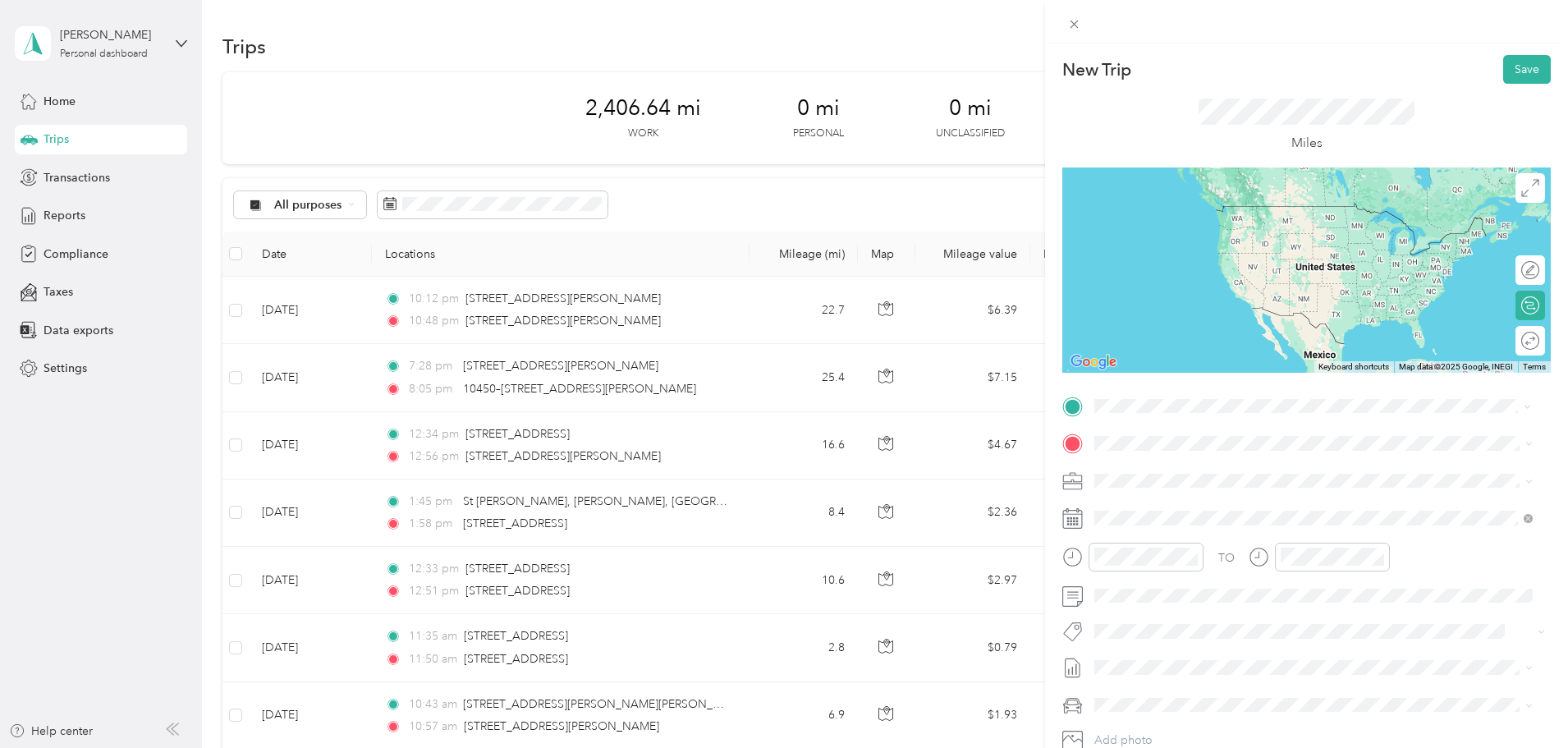
click at [1155, 469] on span "[GEOGRAPHIC_DATA][PERSON_NAME][US_STATE], [GEOGRAPHIC_DATA]" at bounding box center [1321, 466] width 394 height 15
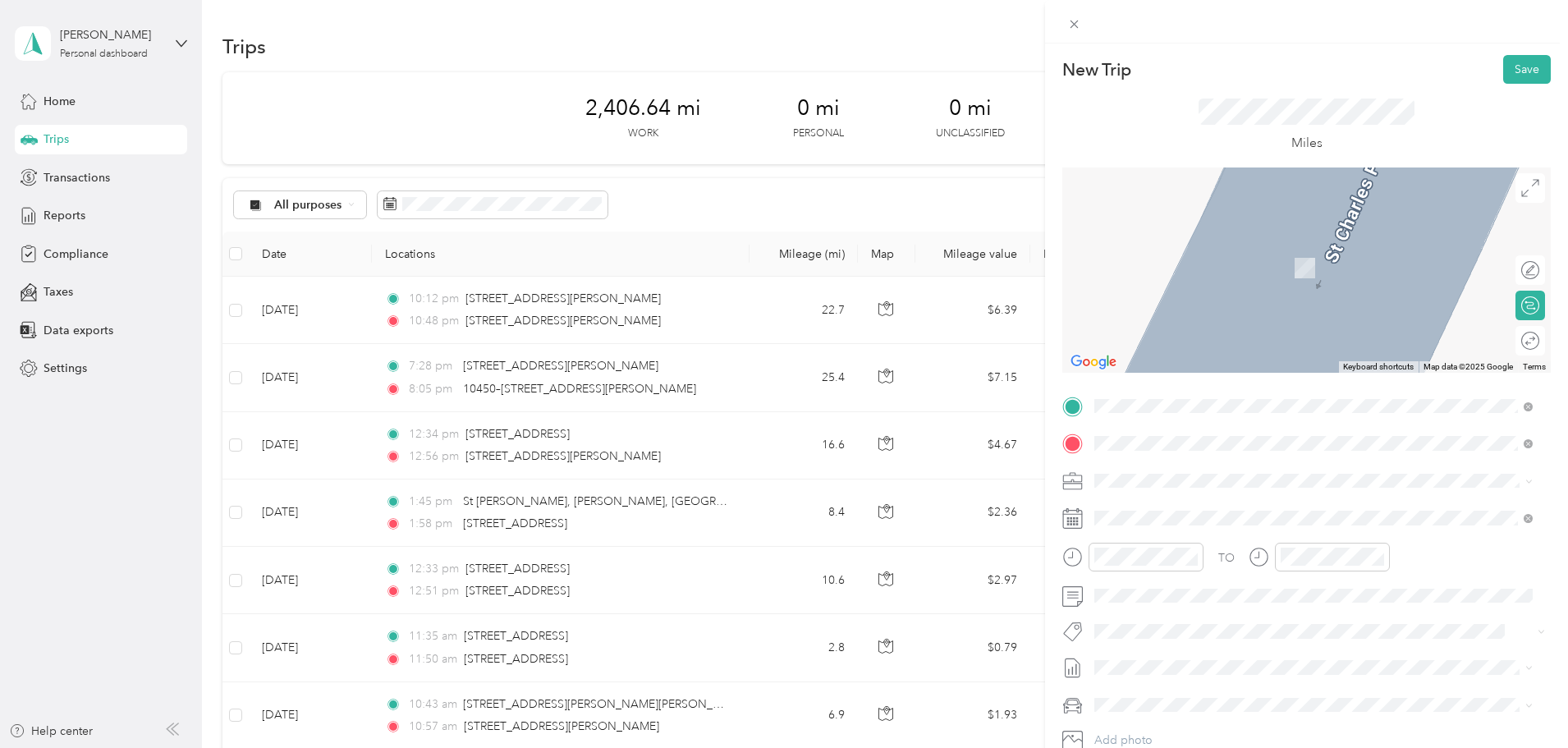
click at [1152, 507] on span "[STREET_ADDRESS][US_STATE]" at bounding box center [1207, 502] width 164 height 15
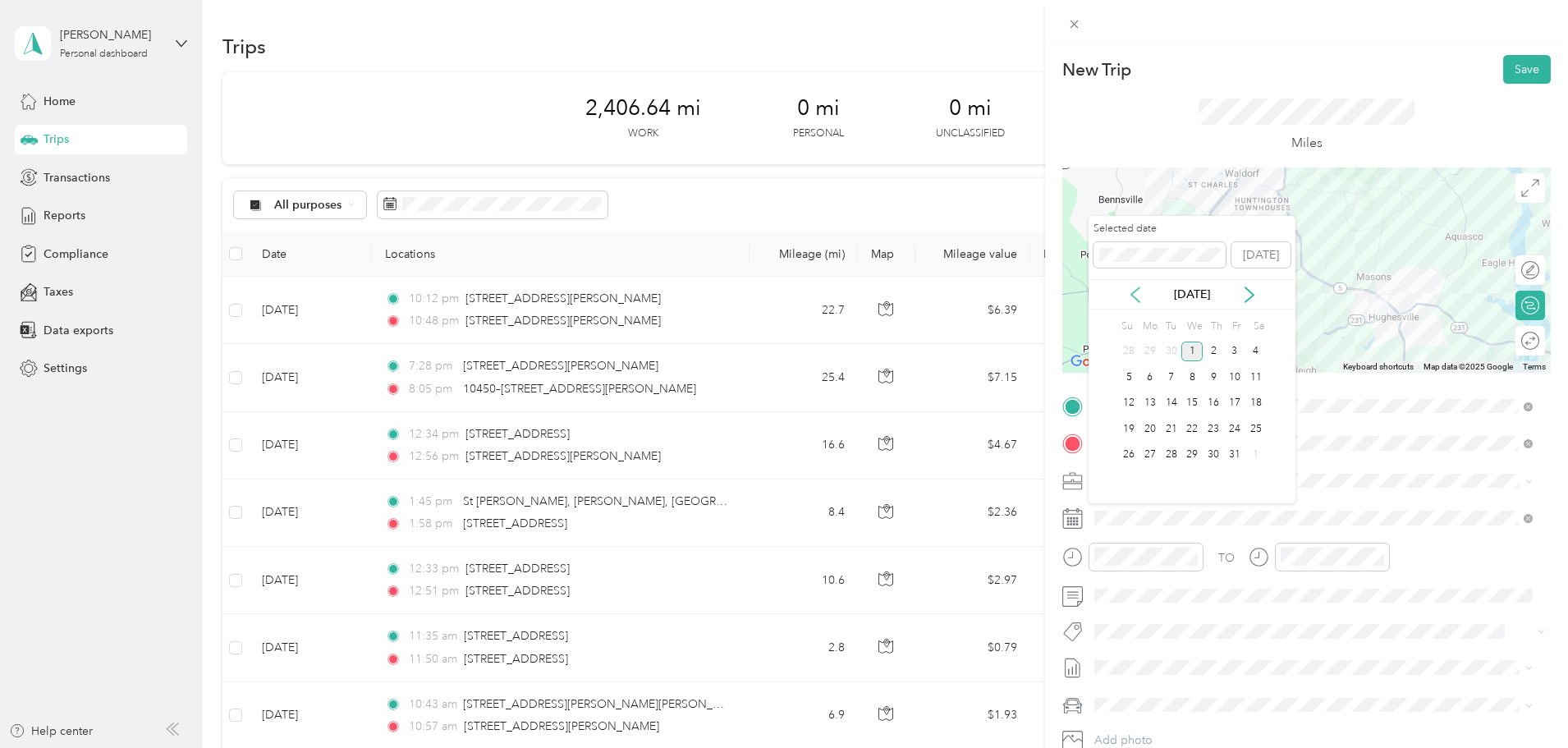
click at [1134, 292] on icon at bounding box center [1135, 295] width 16 height 16
click at [1215, 375] on div "11" at bounding box center [1213, 377] width 21 height 20
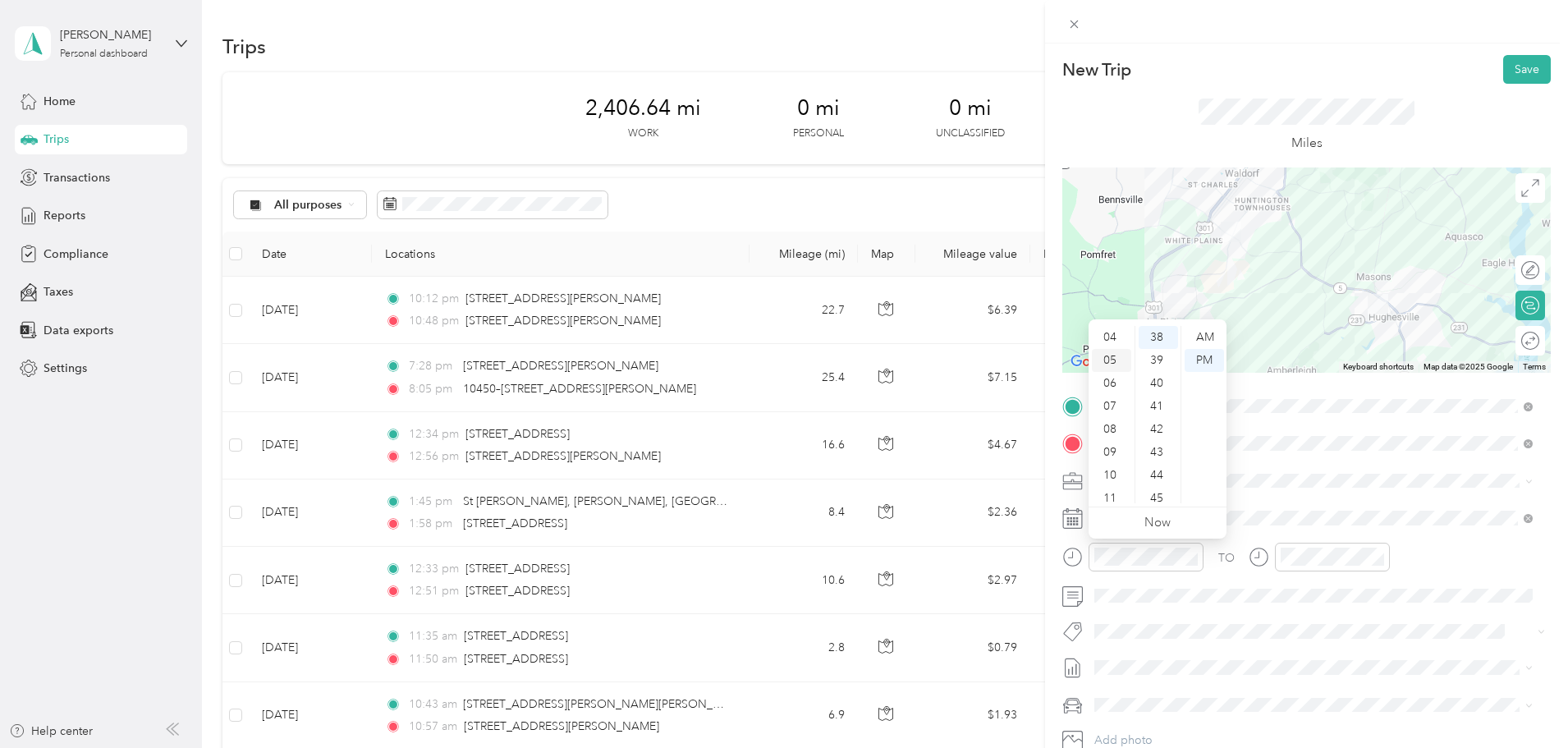
scroll to position [99, 0]
click at [1110, 491] on div "11" at bounding box center [1110, 491] width 39 height 23
click at [1207, 340] on div "AM" at bounding box center [1204, 337] width 39 height 23
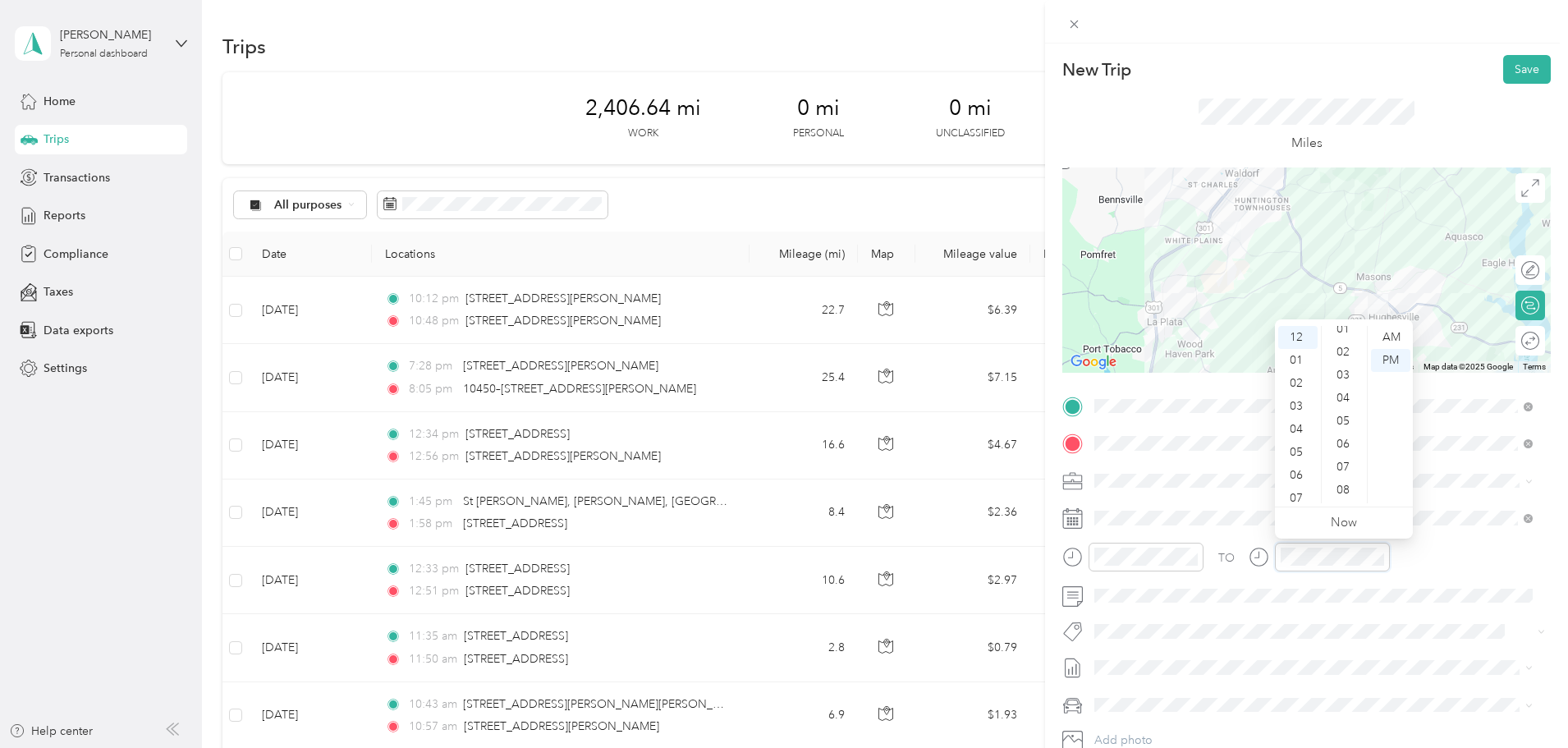
scroll to position [0, 0]
drag, startPoint x: 1340, startPoint y: 363, endPoint x: 1354, endPoint y: 354, distance: 16.6
click at [1340, 363] on div "01" at bounding box center [1344, 360] width 39 height 23
click at [1394, 332] on div "AM" at bounding box center [1390, 337] width 39 height 23
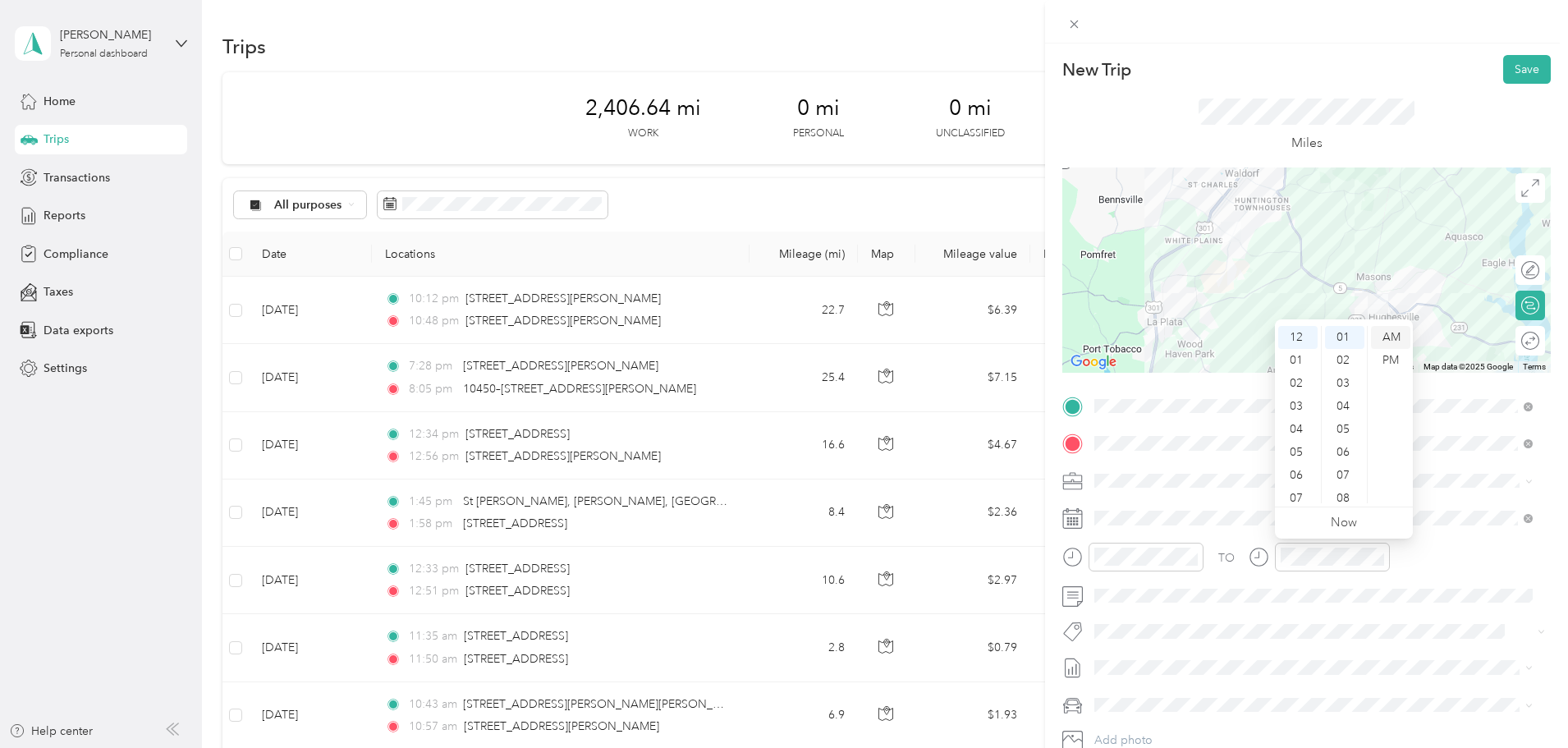
click at [1394, 336] on div "AM" at bounding box center [1390, 337] width 39 height 23
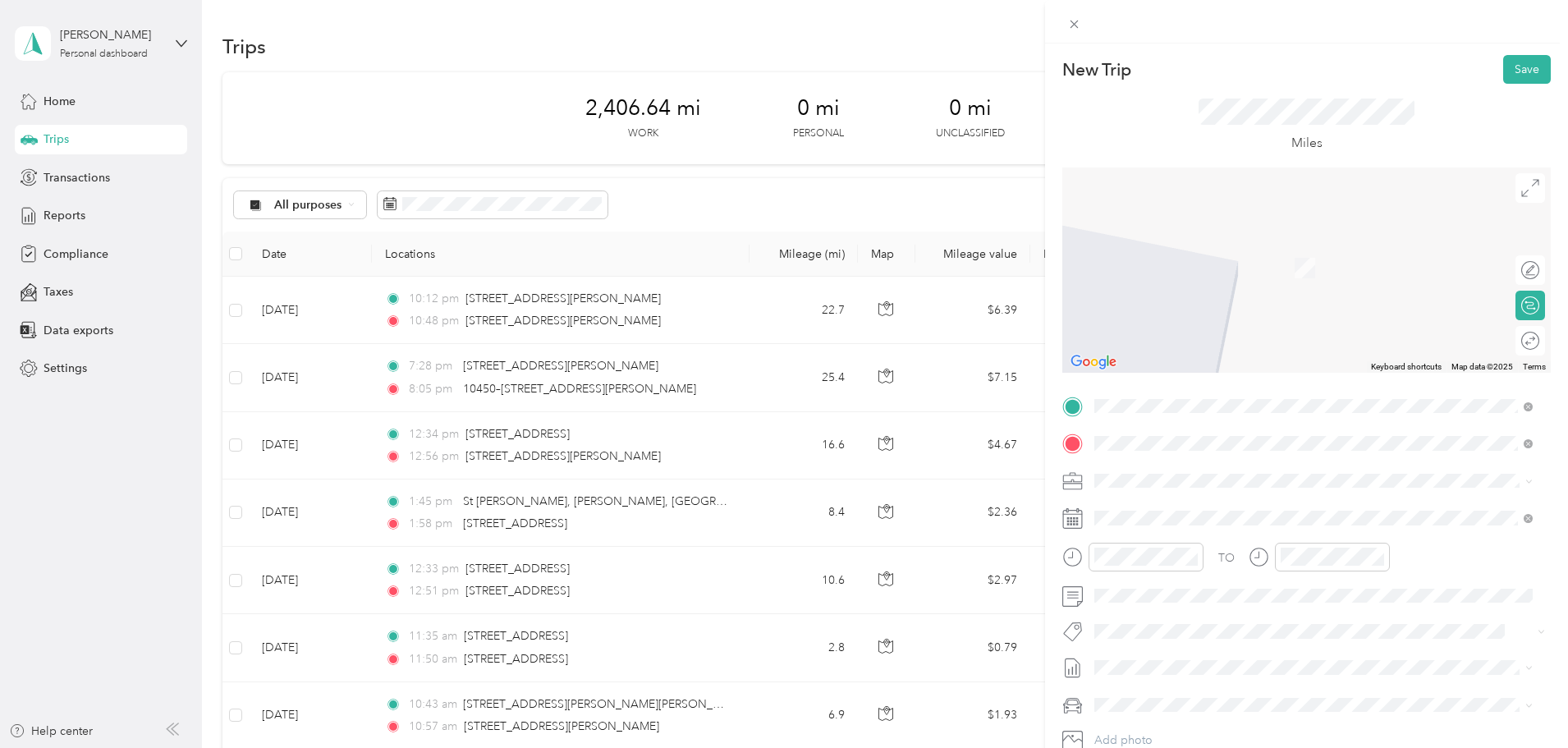
click at [1274, 473] on span "[STREET_ADDRESS][US_STATE]" at bounding box center [1207, 466] width 164 height 15
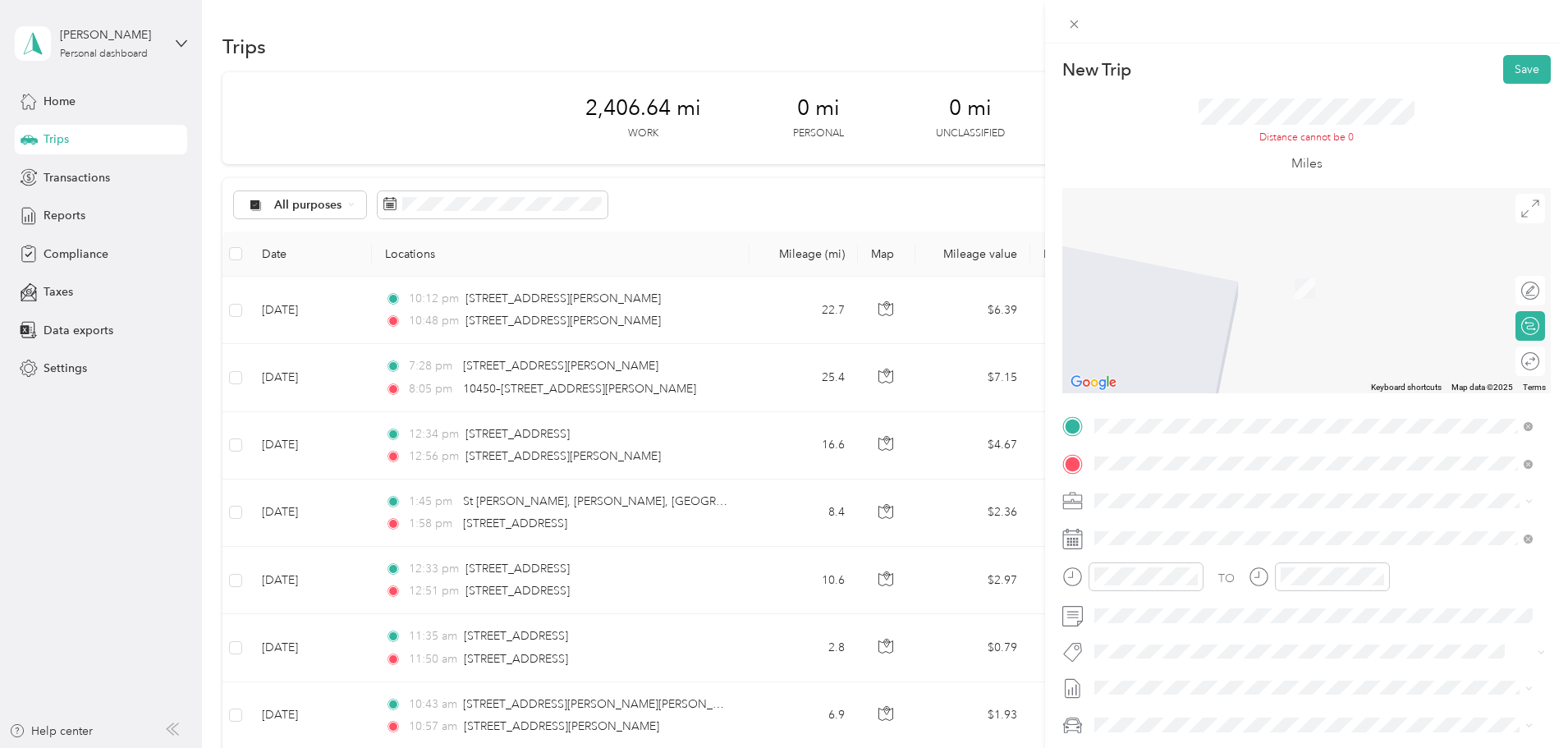
click at [1190, 531] on span "[GEOGRAPHIC_DATA][PERSON_NAME][US_STATE], [GEOGRAPHIC_DATA]" at bounding box center [1321, 522] width 394 height 15
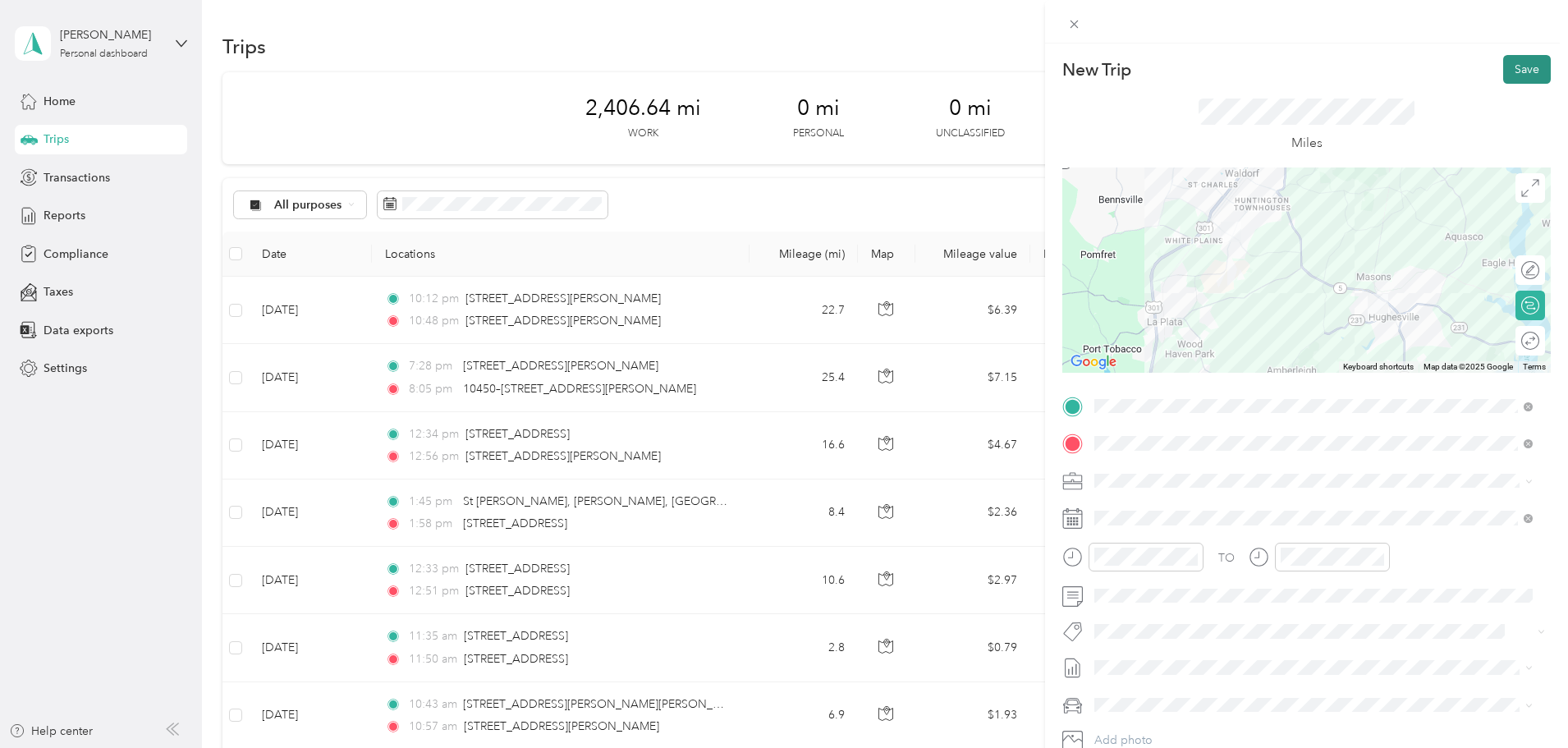
click at [1503, 71] on button "Save" at bounding box center [1527, 68] width 47 height 28
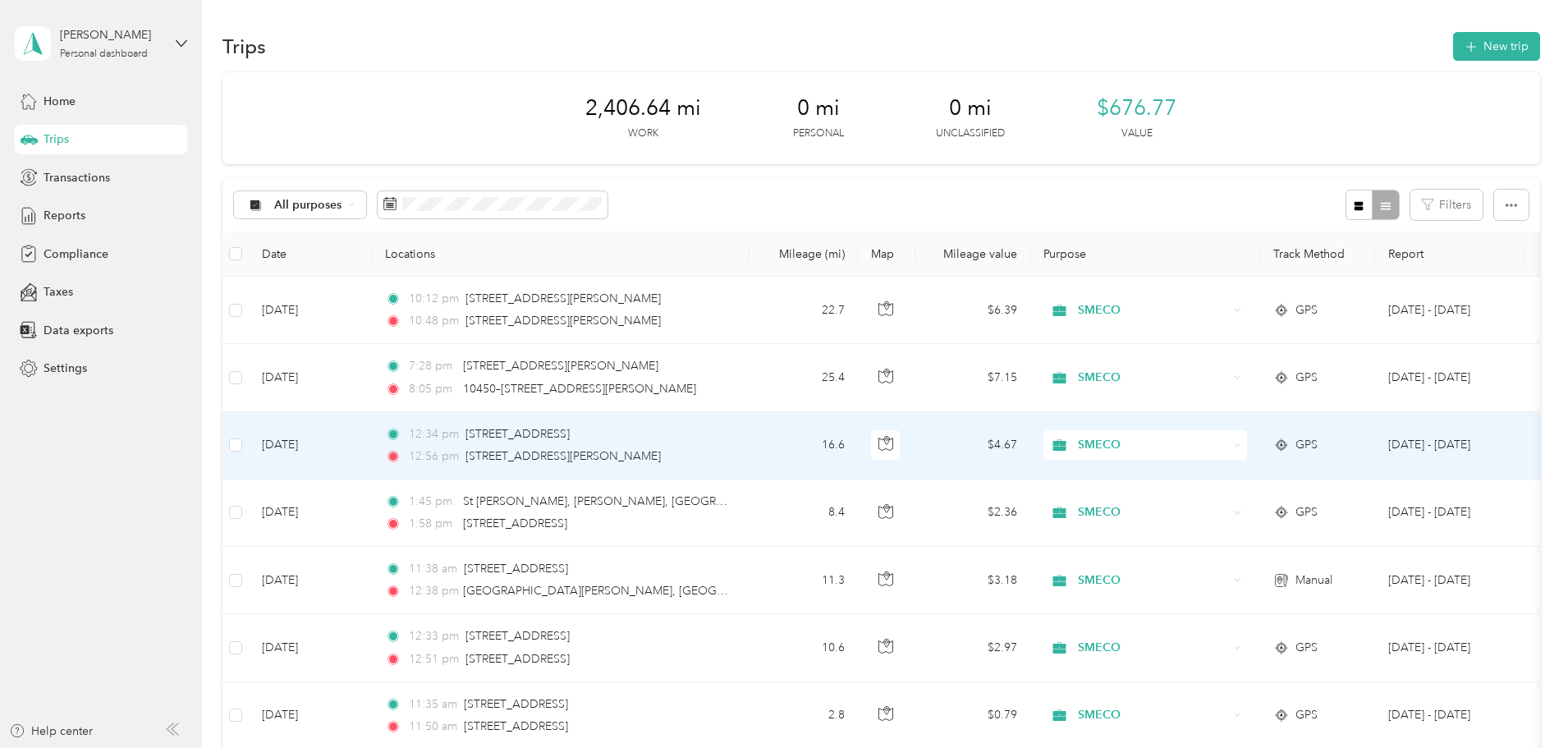
click at [372, 441] on td "[DATE]" at bounding box center [310, 446] width 123 height 68
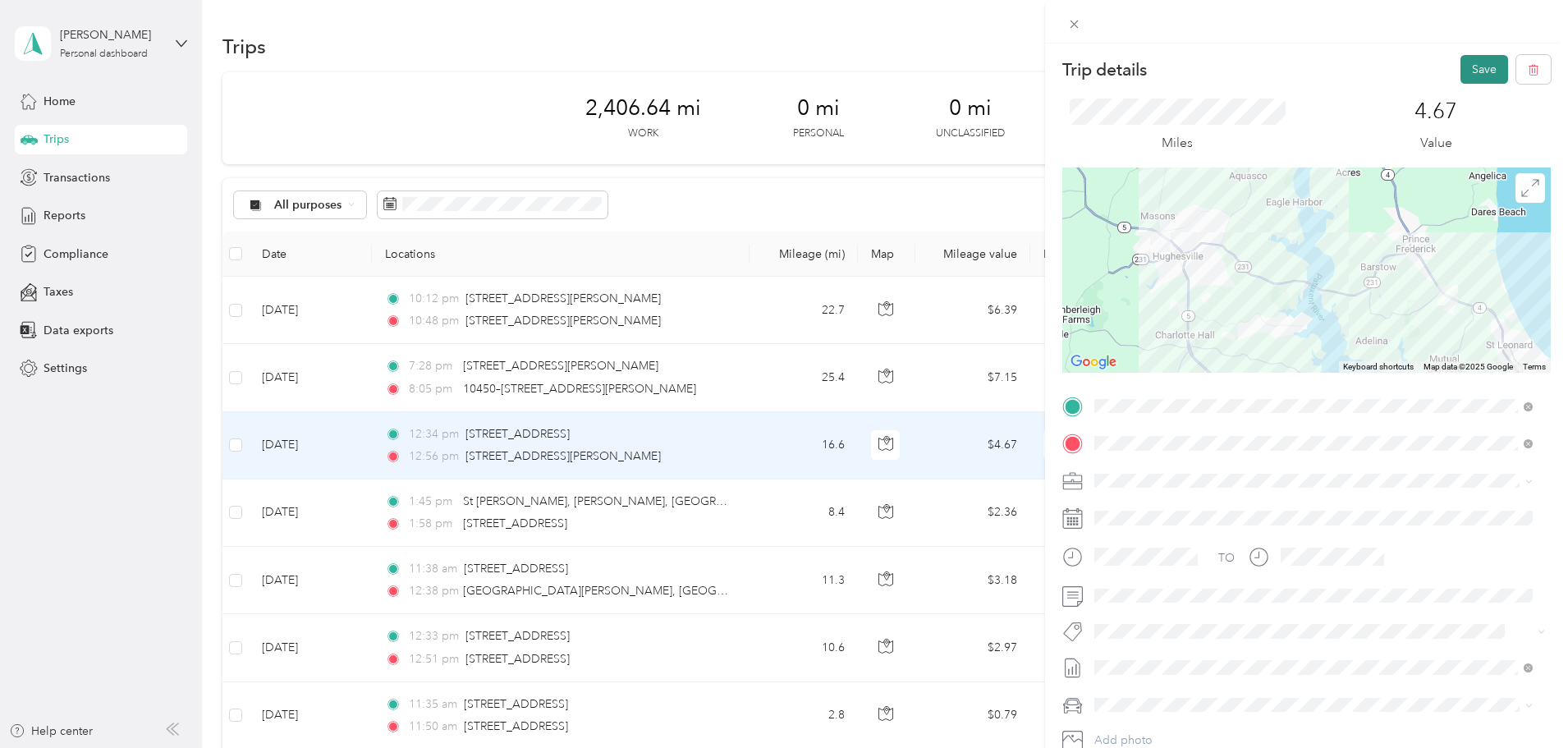
click at [1469, 65] on button "Save" at bounding box center [1484, 68] width 47 height 28
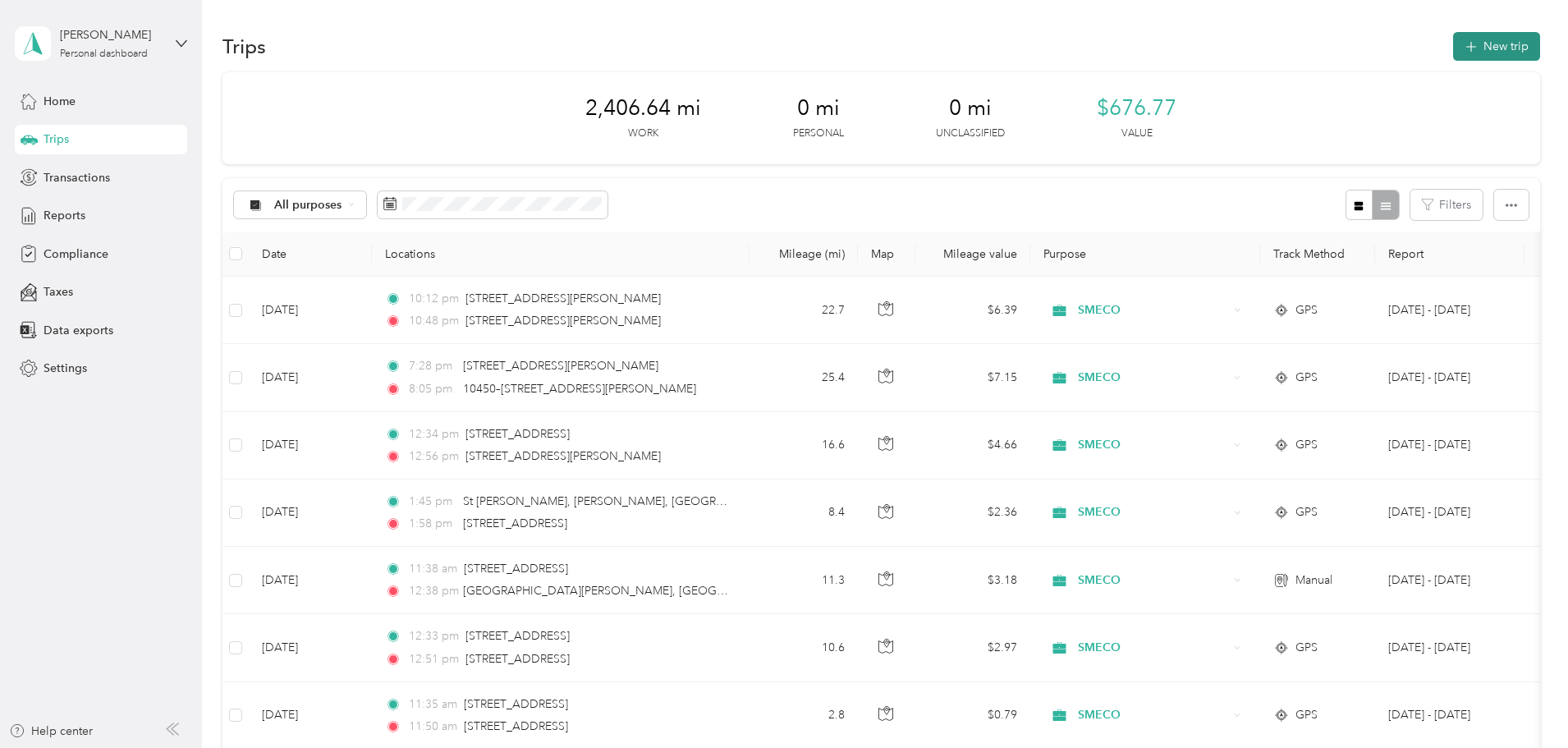
click at [1453, 49] on button "New trip" at bounding box center [1496, 46] width 87 height 28
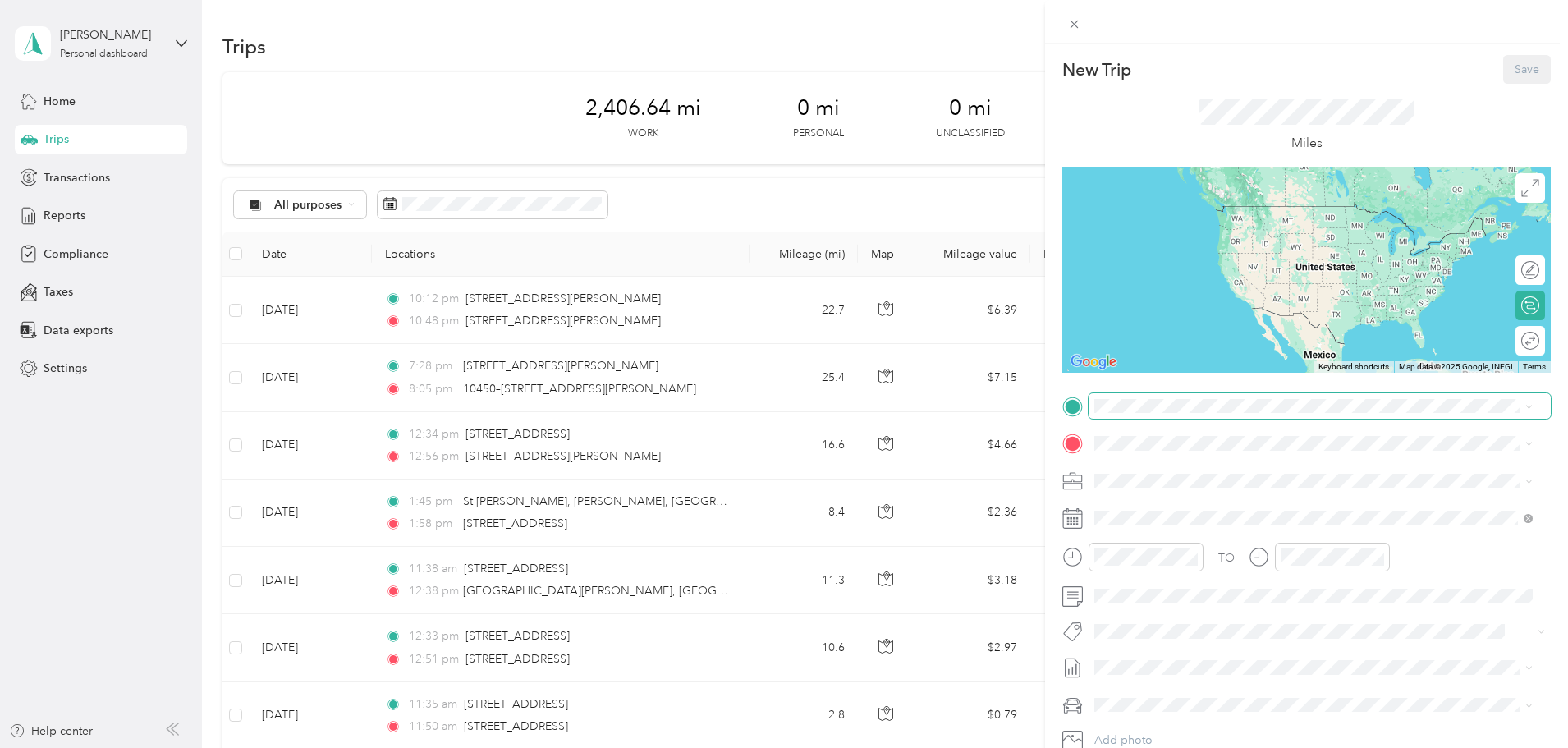
click at [1152, 417] on span at bounding box center [1320, 406] width 462 height 26
click at [1209, 473] on span "[STREET_ADDRESS][US_STATE]" at bounding box center [1207, 466] width 164 height 15
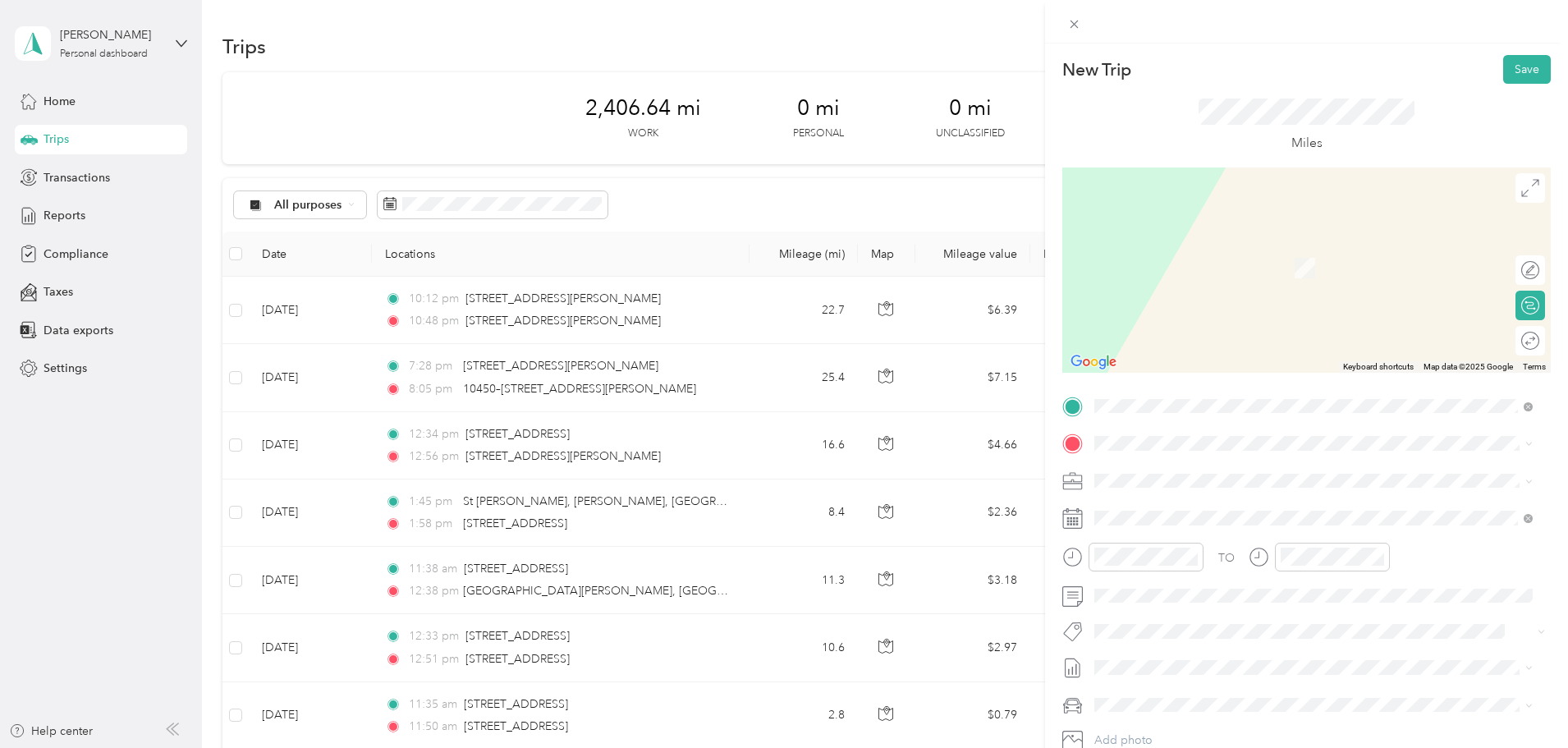
click at [1171, 494] on div "[STREET_ADDRESS][US_STATE]" at bounding box center [1312, 500] width 426 height 22
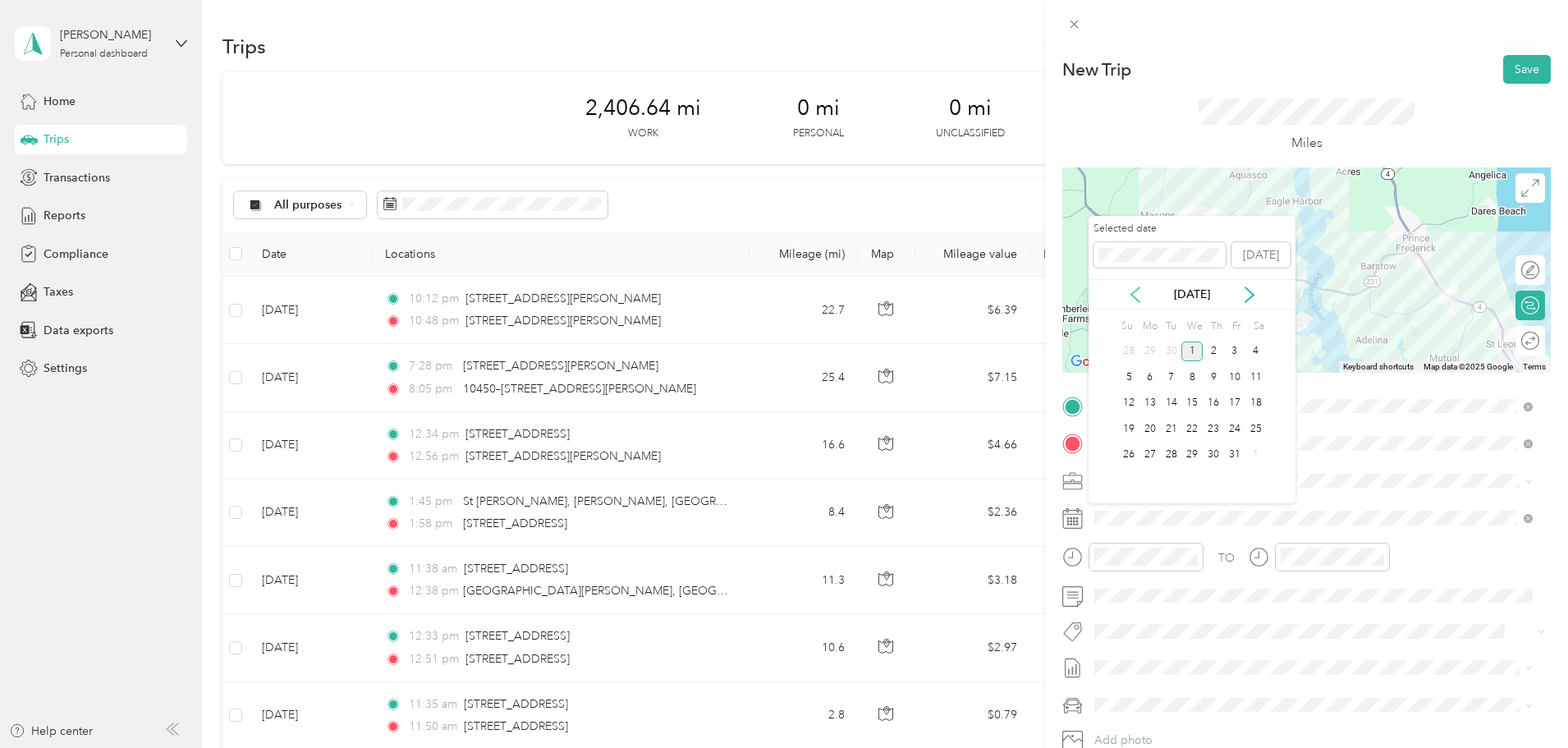
click at [1129, 296] on icon at bounding box center [1135, 295] width 16 height 16
click at [1236, 404] on div "19" at bounding box center [1234, 404] width 21 height 20
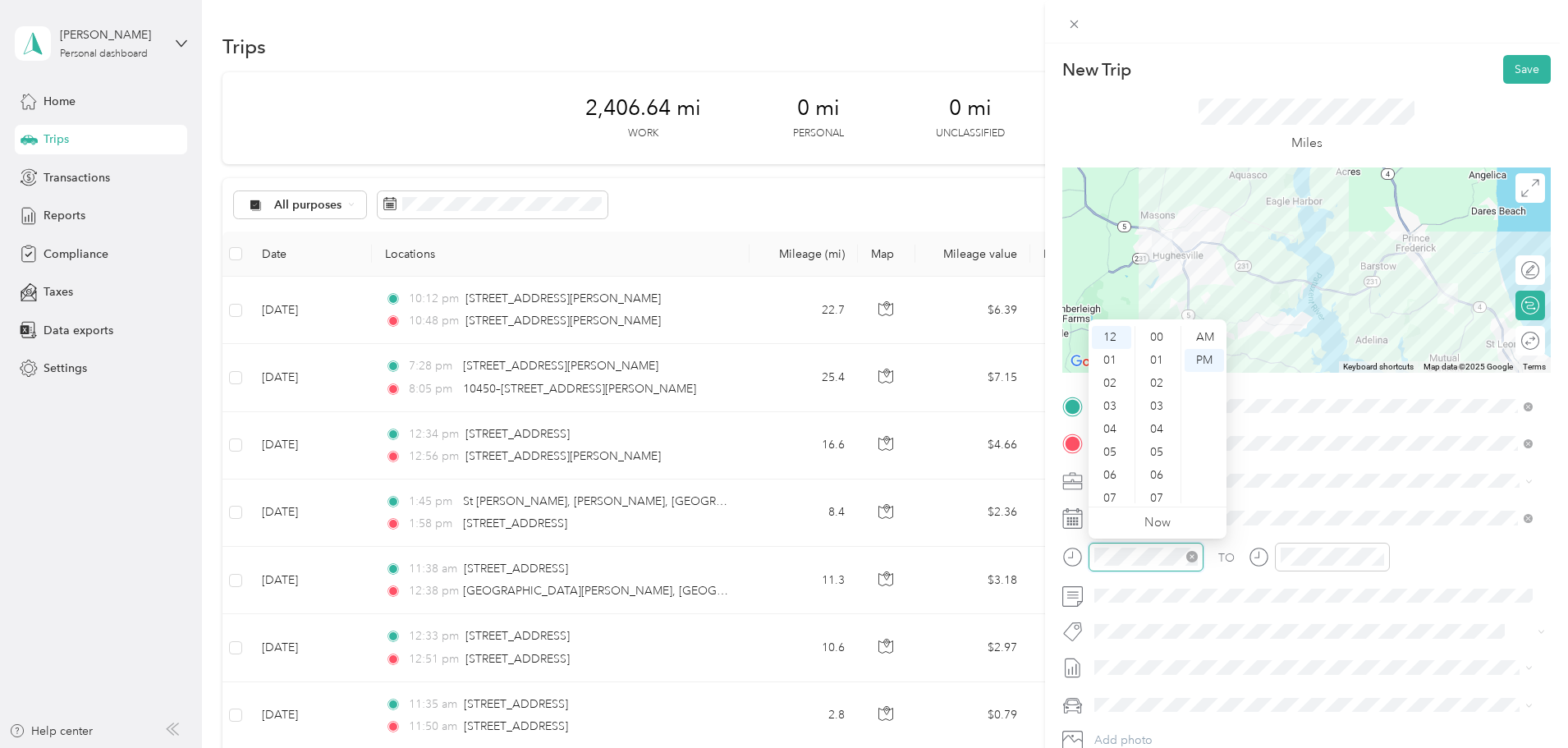
scroll to position [920, 0]
click at [1107, 378] on div "02" at bounding box center [1110, 383] width 39 height 23
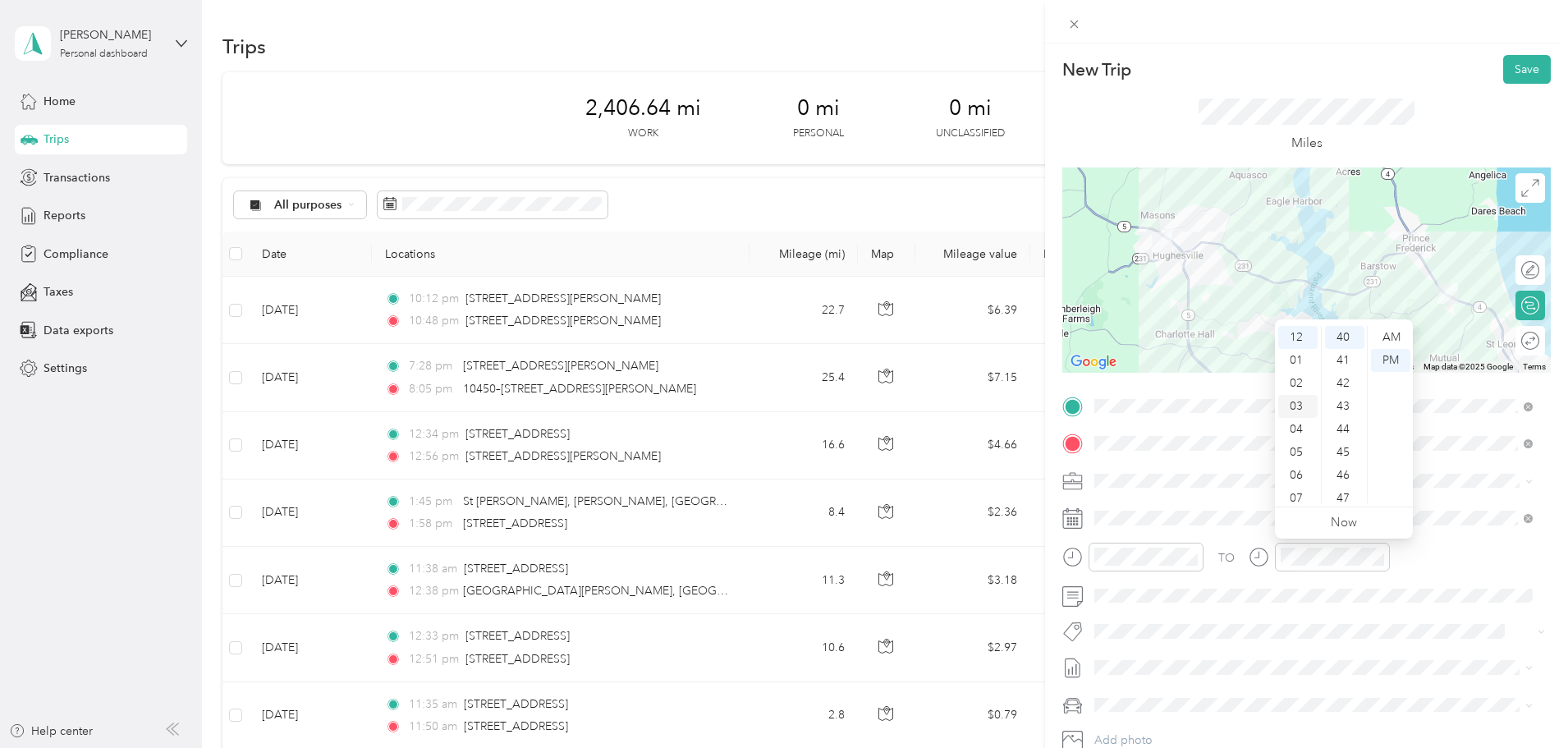
click at [1288, 407] on div "03" at bounding box center [1297, 406] width 39 height 23
click at [1342, 363] on div "05" at bounding box center [1344, 353] width 39 height 23
click at [1514, 71] on button "Save" at bounding box center [1527, 68] width 47 height 28
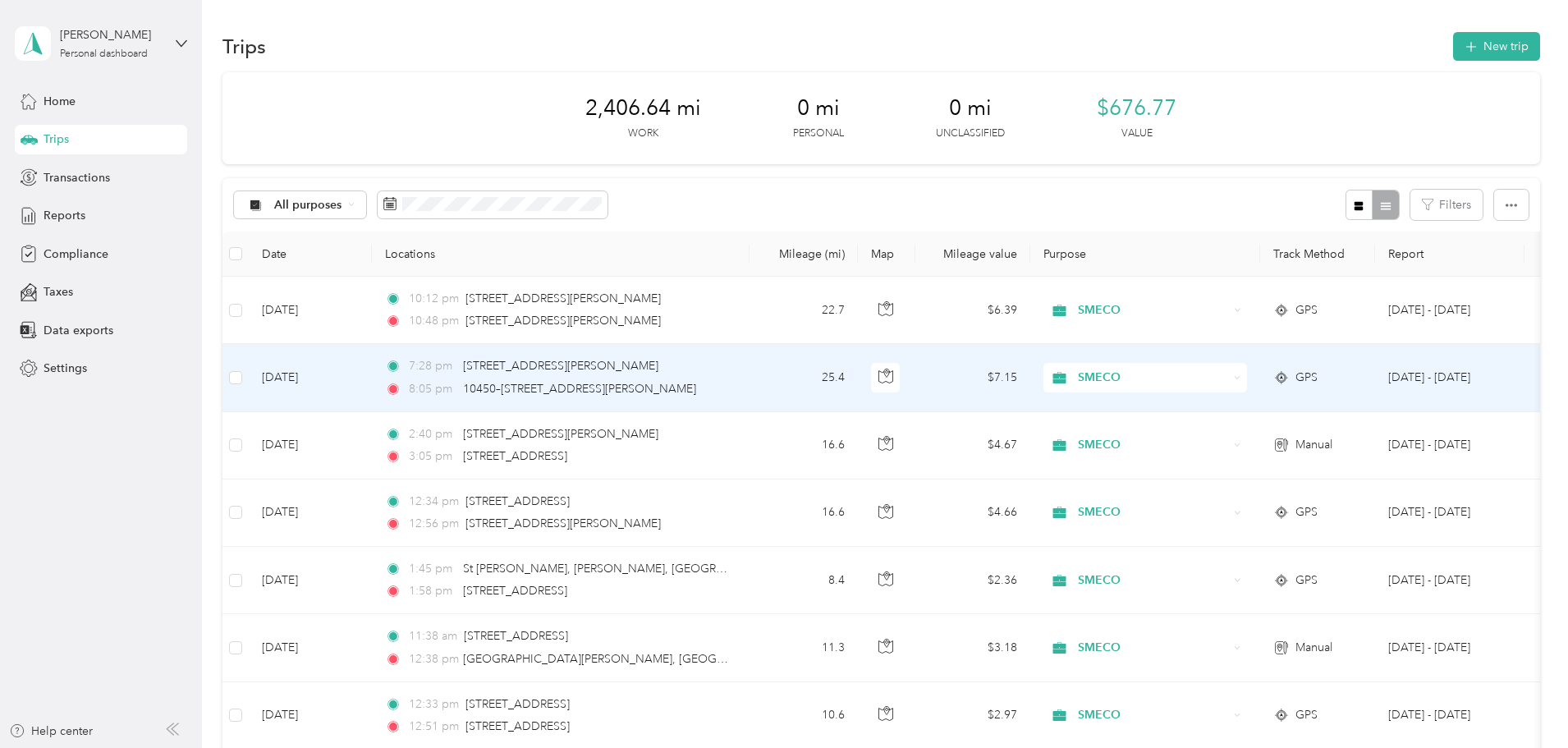
click at [372, 378] on td "[DATE]" at bounding box center [310, 378] width 123 height 68
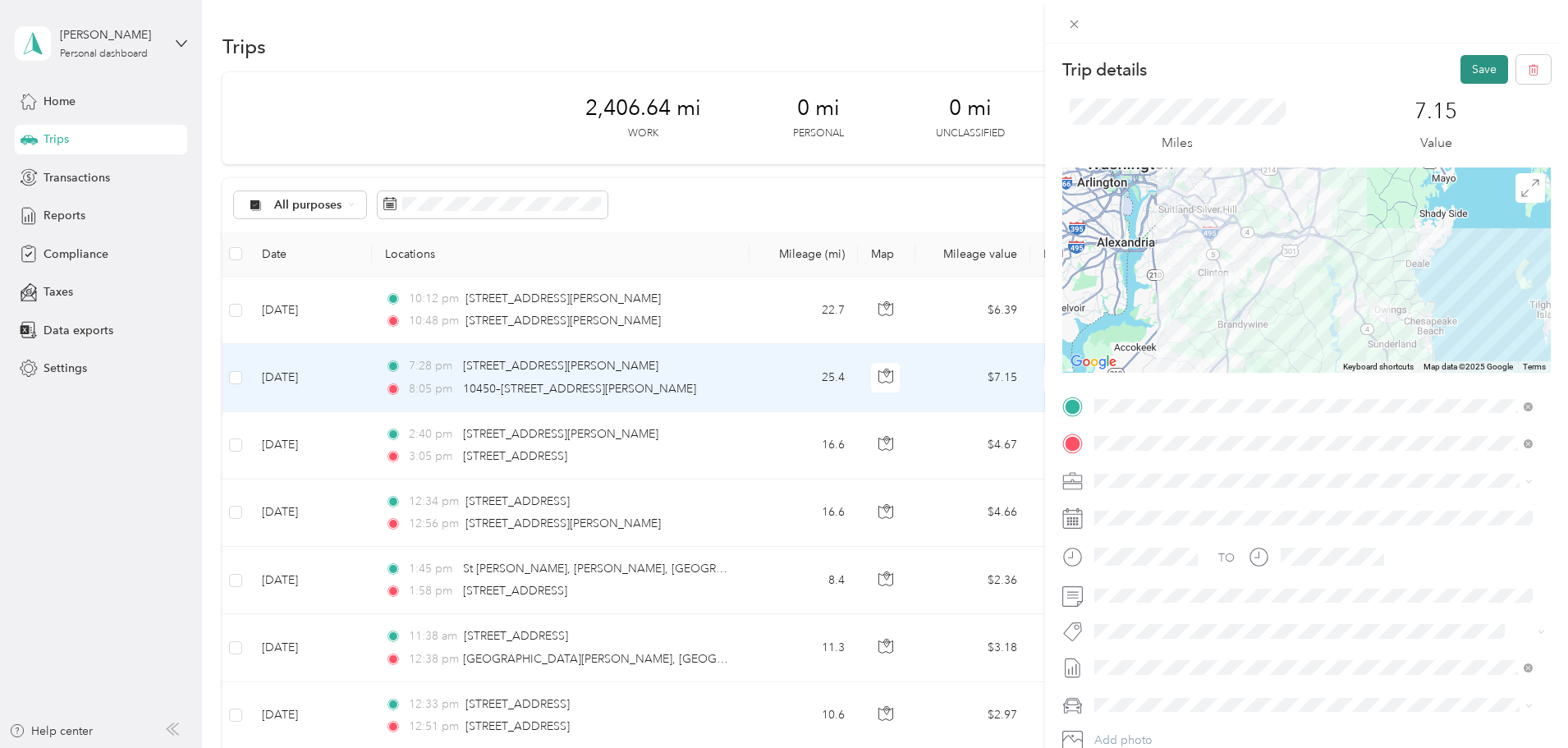
click at [1468, 74] on button "Save" at bounding box center [1484, 68] width 47 height 28
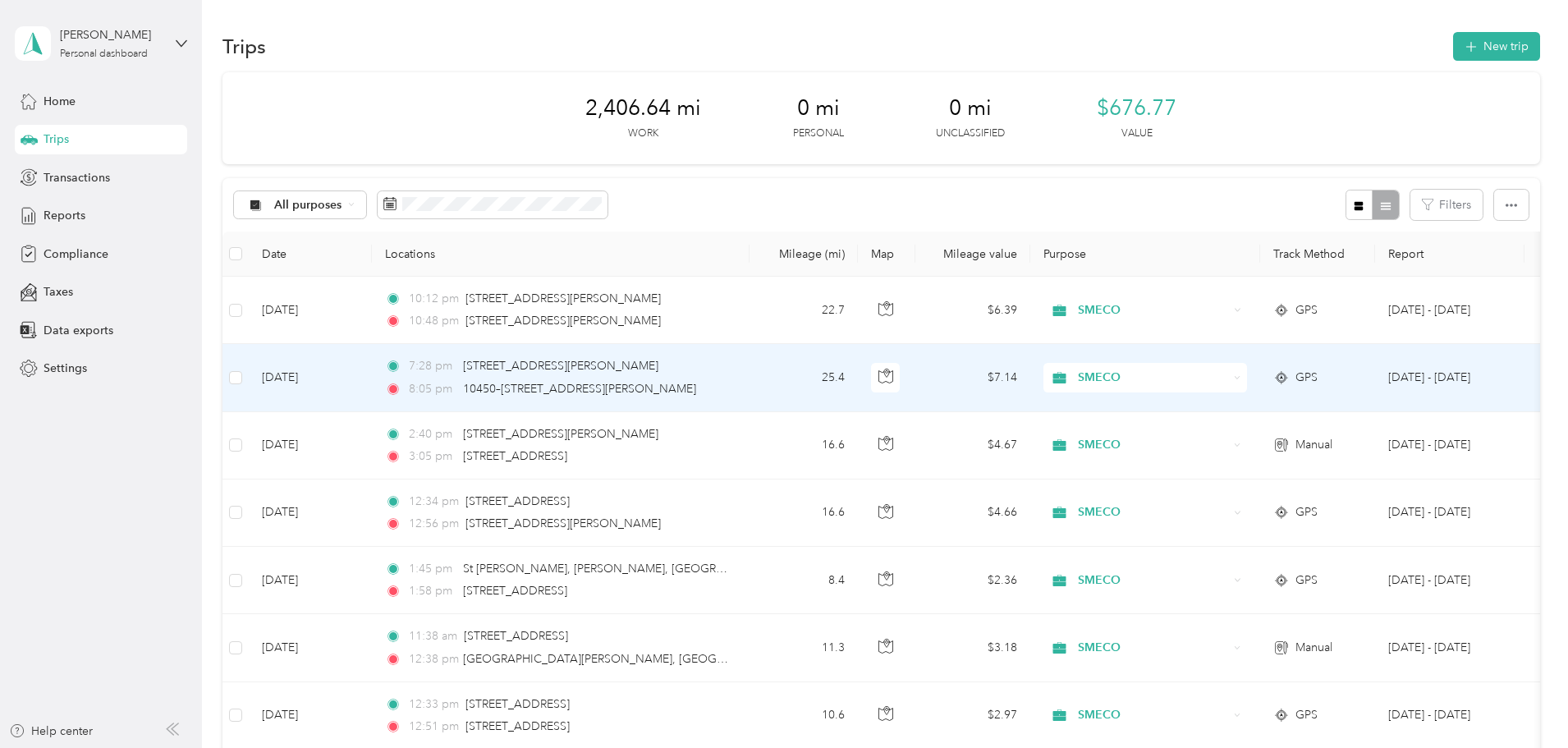
click at [372, 377] on td "[DATE]" at bounding box center [310, 378] width 123 height 68
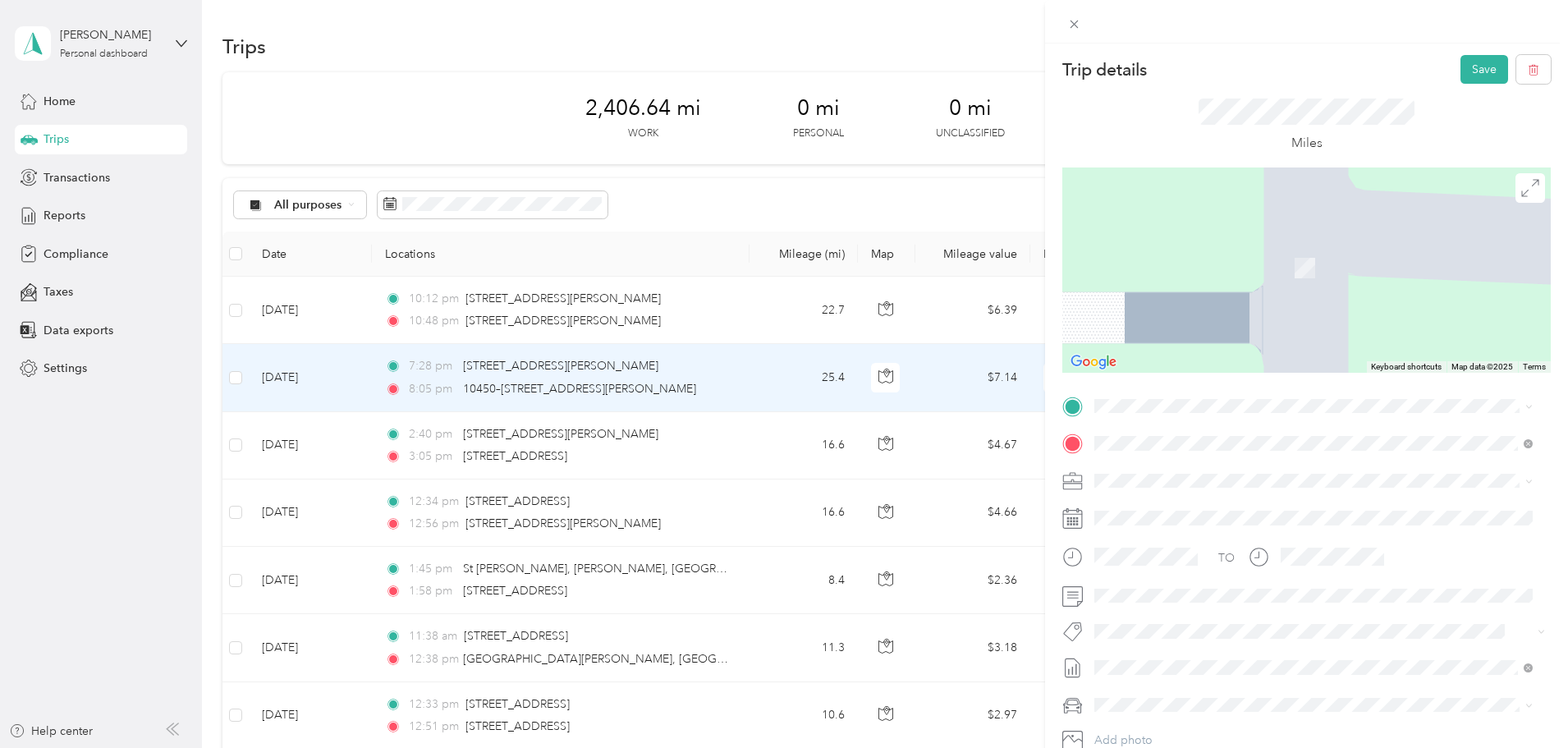
click at [1167, 461] on span "[STREET_ADDRESS][US_STATE]" at bounding box center [1207, 463] width 164 height 15
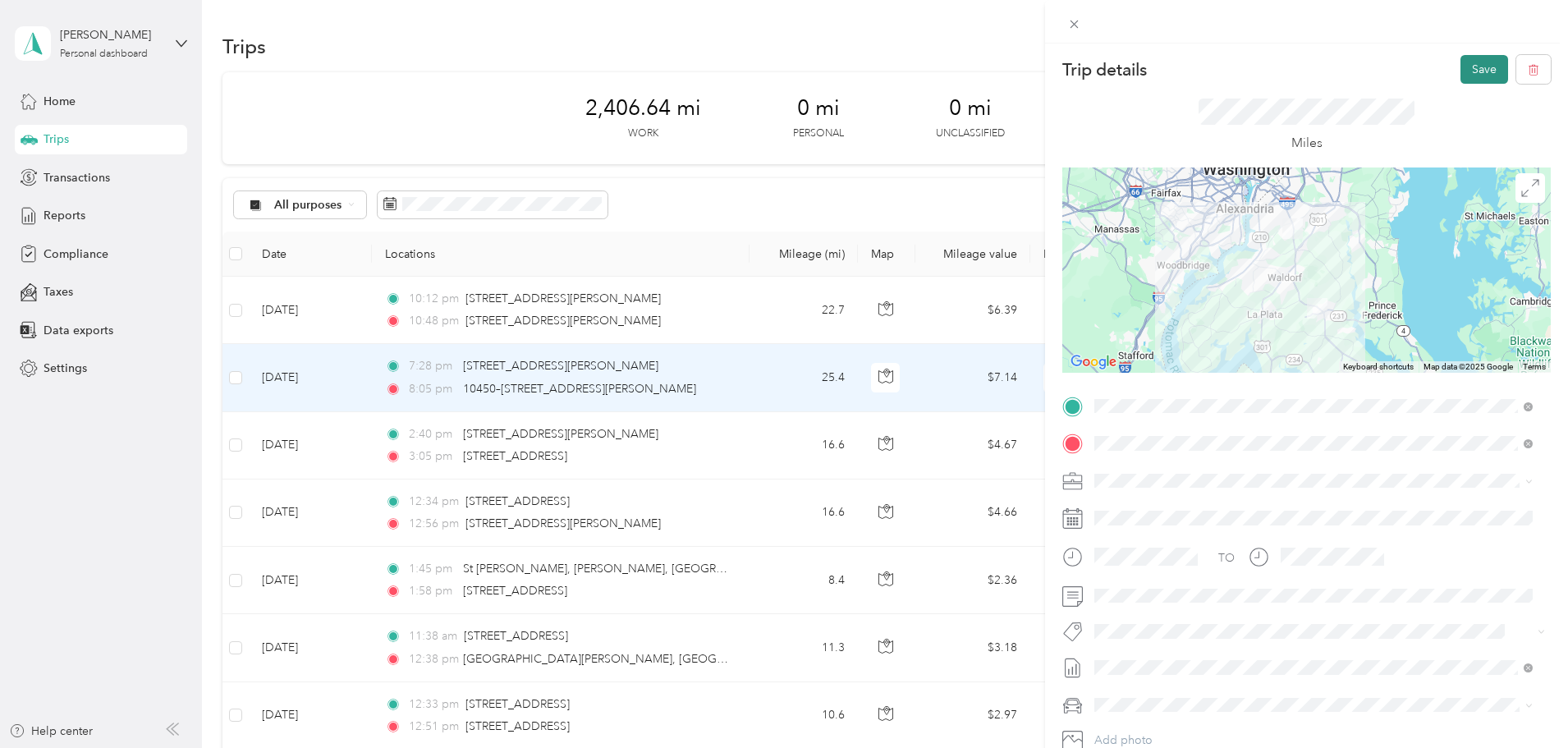
click at [1479, 63] on button "Save" at bounding box center [1484, 68] width 47 height 28
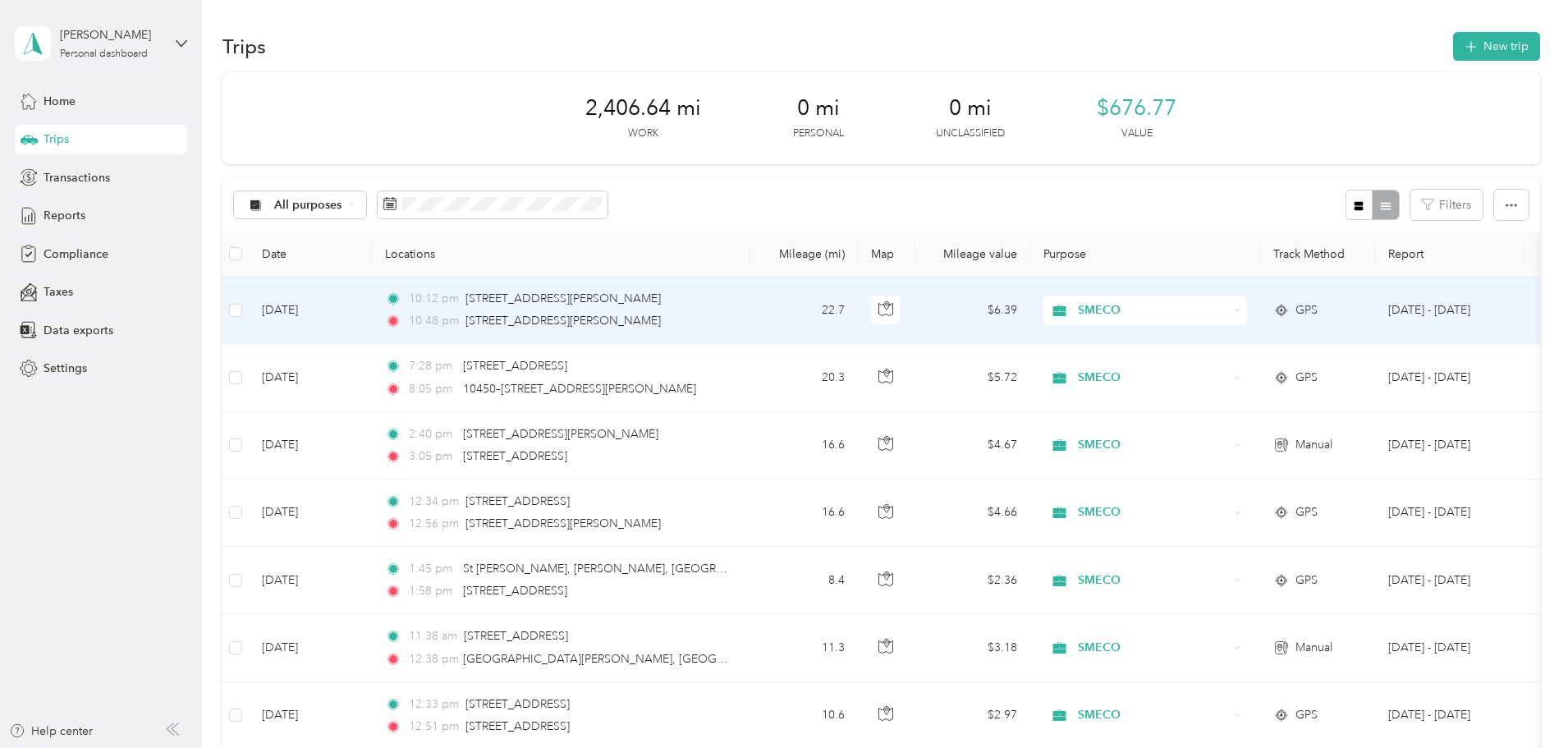
click at [372, 301] on td "[DATE]" at bounding box center [310, 311] width 123 height 68
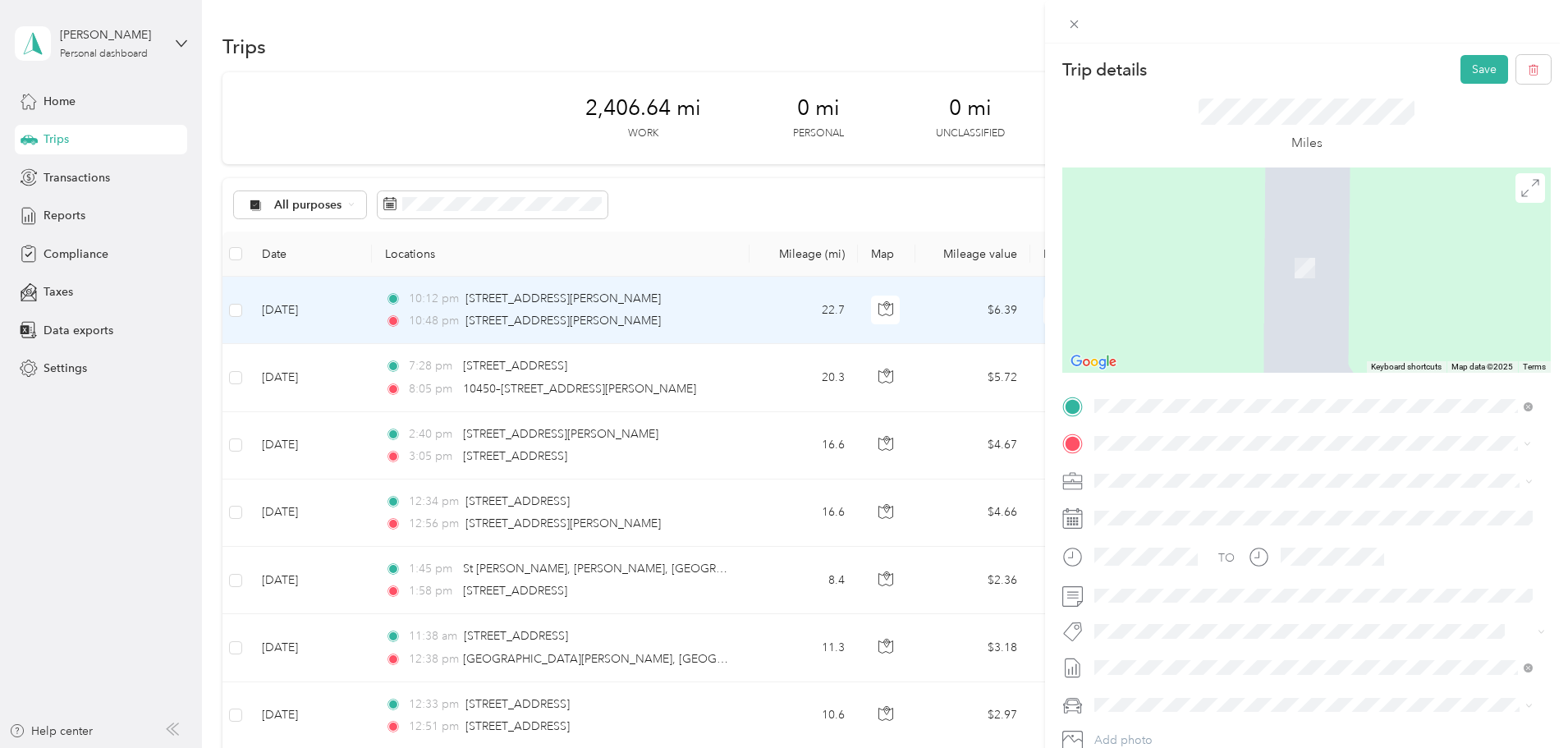
click at [1160, 501] on span "[STREET_ADDRESS][US_STATE]" at bounding box center [1207, 502] width 164 height 15
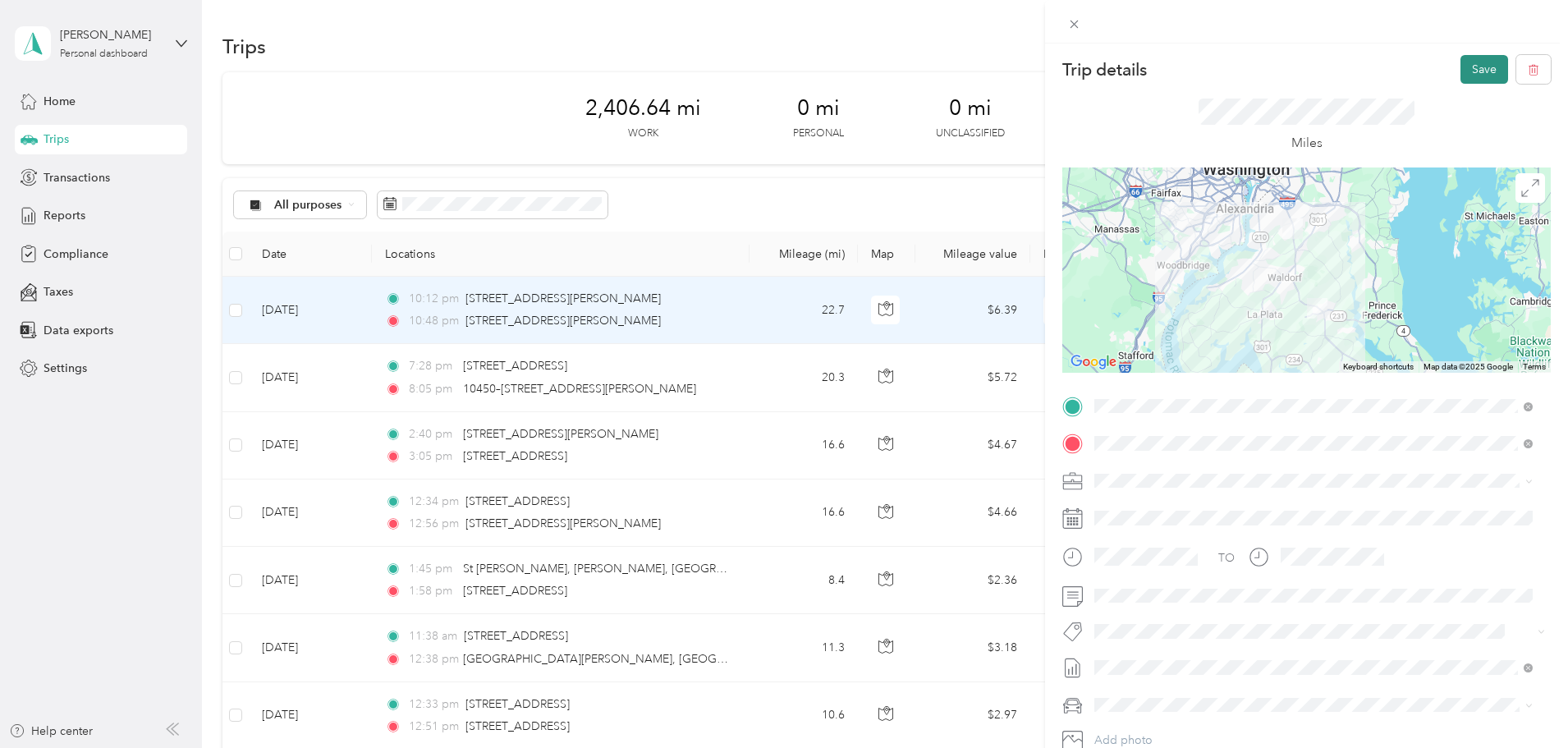
click at [1472, 68] on button "Save" at bounding box center [1484, 68] width 47 height 28
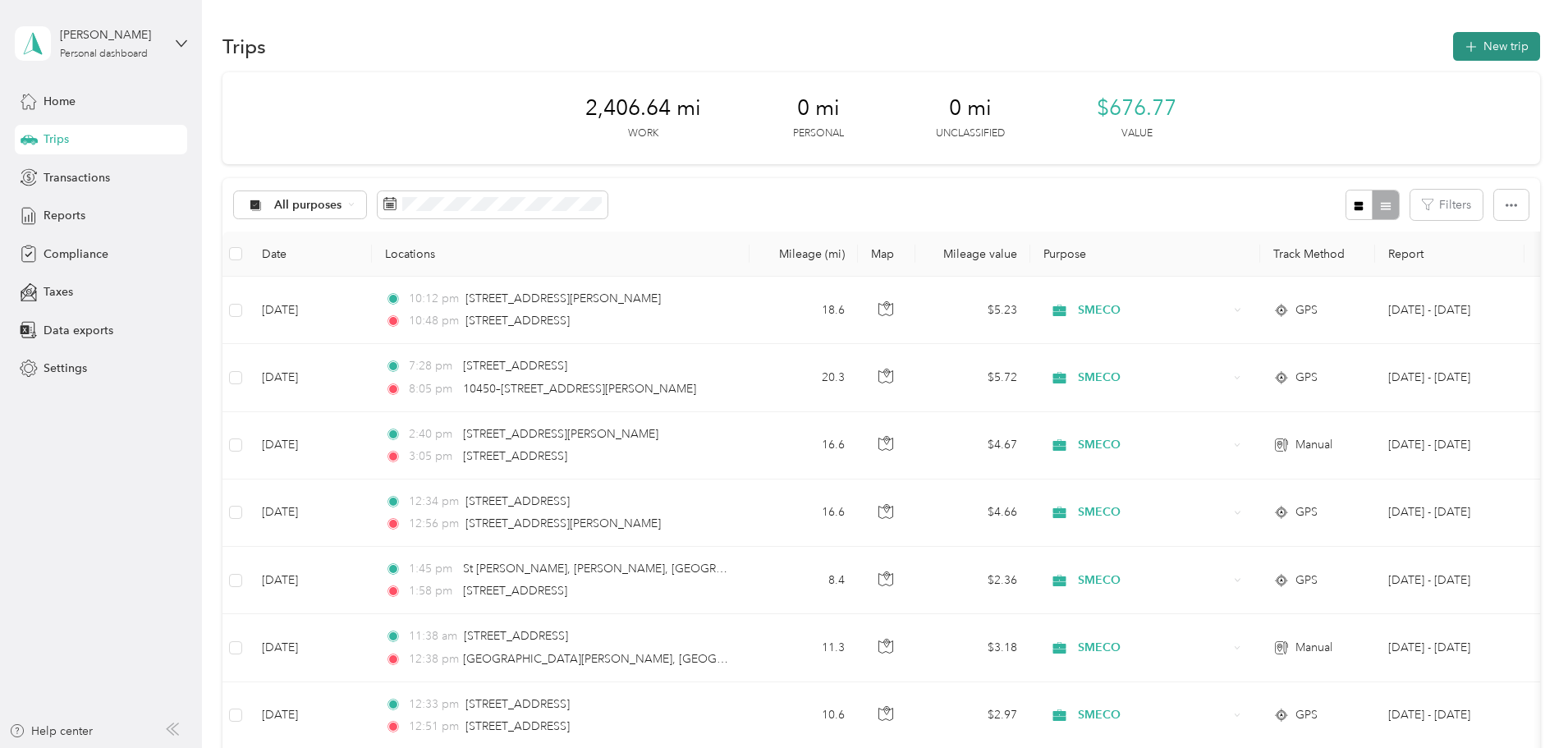
click at [1453, 46] on button "New trip" at bounding box center [1496, 46] width 87 height 28
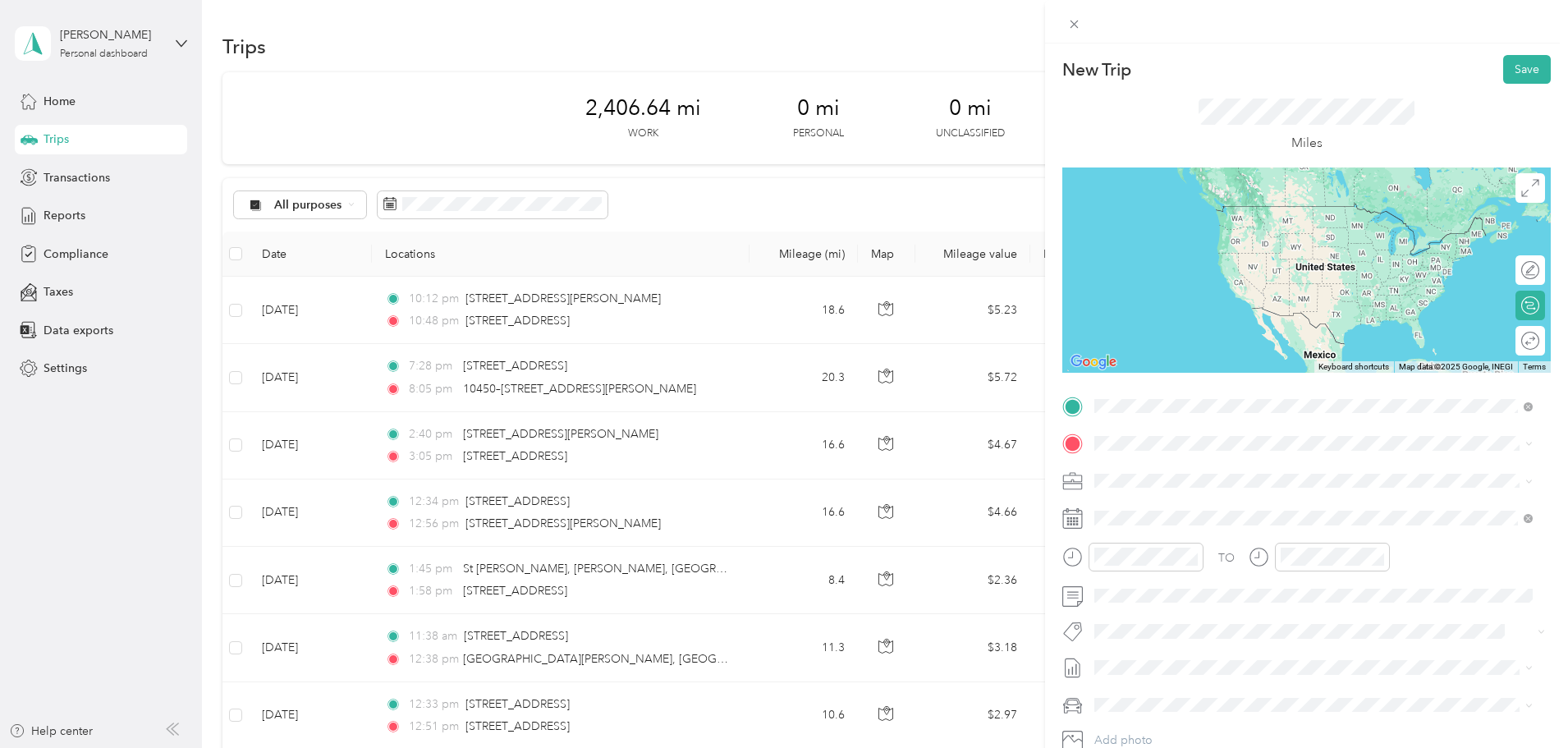
click at [1170, 473] on span "[STREET_ADDRESS][US_STATE]" at bounding box center [1207, 466] width 164 height 15
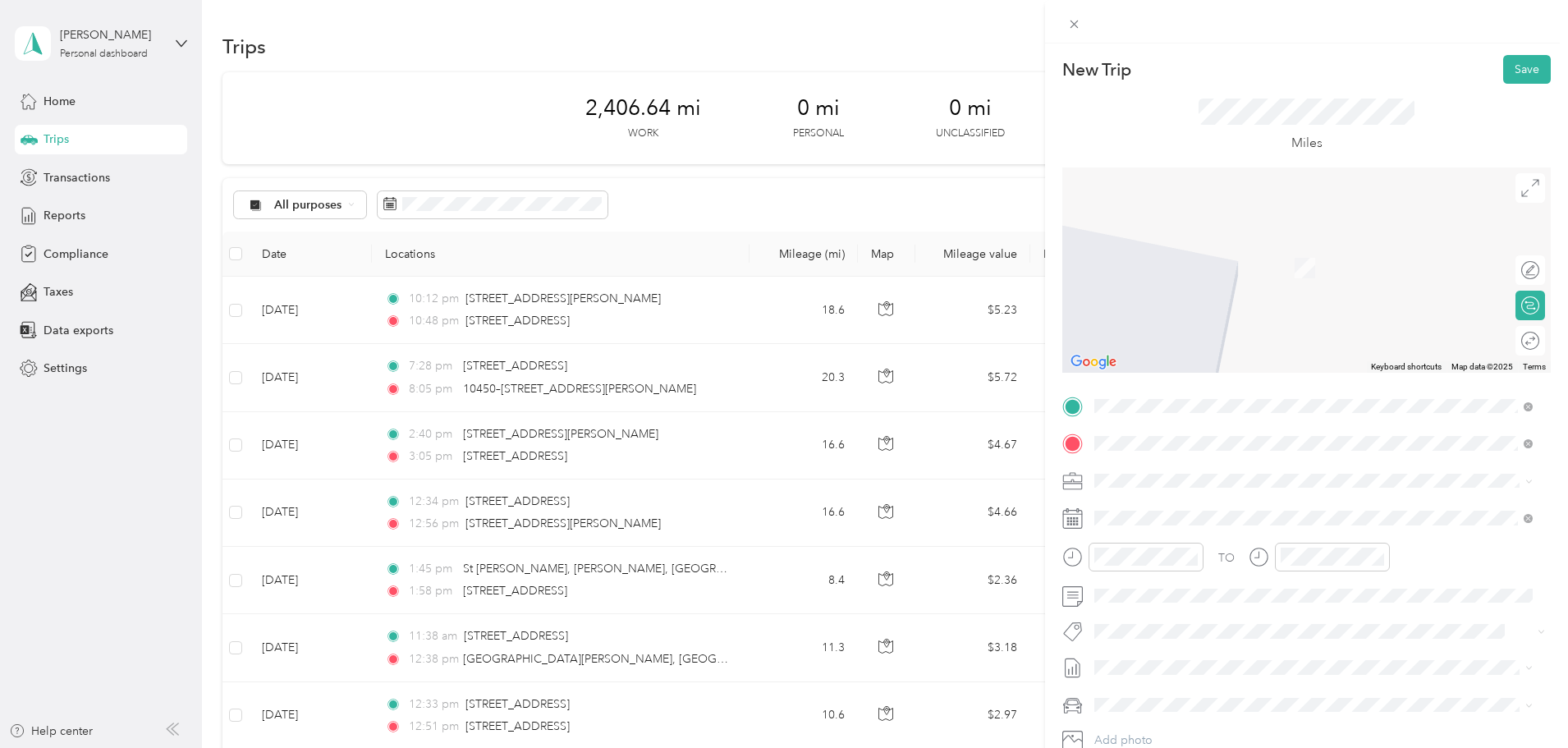
click at [1157, 515] on div "[STREET_ADDRESS][US_STATE]" at bounding box center [1312, 503] width 426 height 22
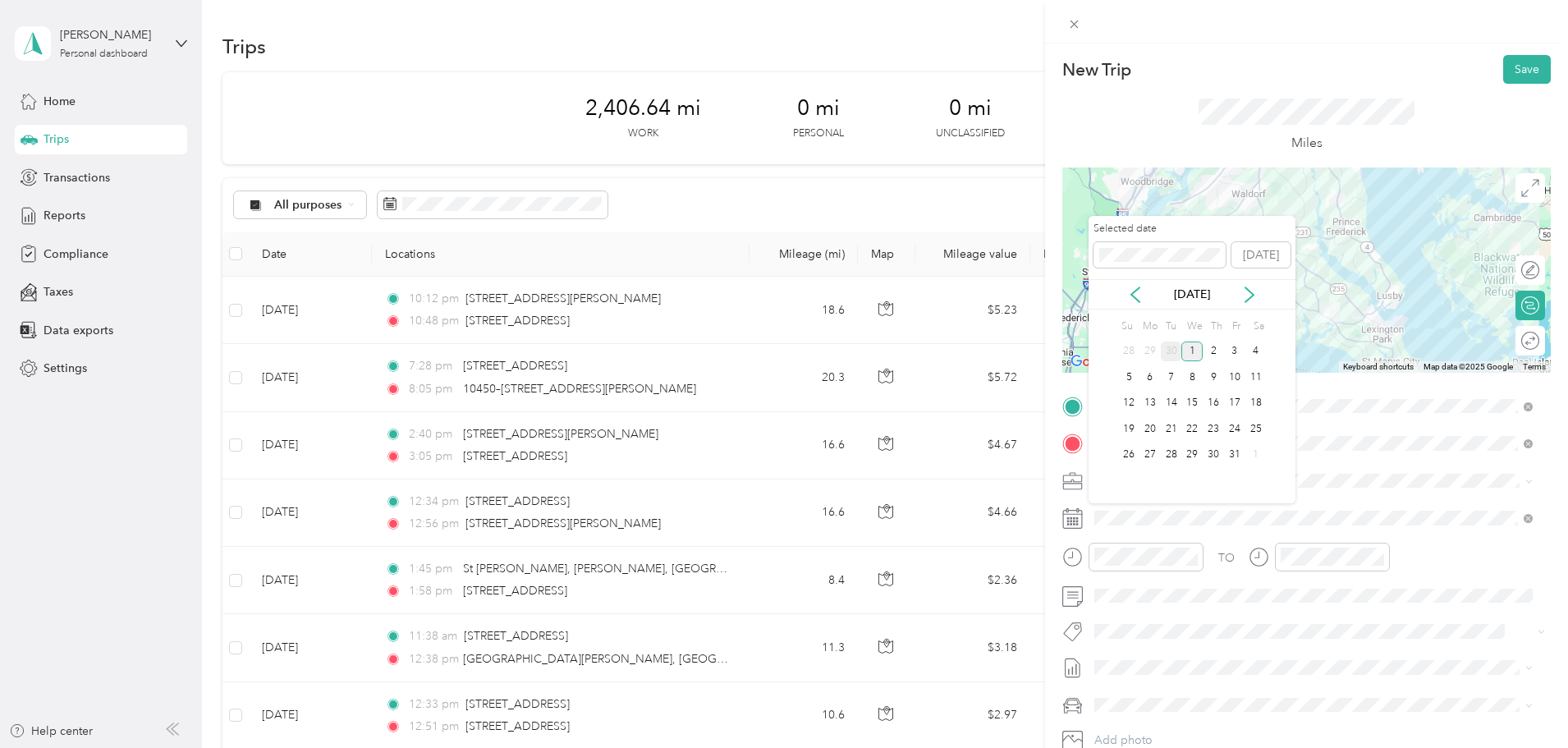
click at [1173, 348] on div "30" at bounding box center [1171, 352] width 21 height 20
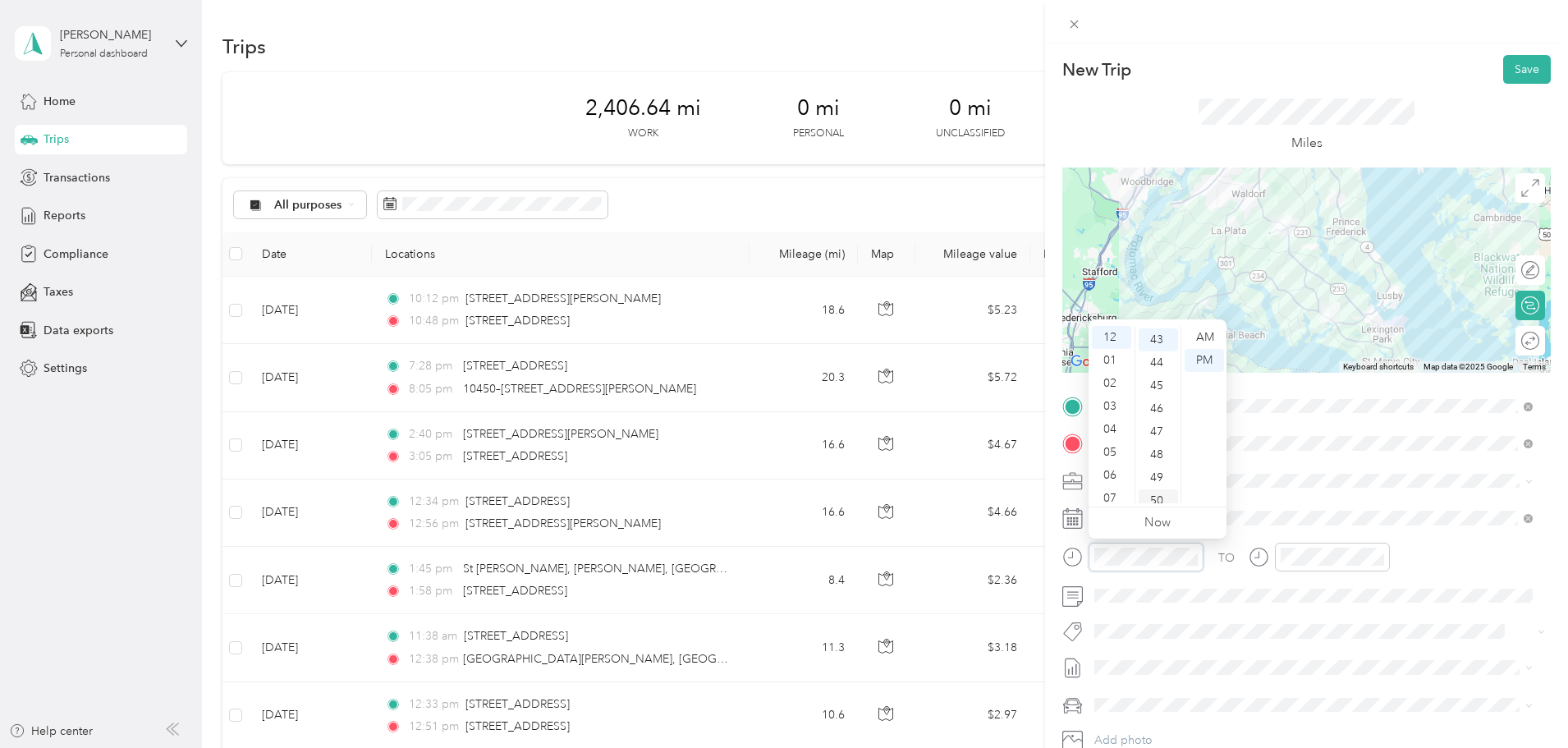
scroll to position [988, 0]
click at [1107, 466] on div "06" at bounding box center [1110, 475] width 39 height 23
click at [1201, 336] on div "AM" at bounding box center [1204, 337] width 39 height 23
click at [1298, 544] on div at bounding box center [1332, 556] width 115 height 28
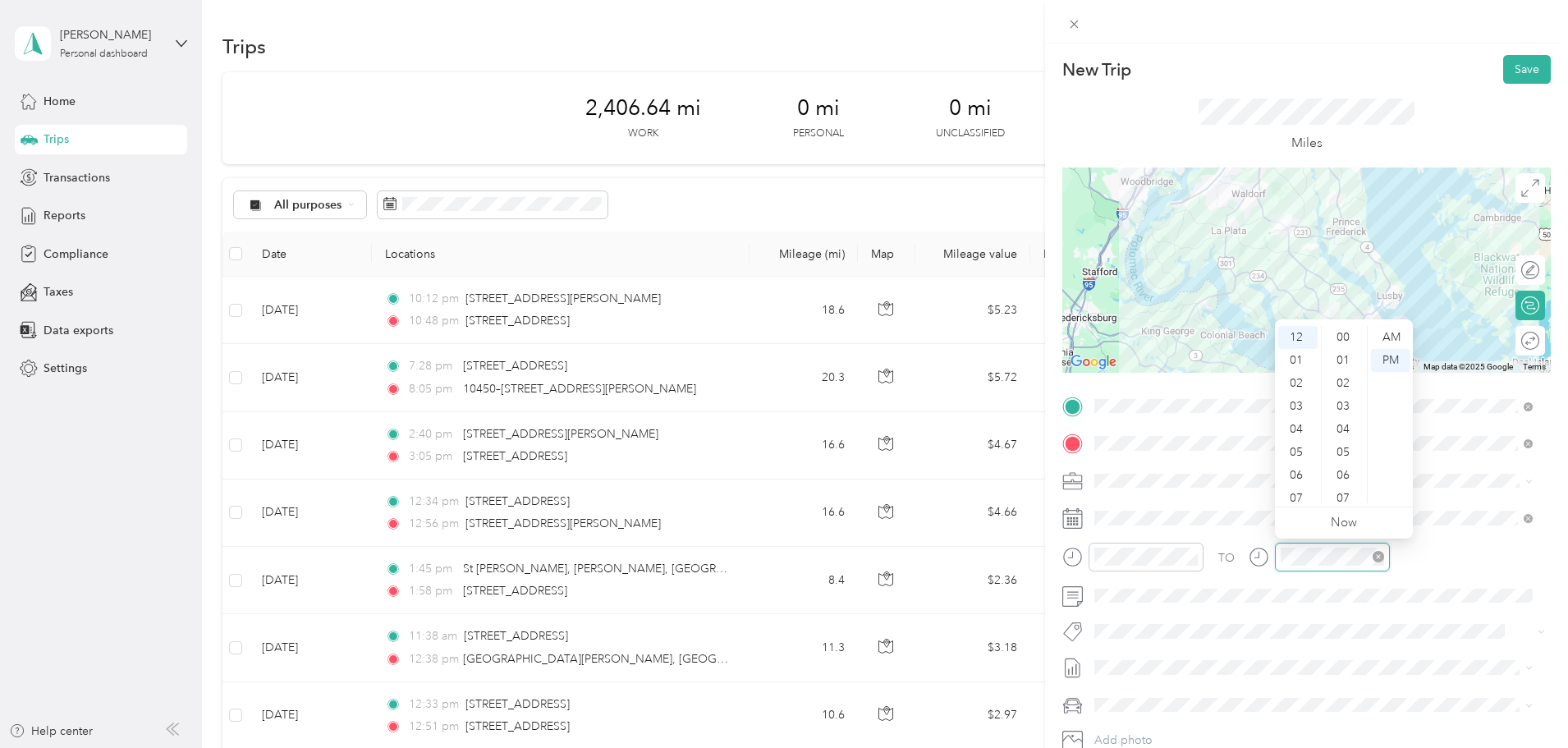
scroll to position [988, 0]
click at [1296, 499] on div "07" at bounding box center [1297, 498] width 39 height 23
drag, startPoint x: 1340, startPoint y: 441, endPoint x: 1357, endPoint y: 414, distance: 31.9
click at [1340, 442] on div "30" at bounding box center [1344, 448] width 39 height 23
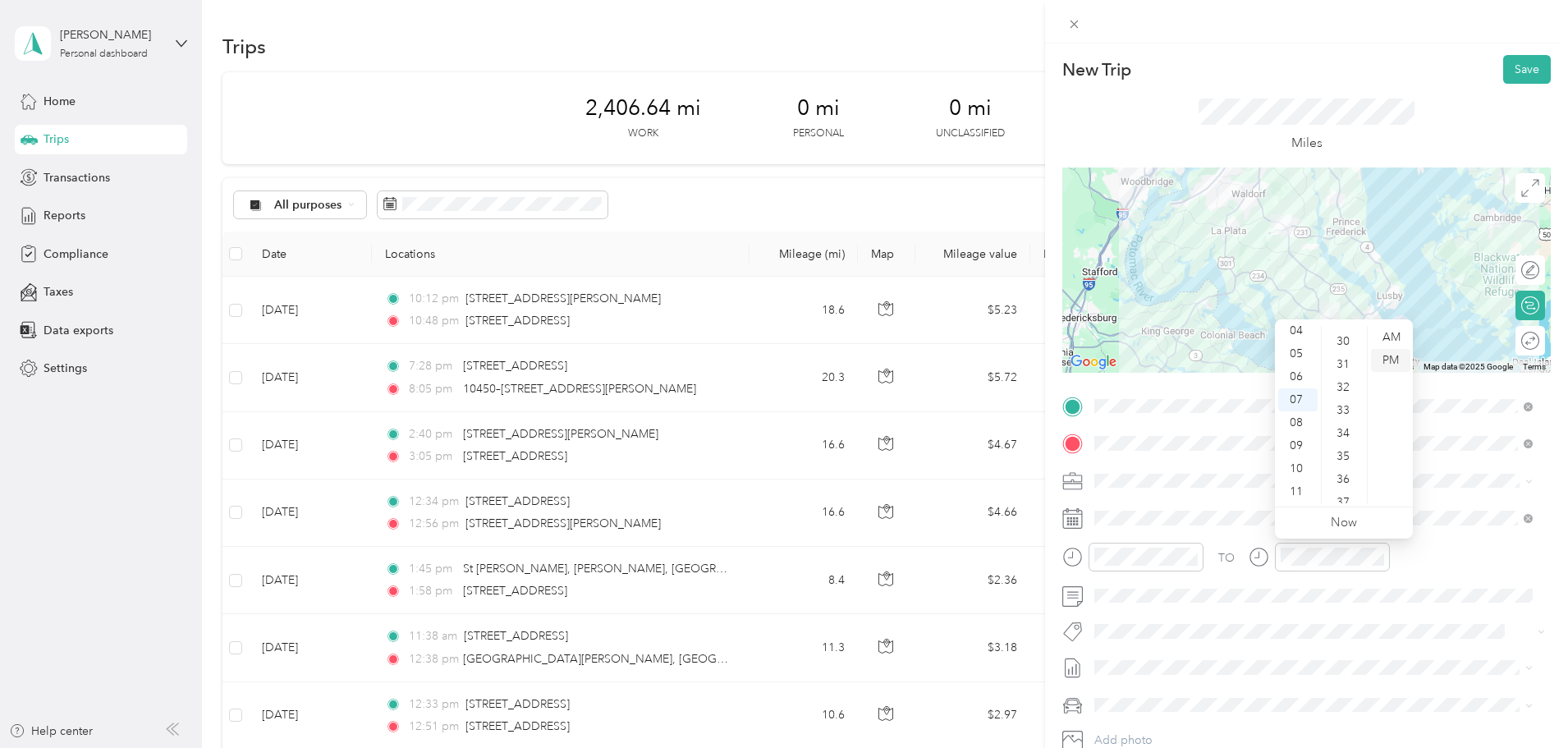
scroll to position [690, 0]
click at [1391, 337] on div "AM" at bounding box center [1390, 337] width 39 height 23
click at [1510, 69] on button "Save" at bounding box center [1527, 68] width 47 height 28
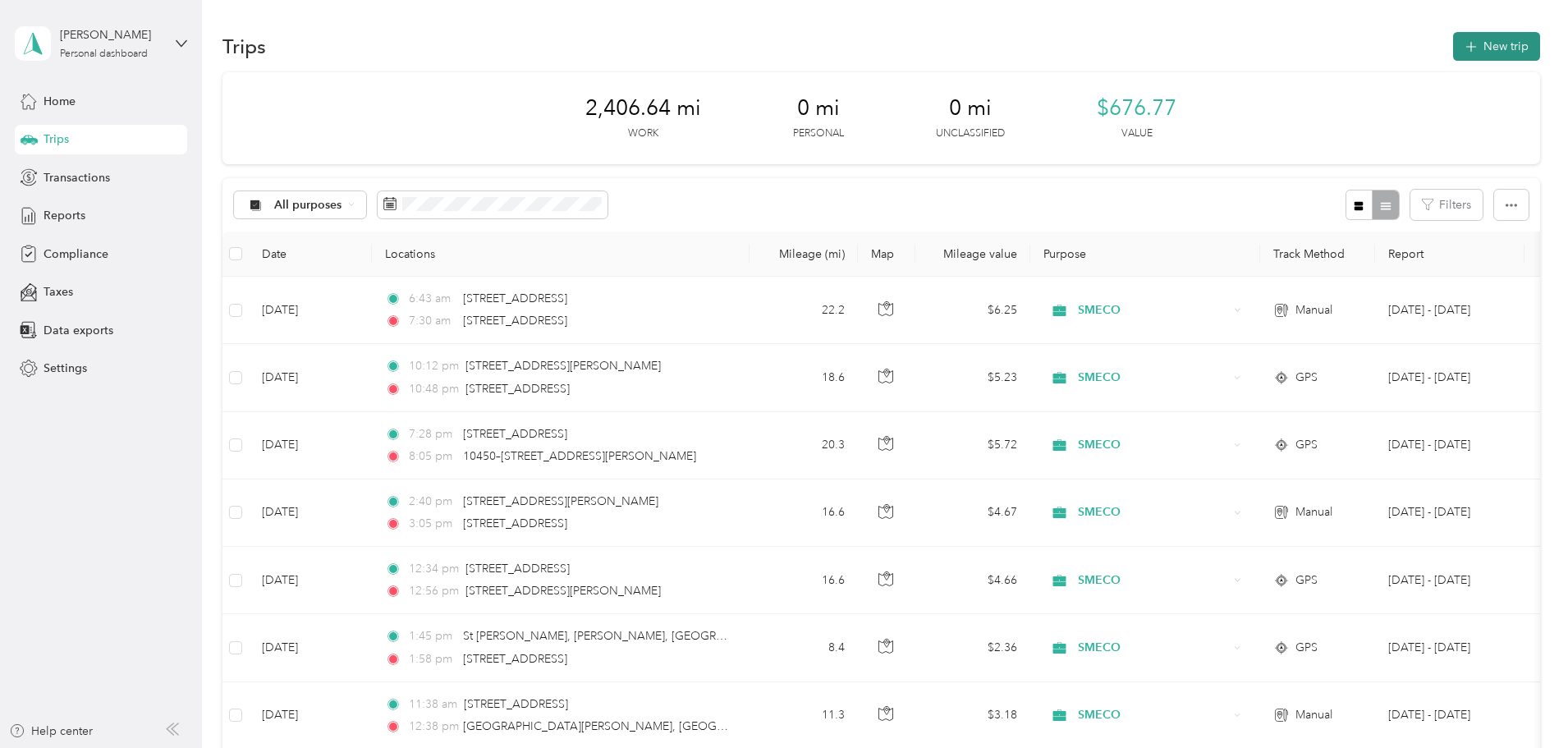
click at [1453, 46] on button "New trip" at bounding box center [1496, 46] width 87 height 28
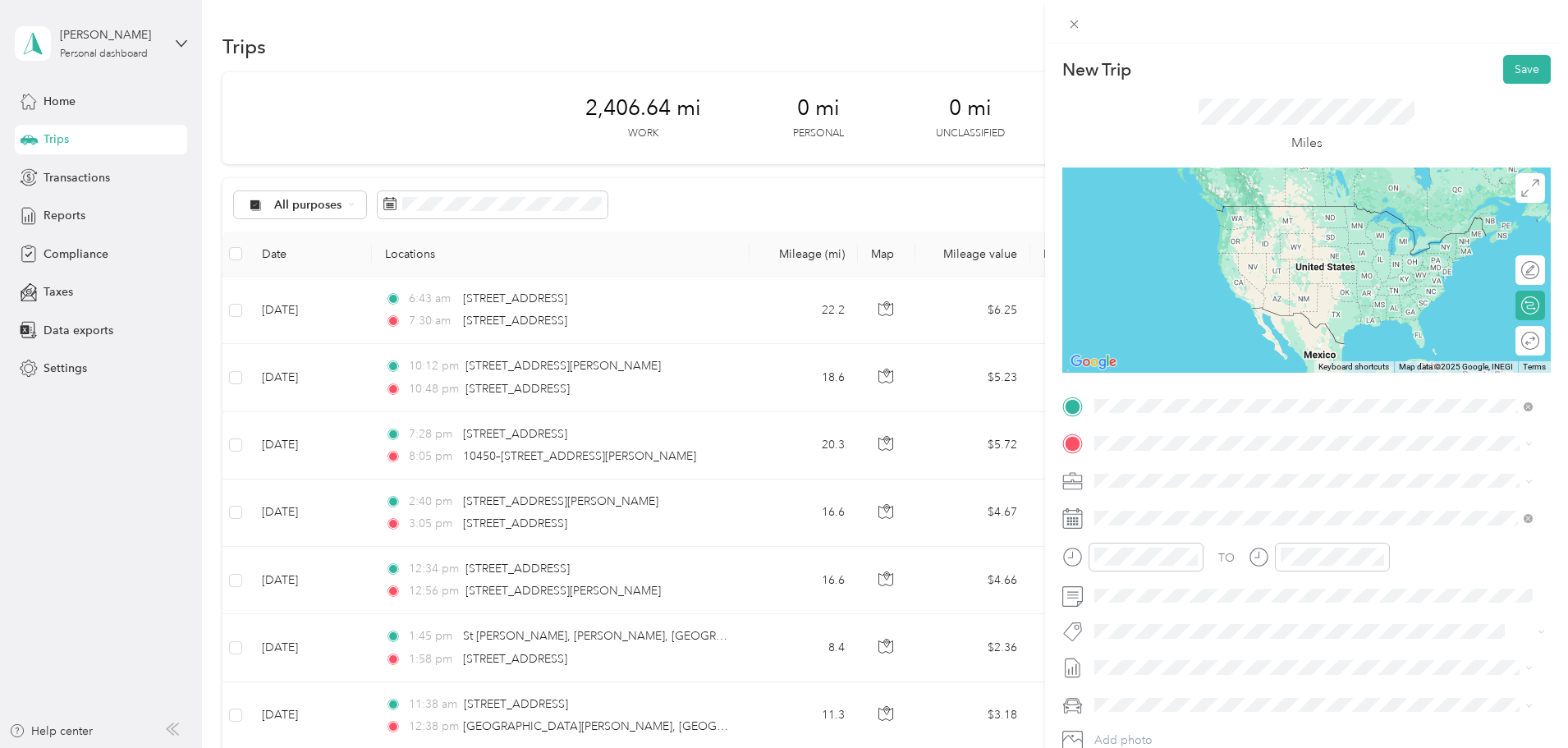
click at [1256, 473] on span "[STREET_ADDRESS][US_STATE]" at bounding box center [1207, 466] width 164 height 15
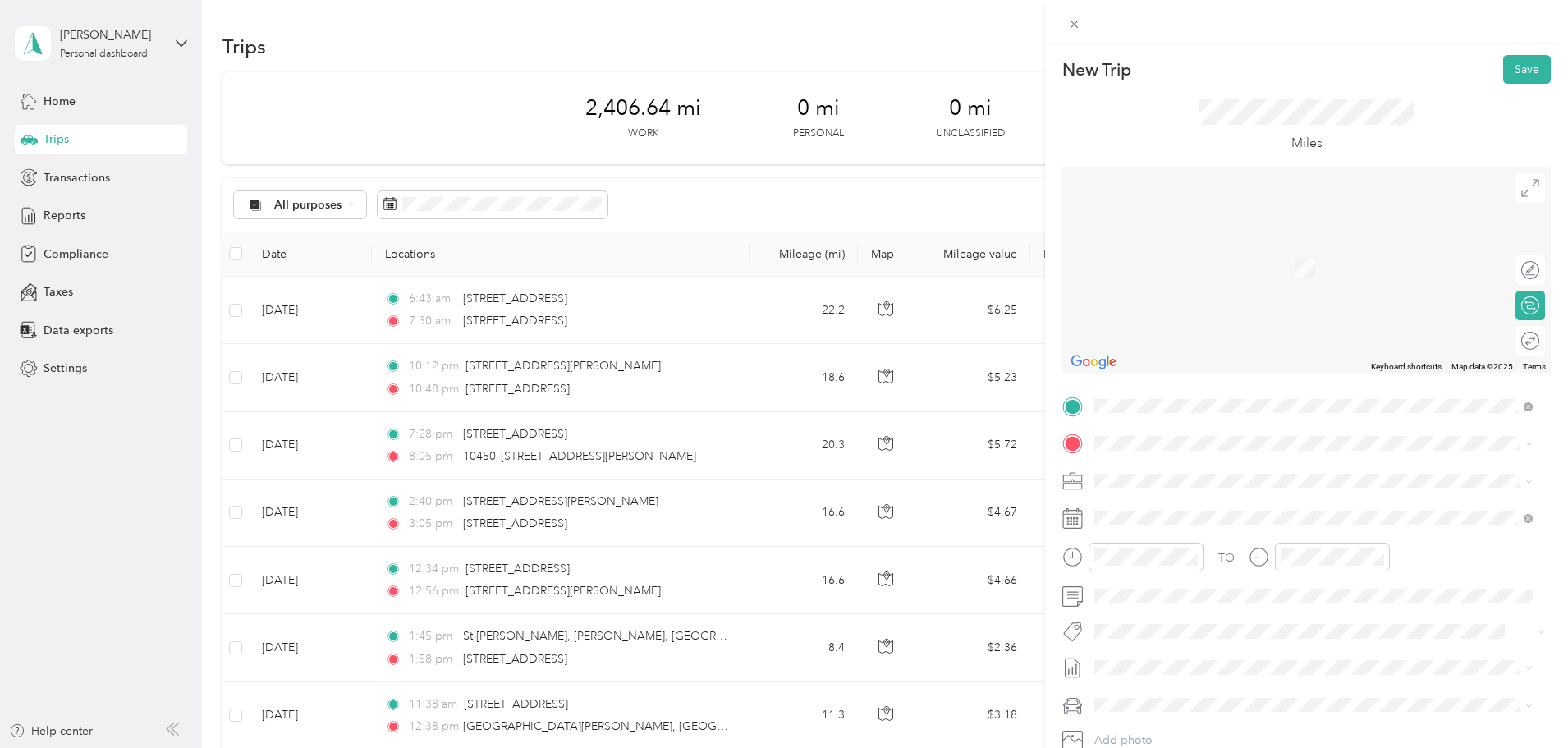
click at [1145, 497] on span "[STREET_ADDRESS][US_STATE]" at bounding box center [1207, 500] width 164 height 15
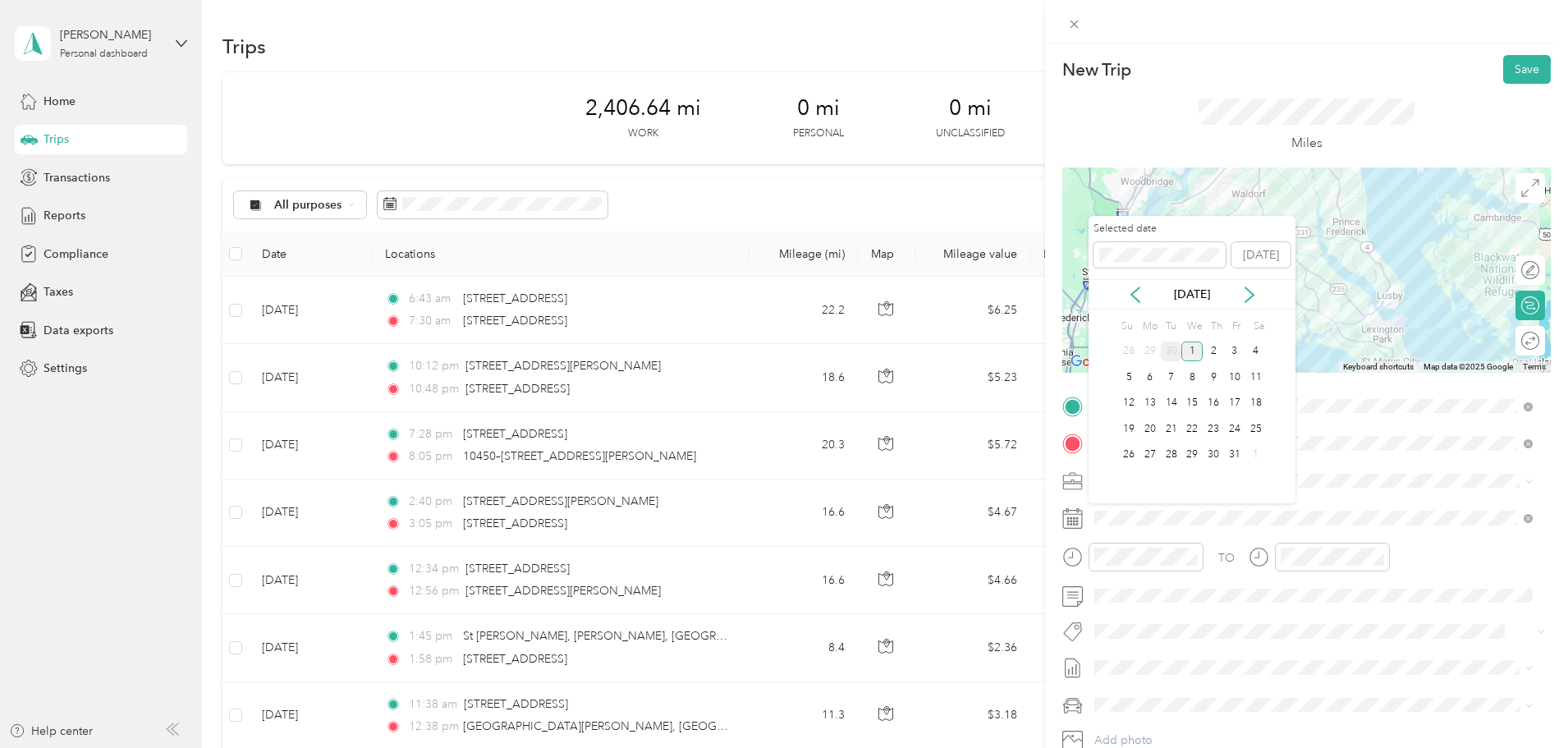
click at [1165, 353] on div "30" at bounding box center [1171, 352] width 21 height 20
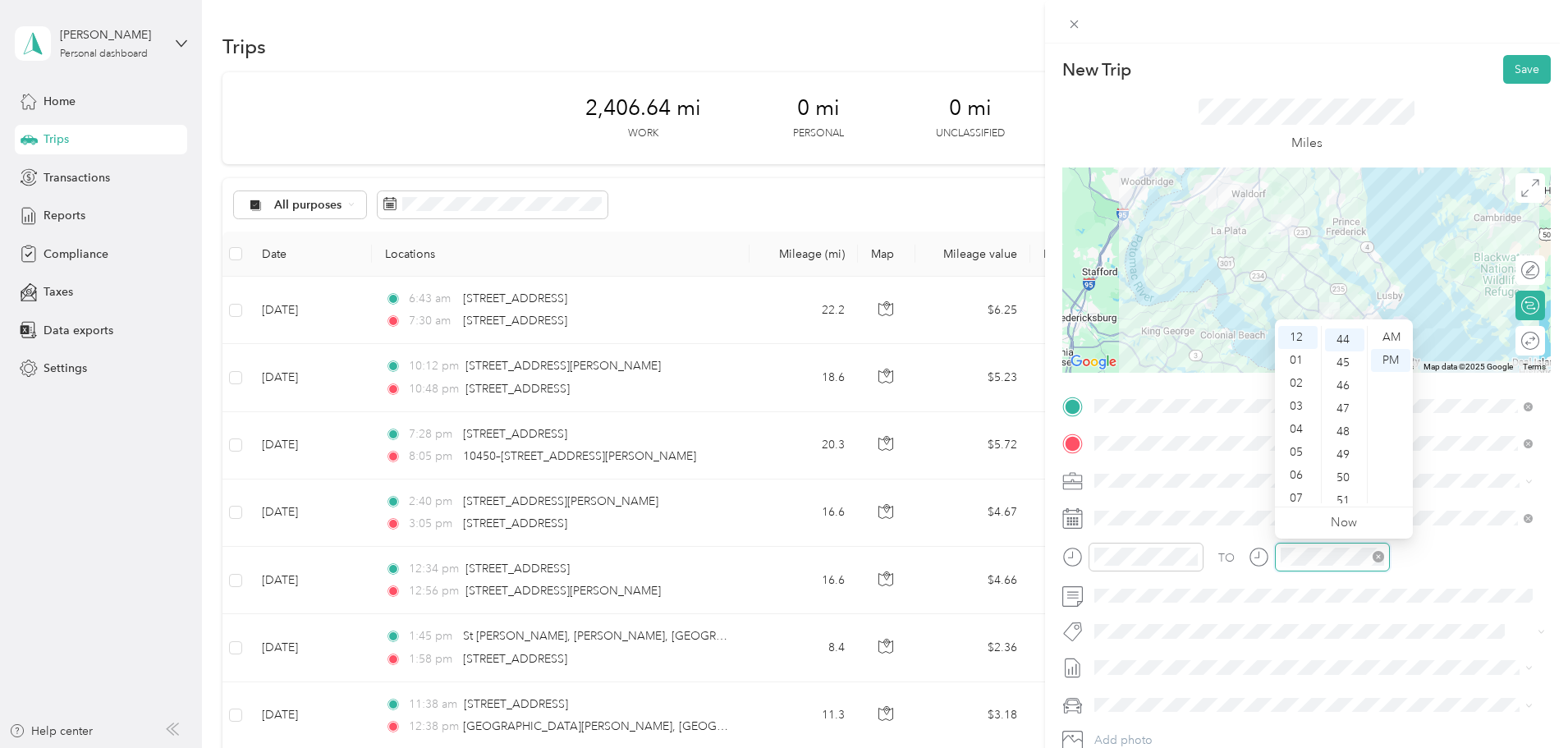
scroll to position [1011, 0]
click at [1291, 359] on div "01" at bounding box center [1297, 360] width 39 height 23
click at [1516, 58] on button "Save" at bounding box center [1527, 68] width 47 height 28
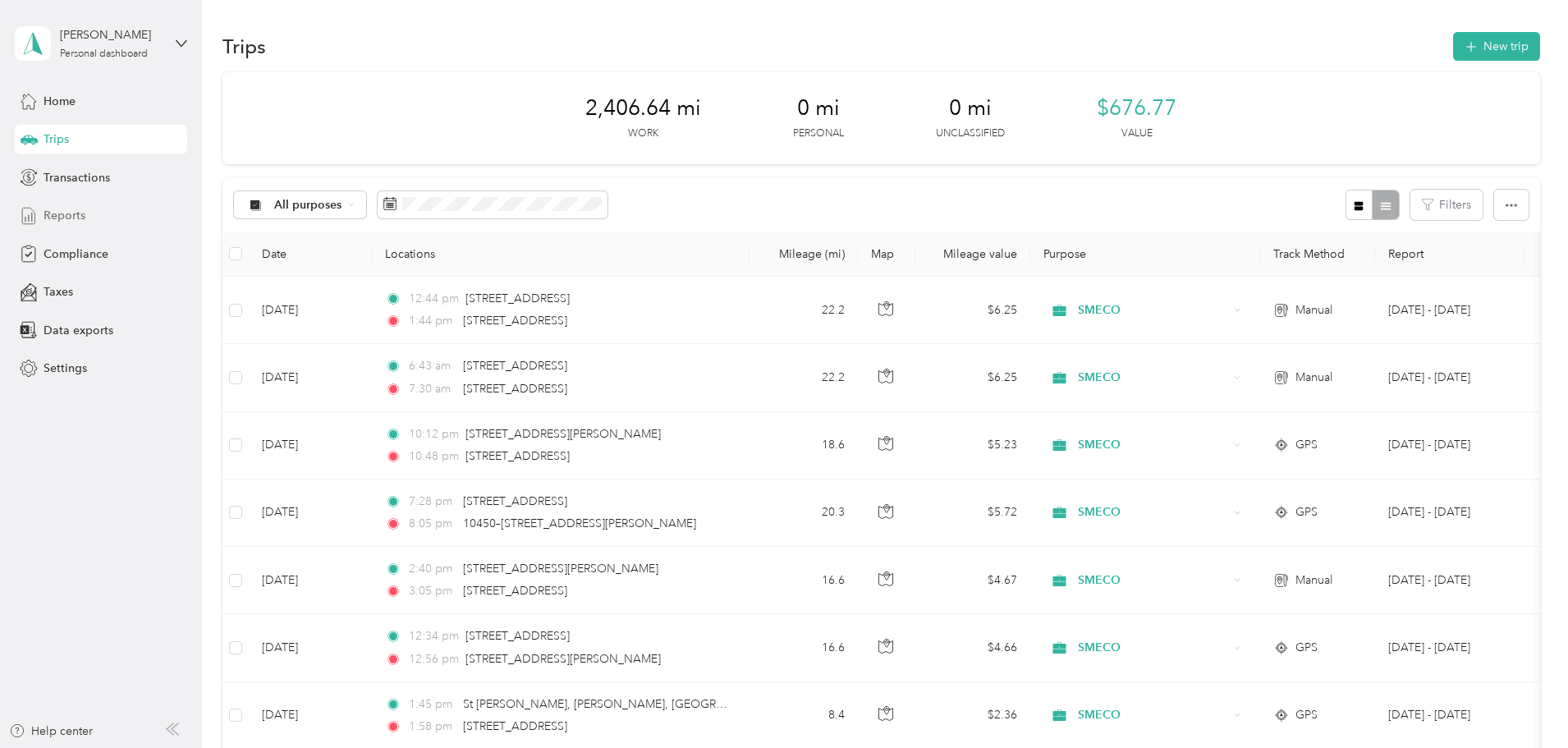
click at [67, 215] on span "Reports" at bounding box center [65, 215] width 42 height 17
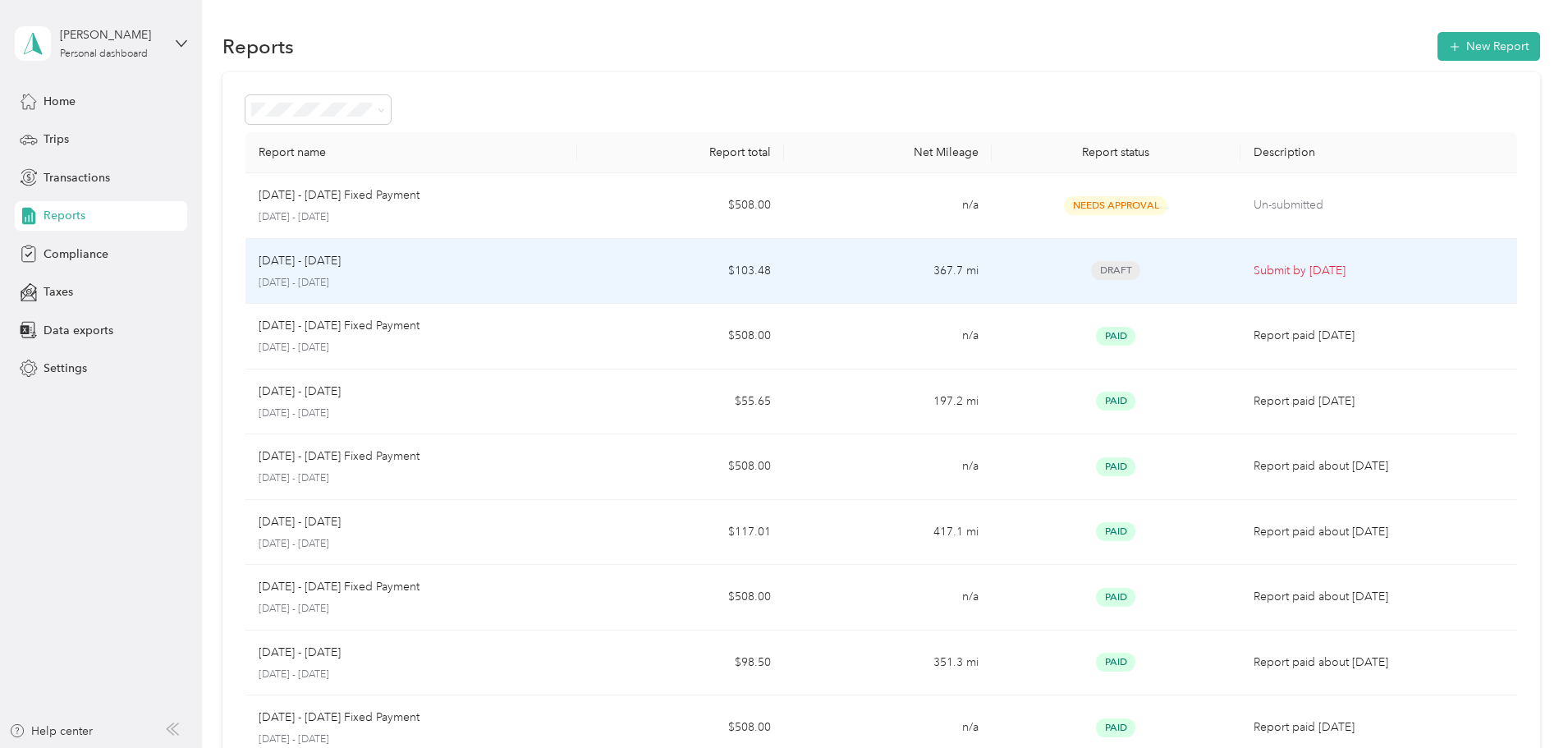
click at [481, 268] on div "[DATE] - [DATE]" at bounding box center [411, 261] width 305 height 18
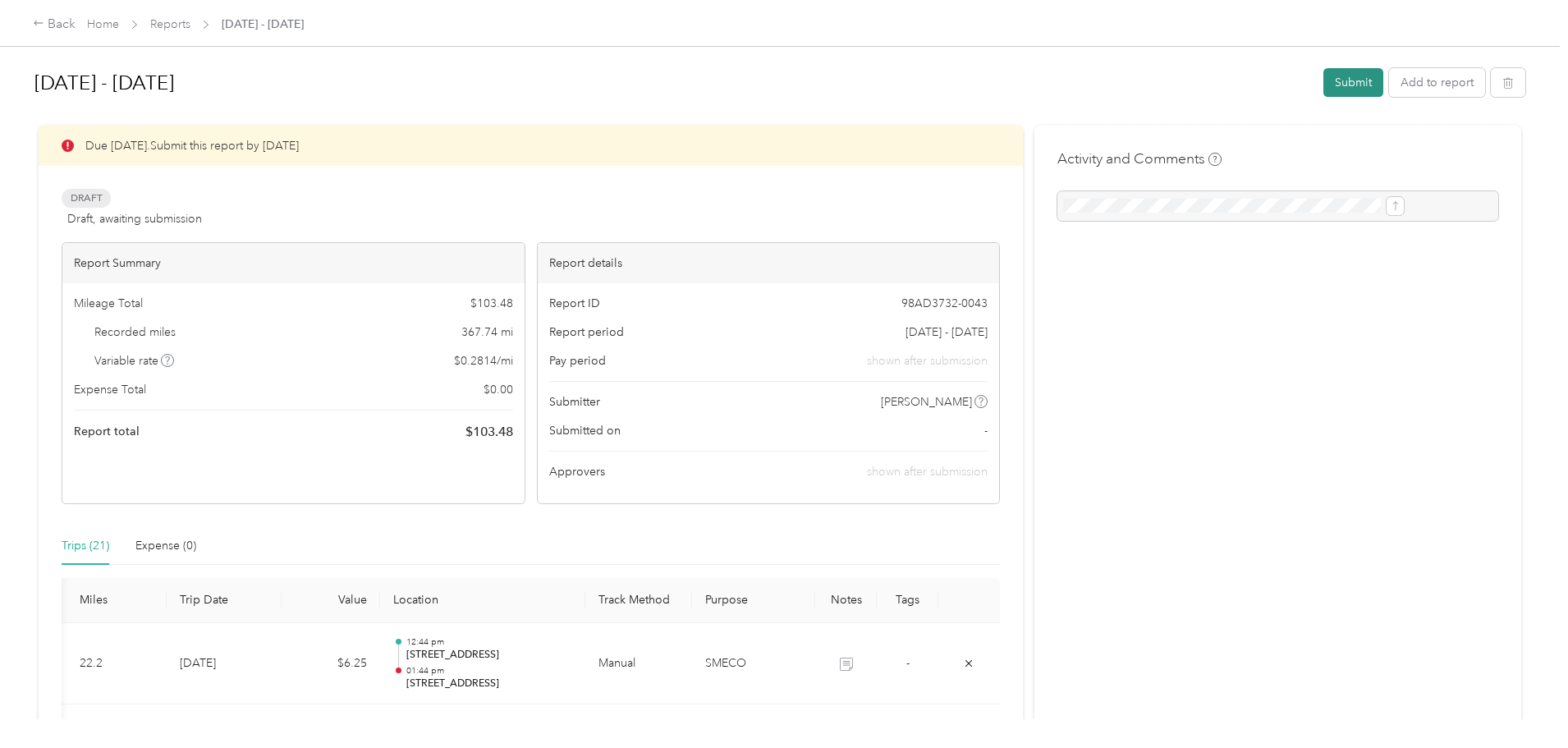
click at [1323, 81] on button "Submit" at bounding box center [1353, 82] width 60 height 28
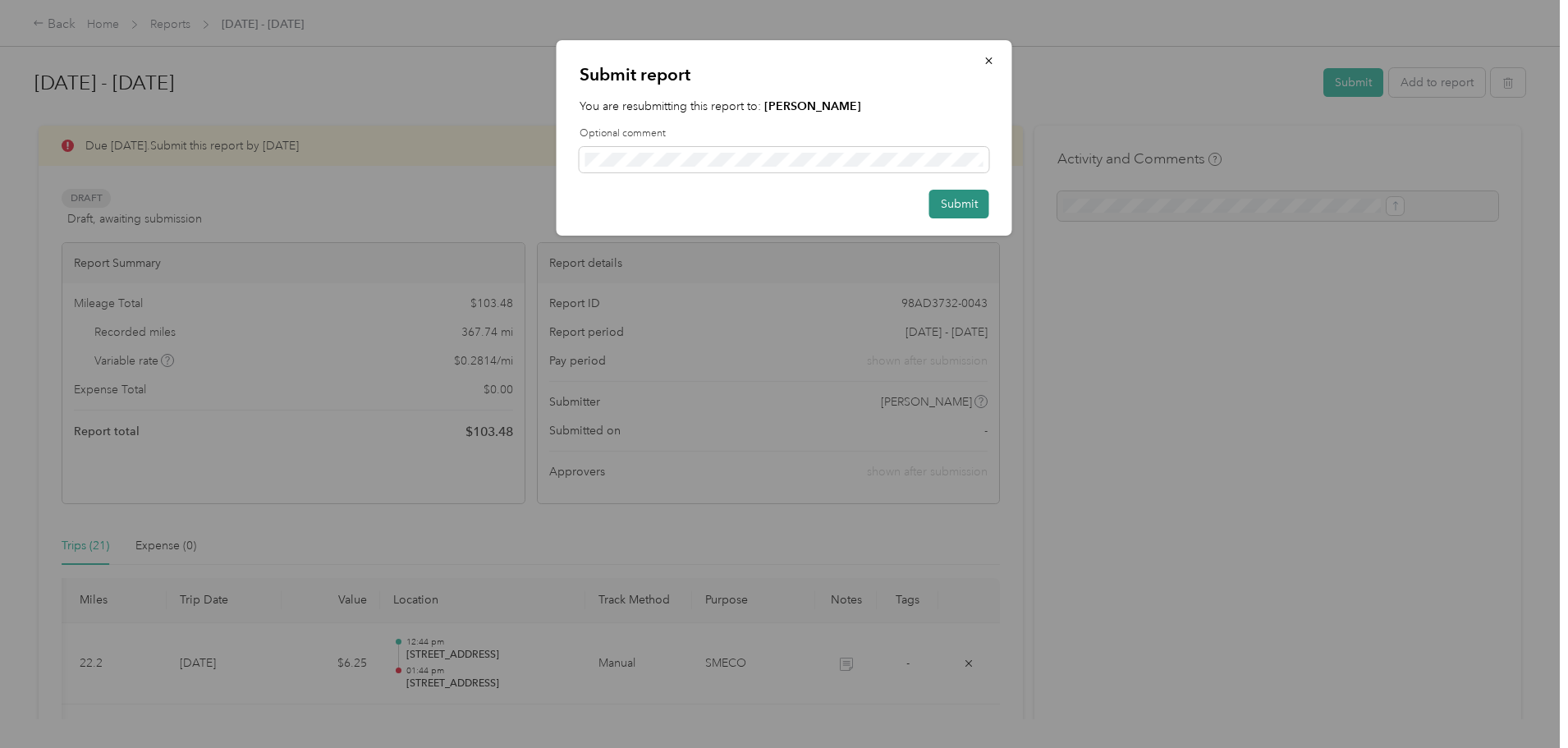
click at [943, 195] on button "Submit" at bounding box center [959, 204] width 60 height 28
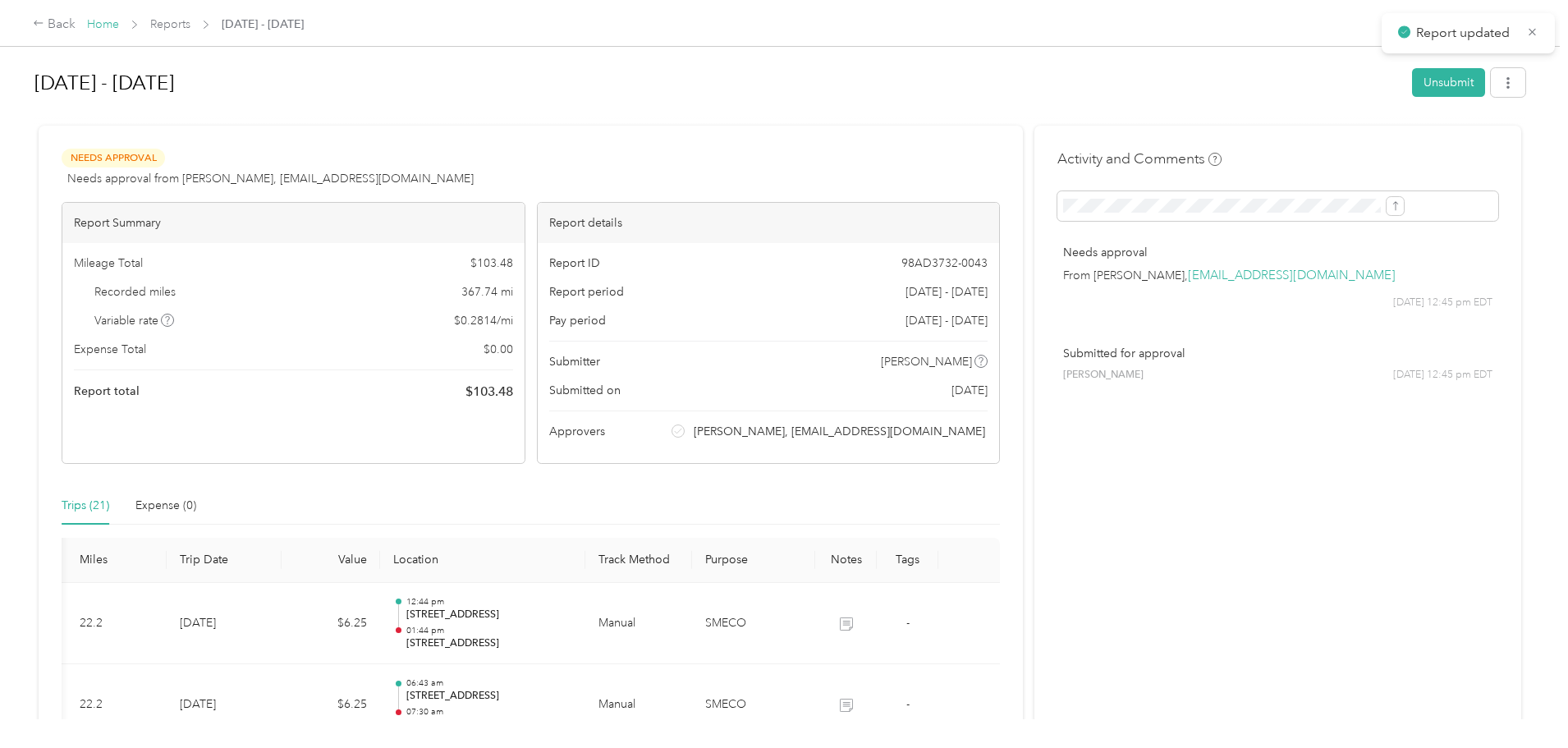
click at [119, 23] on link "Home" at bounding box center [102, 24] width 32 height 14
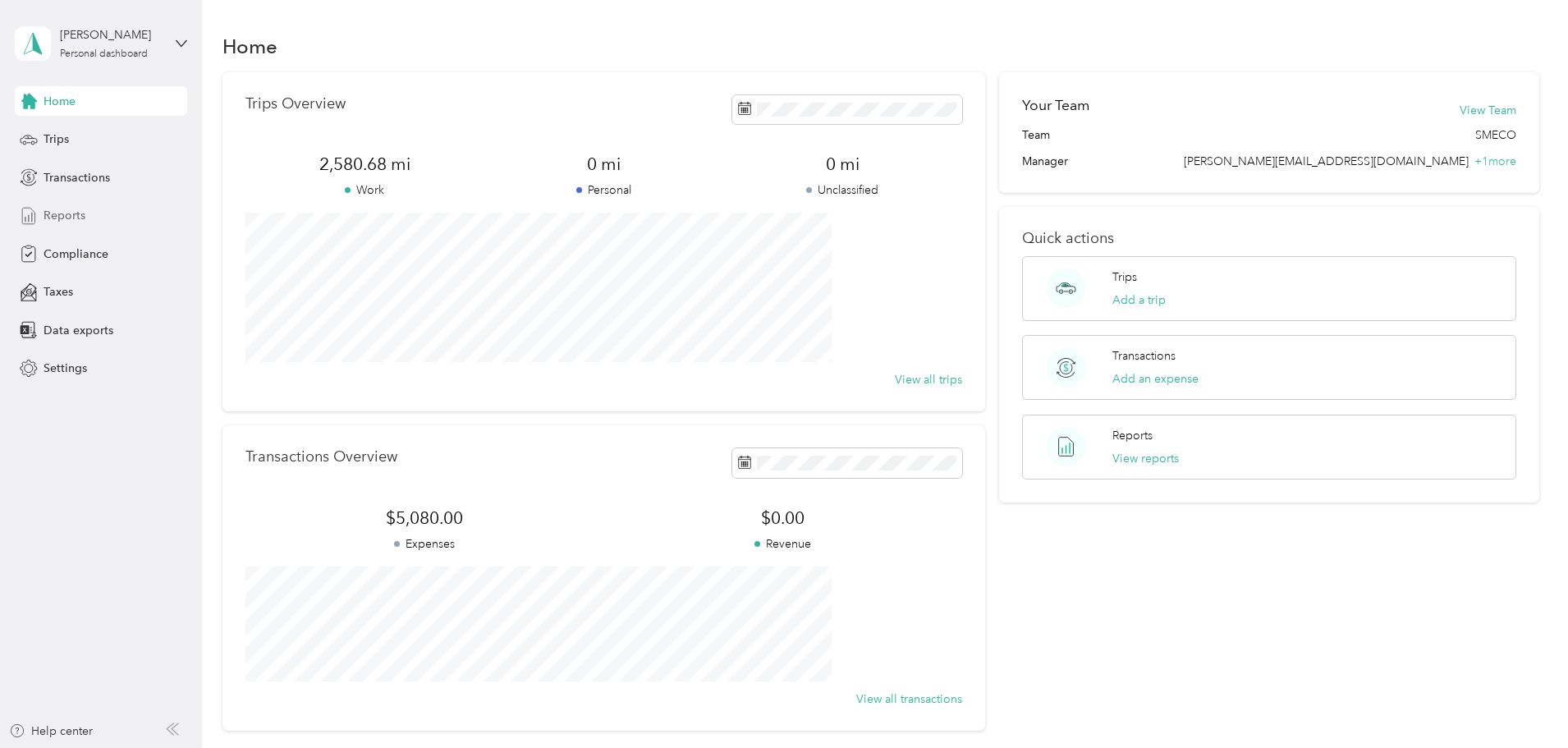
click at [66, 214] on span "Reports" at bounding box center [65, 215] width 42 height 17
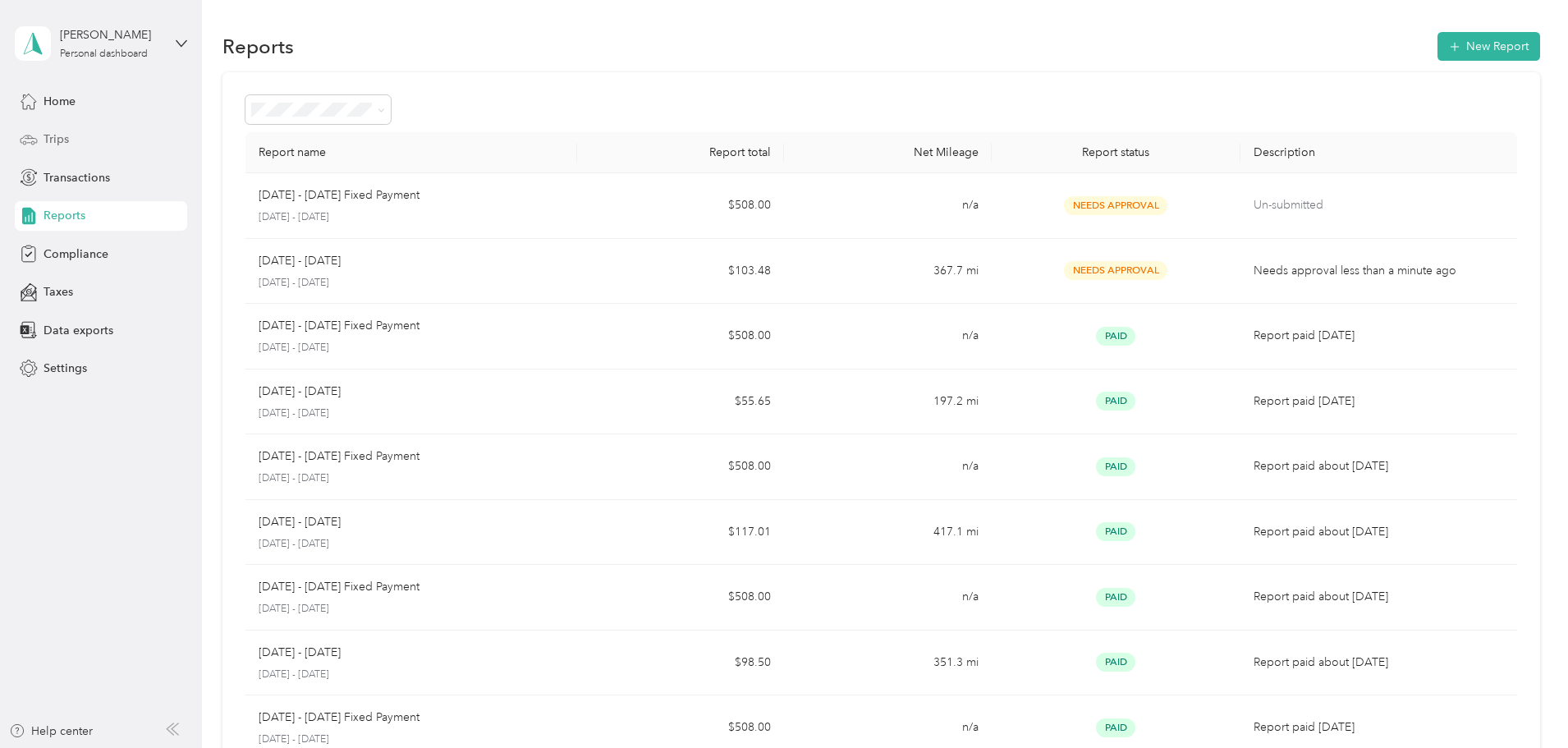
click at [72, 134] on div "Trips" at bounding box center [100, 140] width 173 height 29
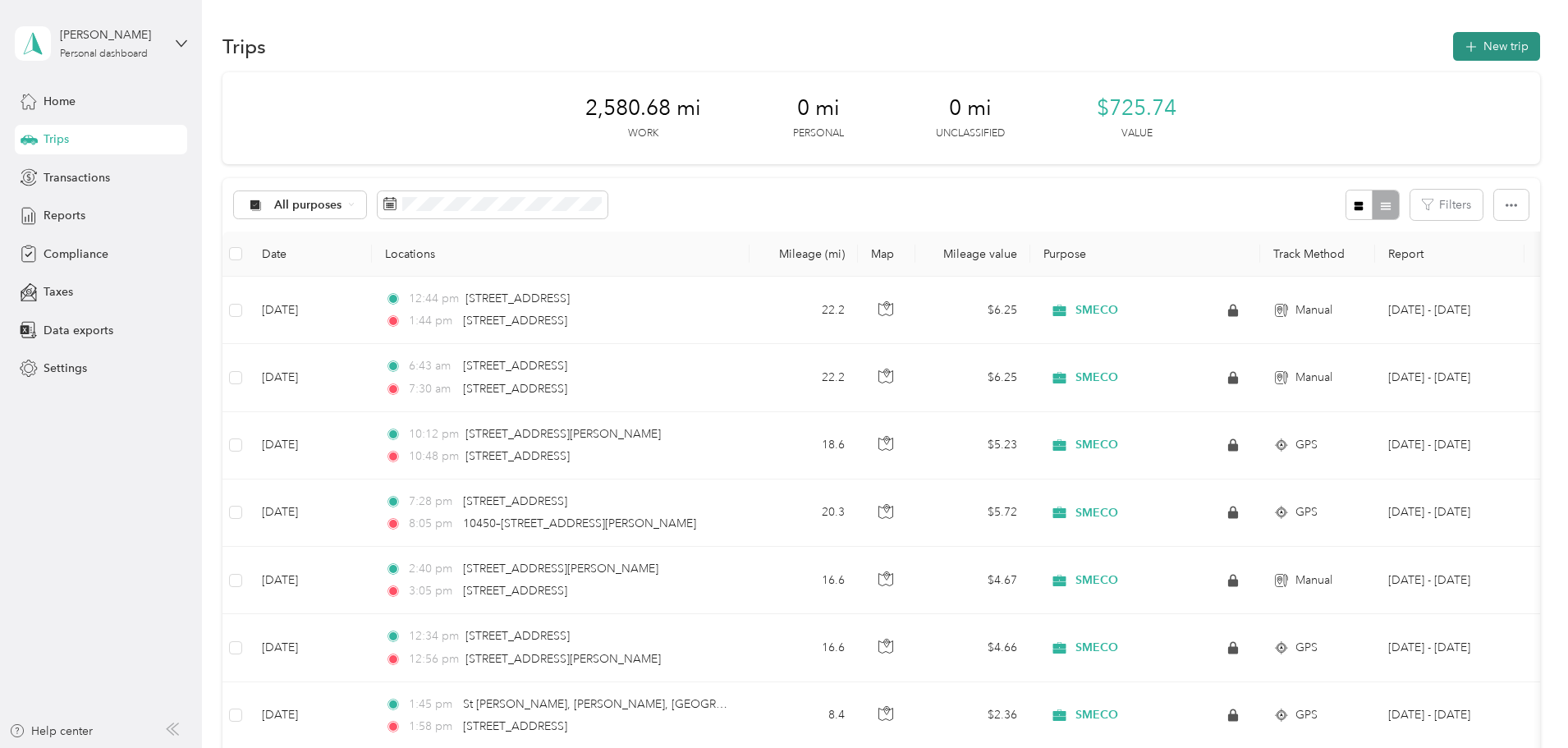
click at [1453, 45] on button "New trip" at bounding box center [1496, 46] width 87 height 28
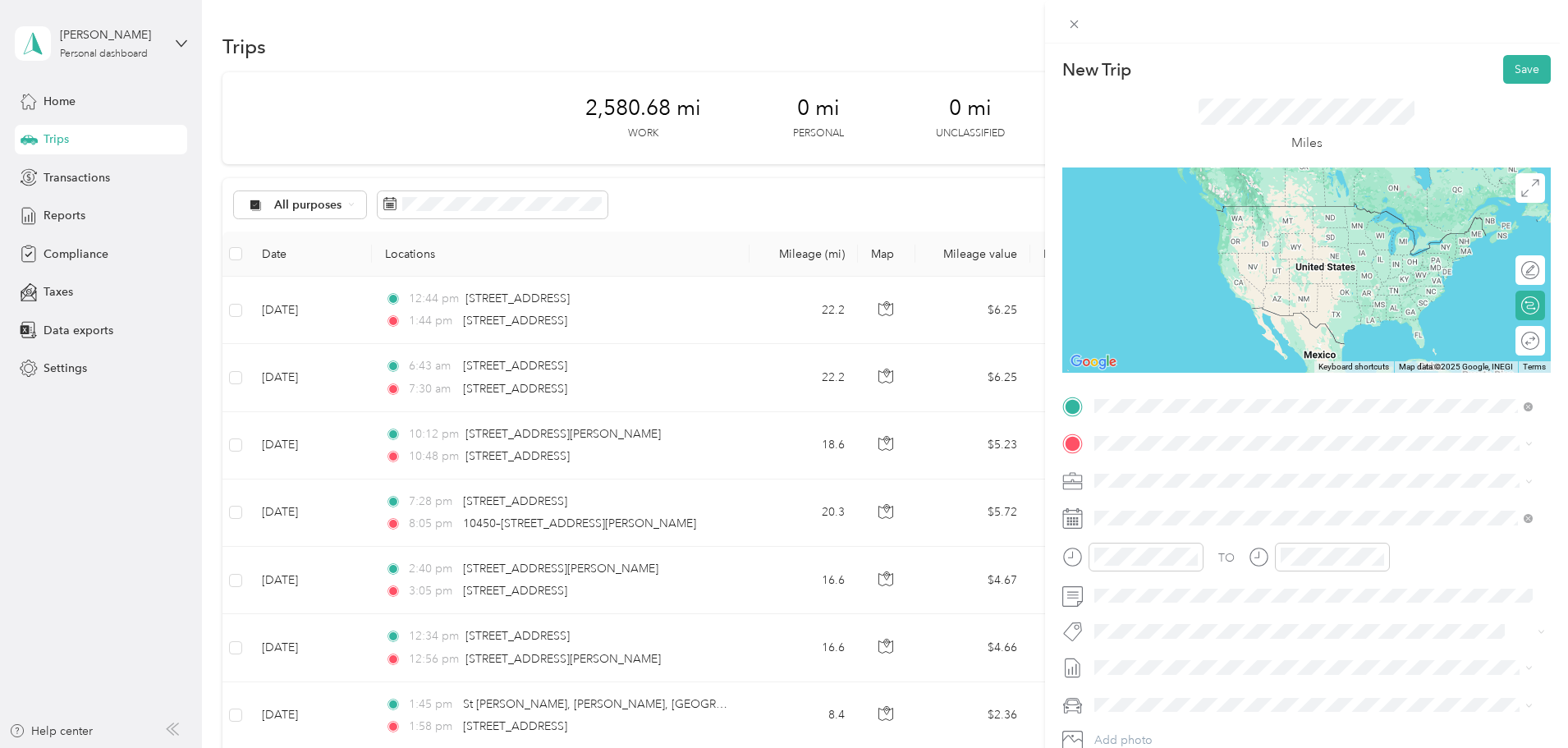
click at [1148, 473] on span "[STREET_ADDRESS][US_STATE]" at bounding box center [1207, 466] width 164 height 15
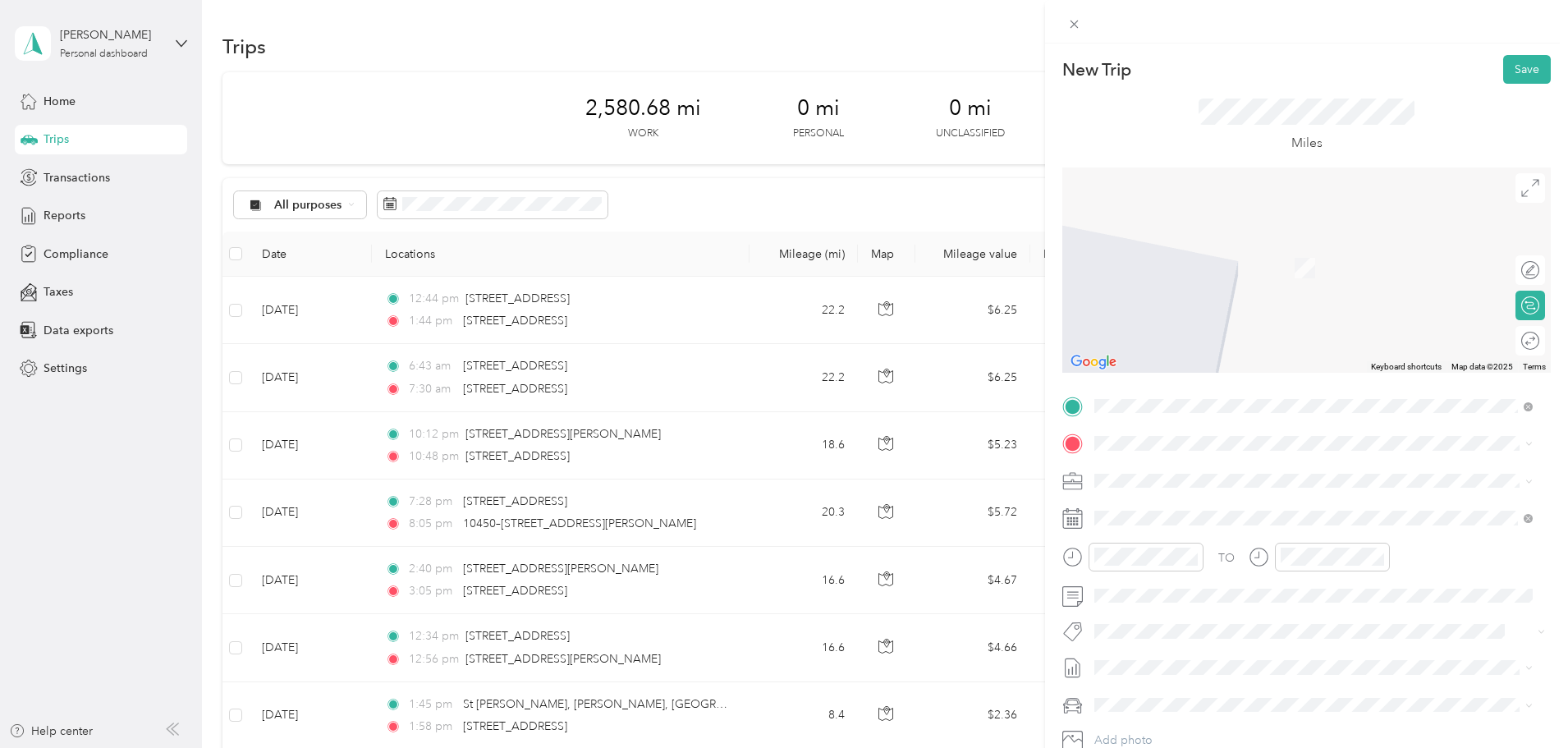
click at [1149, 508] on span "[STREET_ADDRESS][PERSON_NAME][US_STATE]" at bounding box center [1253, 500] width 256 height 15
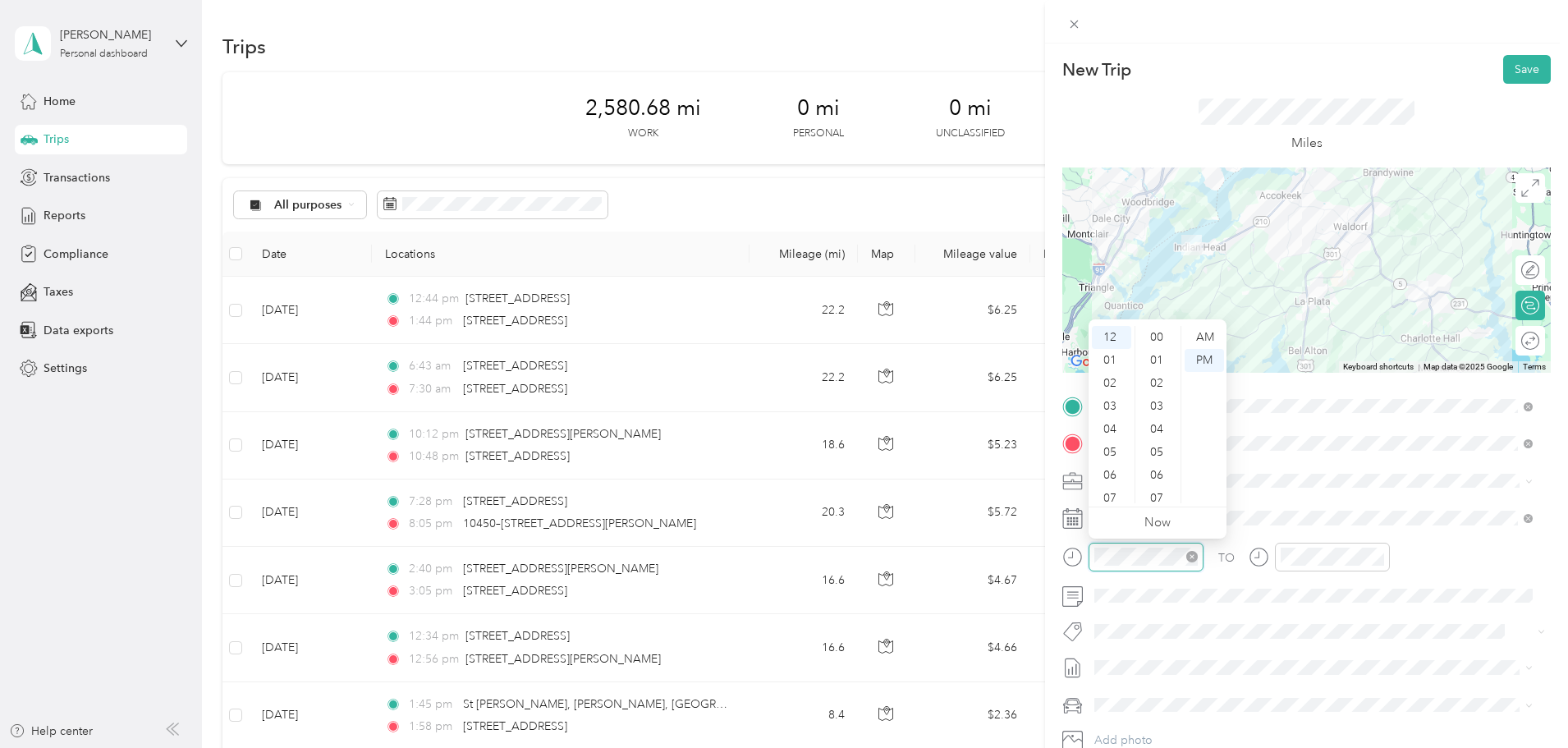
scroll to position [1034, 0]
click at [1107, 496] on div "07" at bounding box center [1110, 498] width 39 height 23
click at [1210, 338] on div "AM" at bounding box center [1204, 337] width 39 height 23
click at [1203, 337] on div "AM" at bounding box center [1204, 337] width 39 height 23
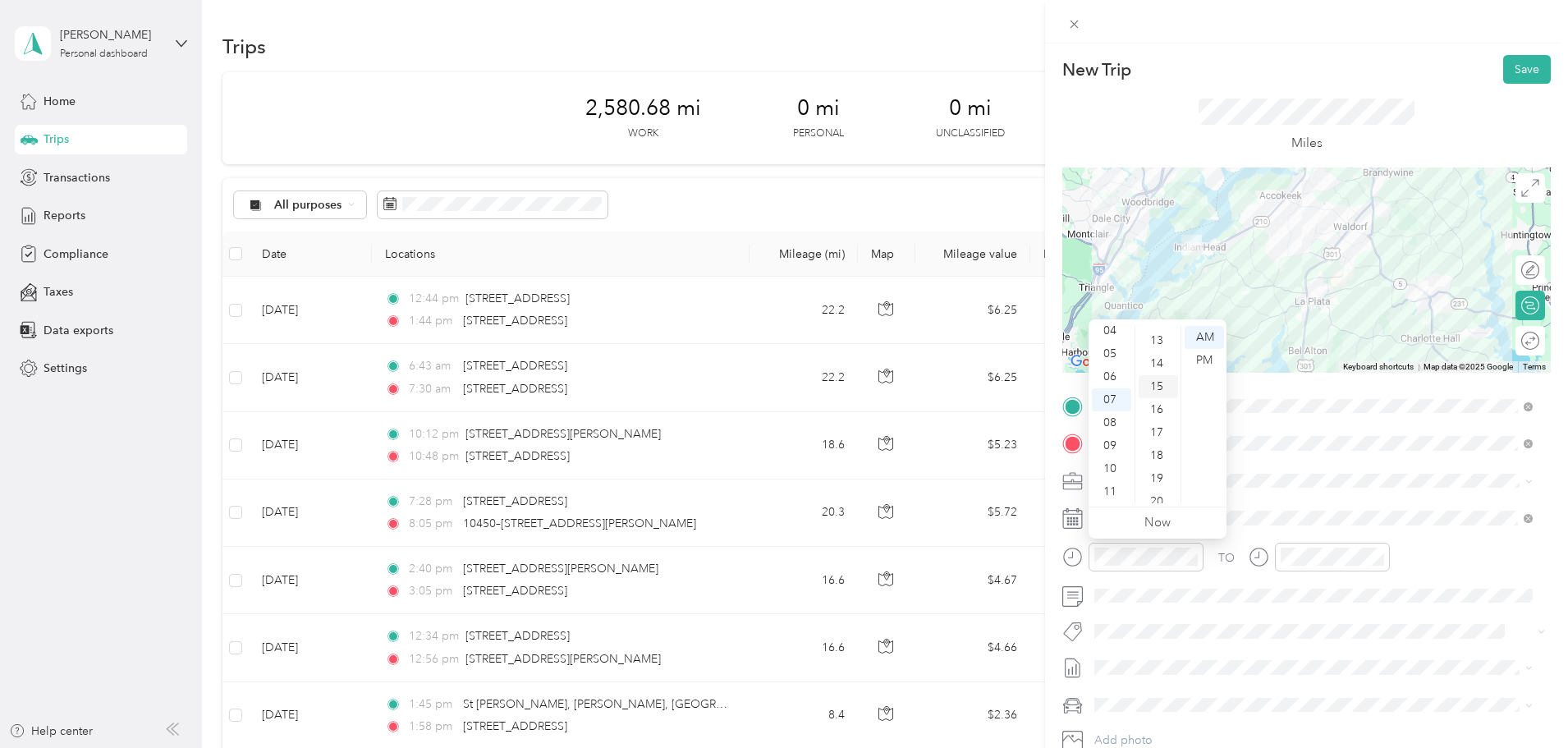
scroll to position [0, 0]
click at [1162, 360] on div "01" at bounding box center [1158, 360] width 39 height 23
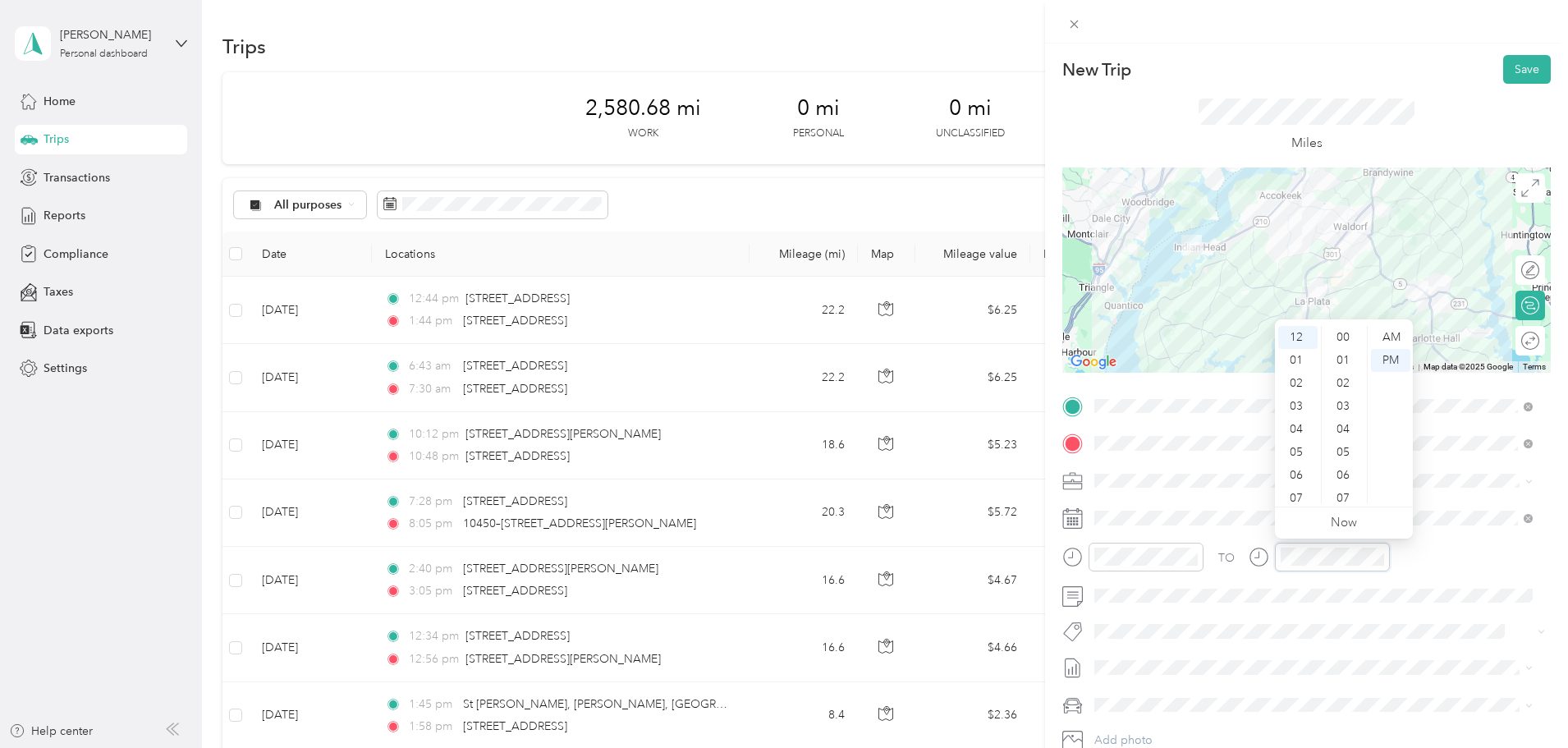
scroll to position [1034, 0]
click at [1300, 498] on div "07" at bounding box center [1297, 498] width 39 height 23
click at [1386, 336] on div "AM" at bounding box center [1390, 337] width 39 height 23
click at [1514, 53] on div "New Trip Save This trip cannot be edited because it is either under review, app…" at bounding box center [1306, 417] width 523 height 748
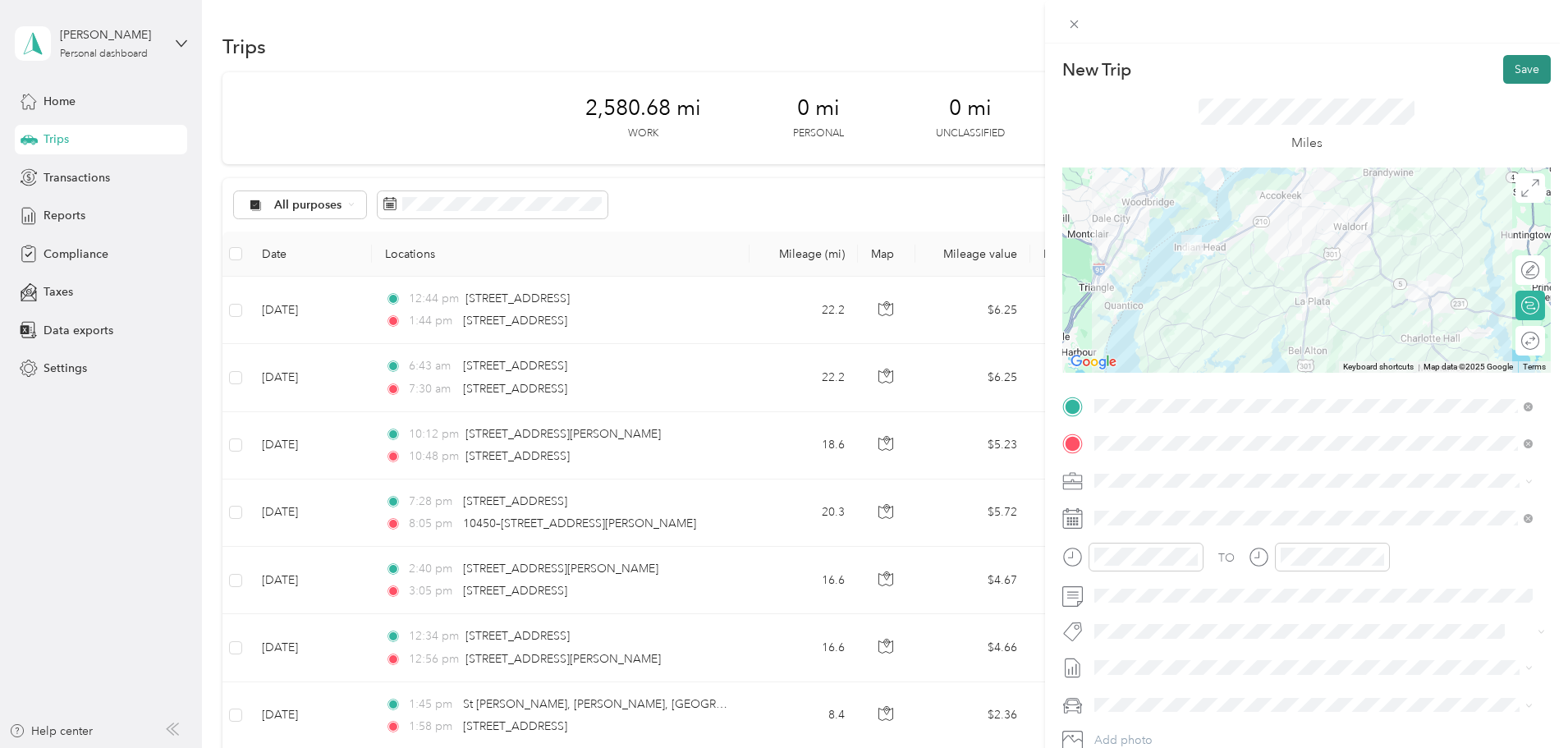
click at [1510, 63] on button "Save" at bounding box center [1527, 68] width 47 height 28
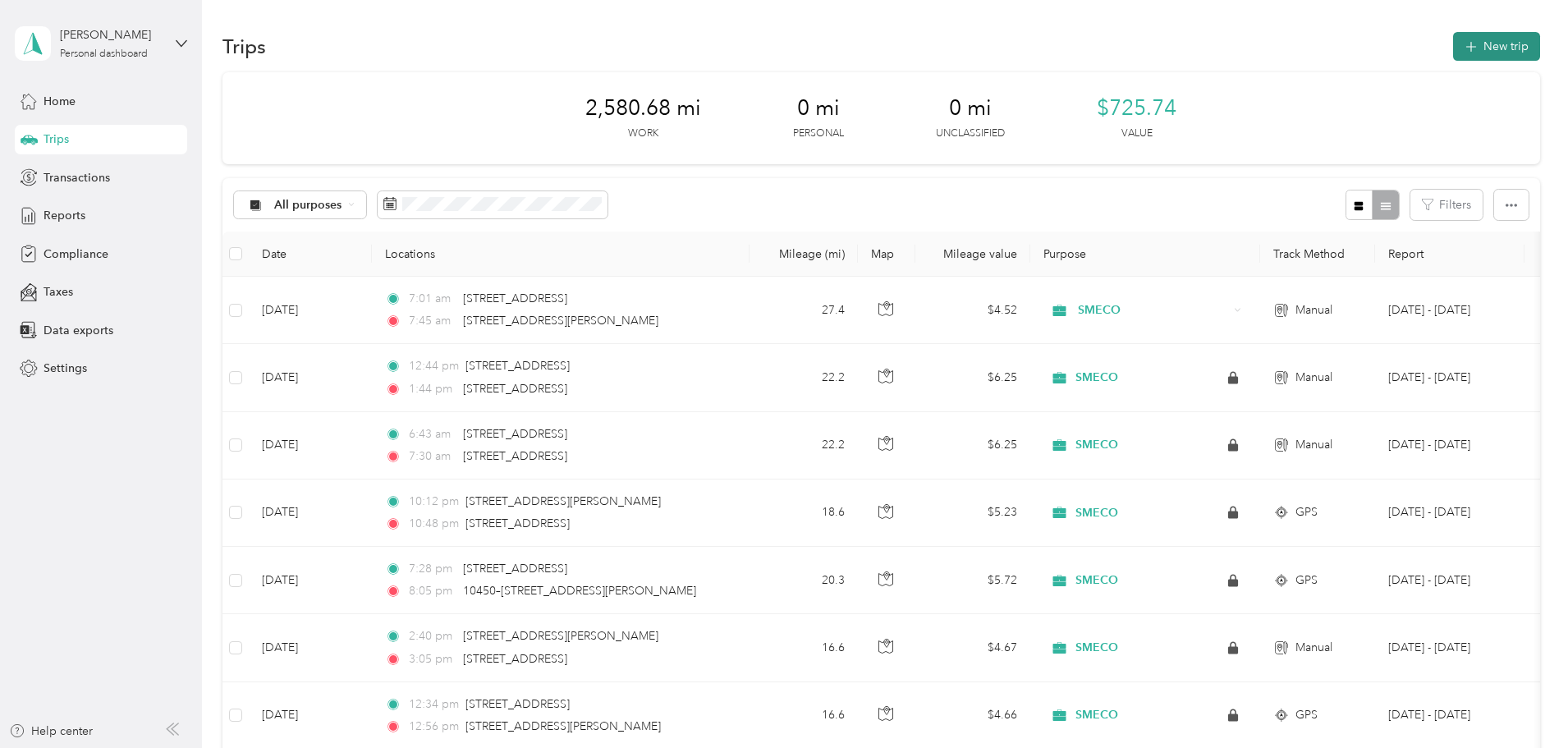
click at [1453, 47] on button "New trip" at bounding box center [1496, 46] width 87 height 28
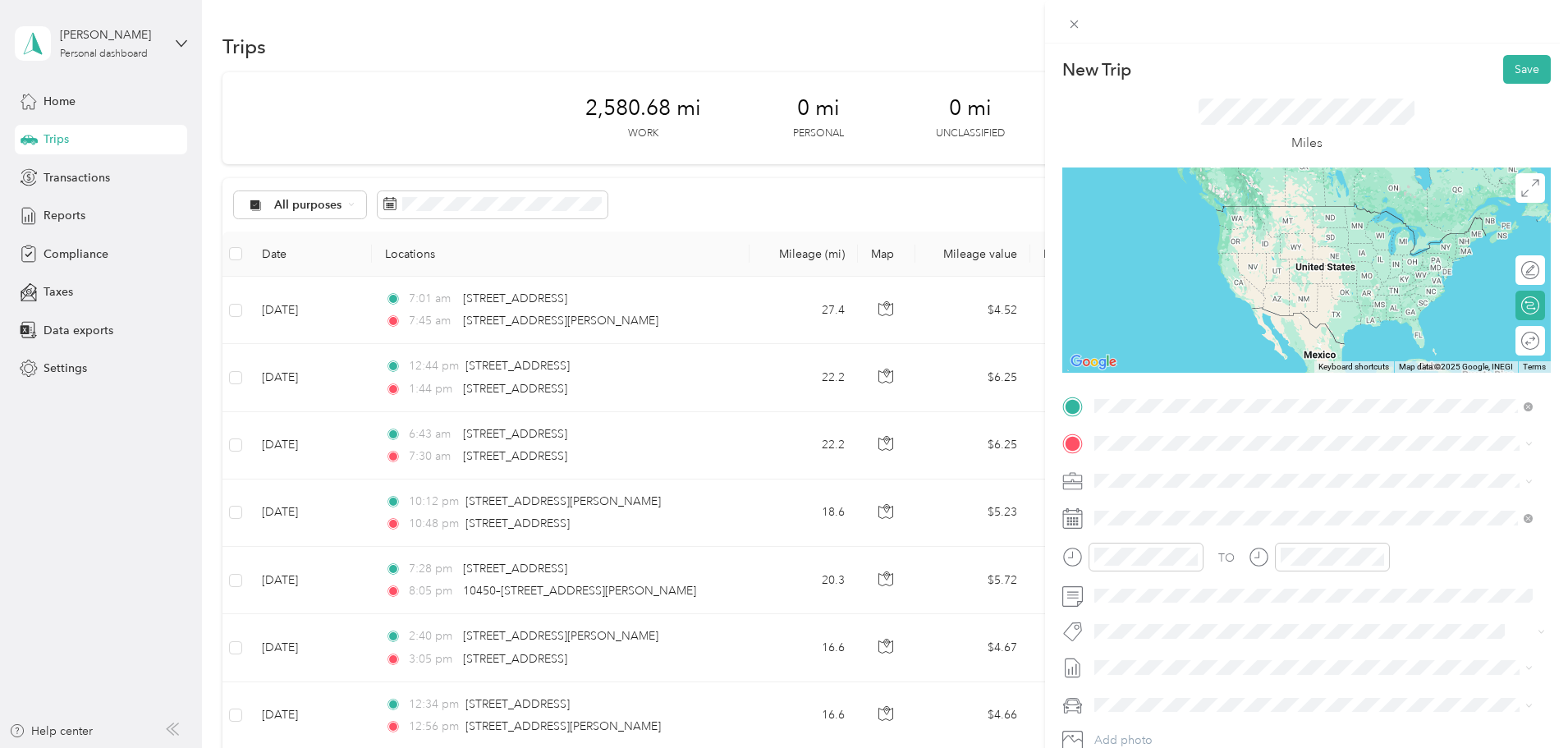
click at [1156, 473] on span "[STREET_ADDRESS][PERSON_NAME][US_STATE]" at bounding box center [1253, 466] width 256 height 15
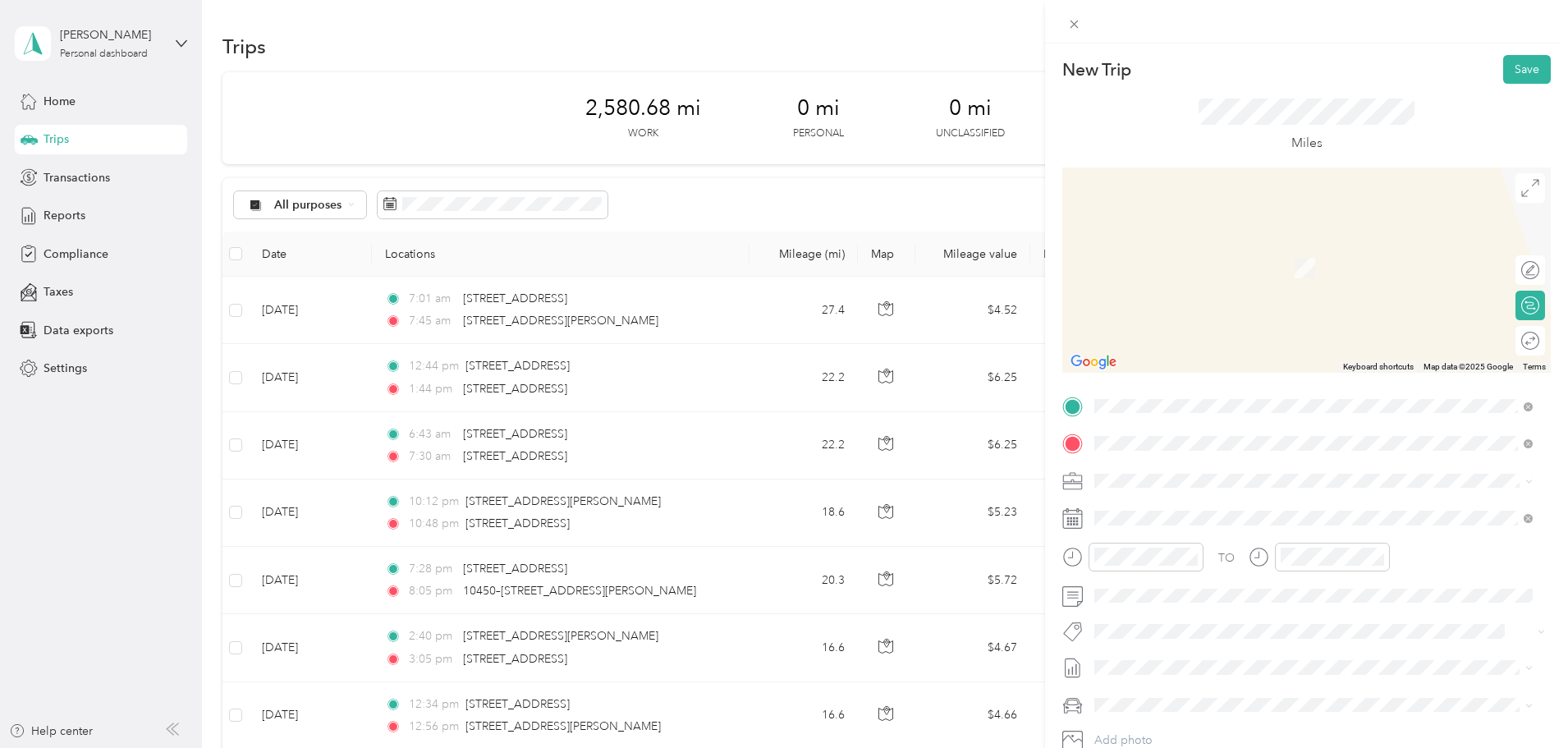
click at [1144, 499] on span "[STREET_ADDRESS][US_STATE]" at bounding box center [1207, 502] width 164 height 15
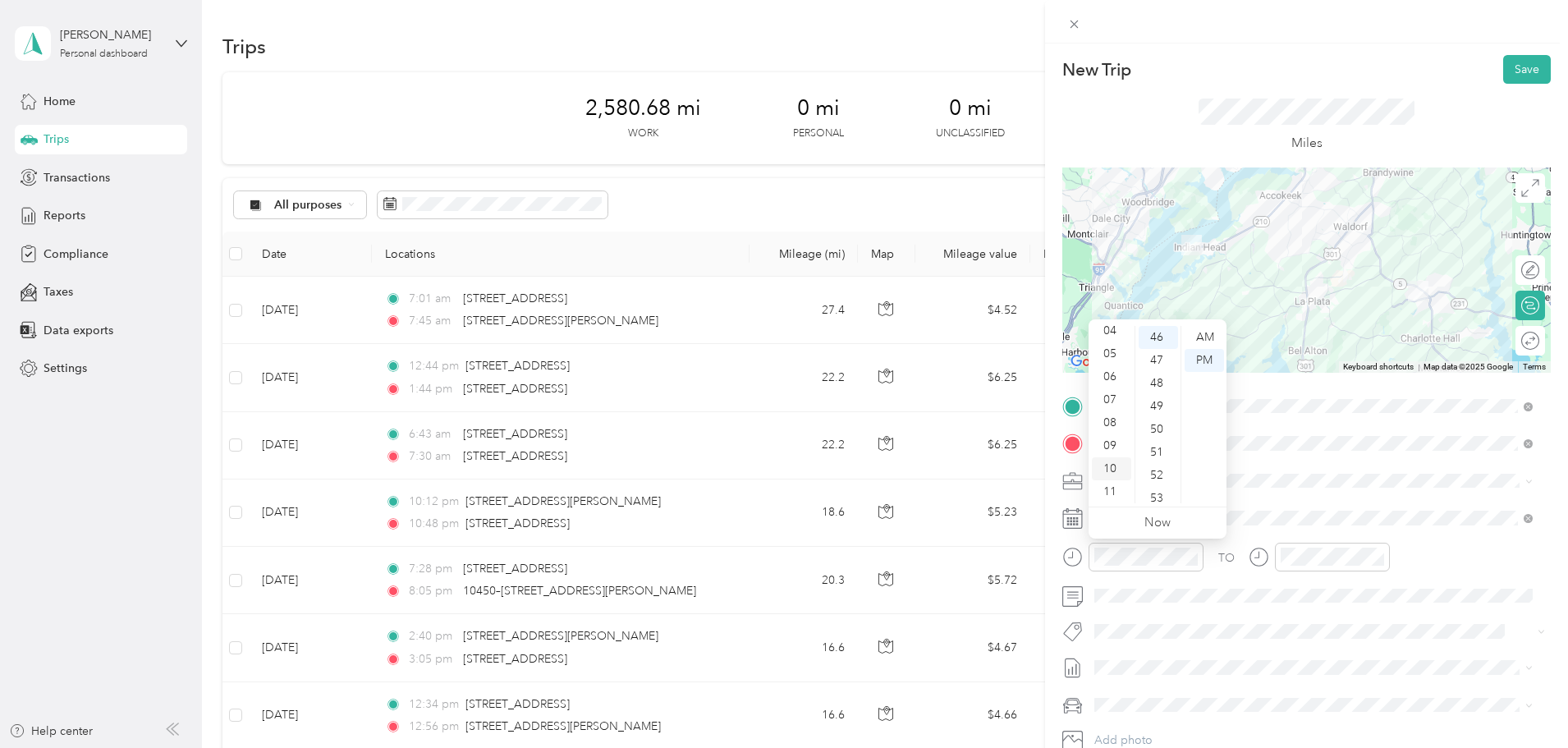
click at [1109, 469] on div "10" at bounding box center [1110, 469] width 39 height 23
click at [1205, 337] on div "AM" at bounding box center [1204, 337] width 39 height 23
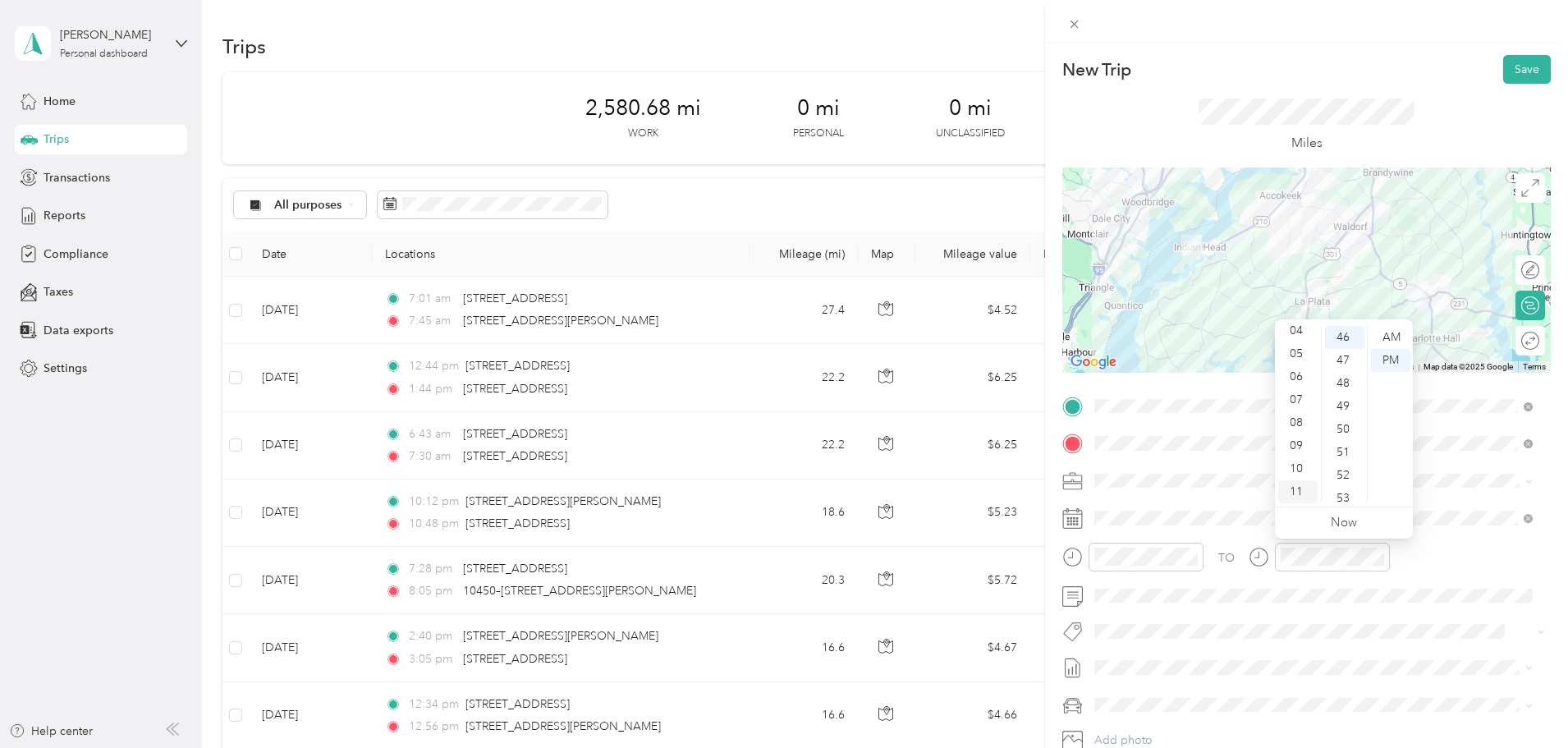
click at [1293, 485] on div "11" at bounding box center [1297, 491] width 39 height 23
click at [1347, 467] on div "30" at bounding box center [1344, 461] width 39 height 23
click at [1391, 337] on div "AM" at bounding box center [1390, 337] width 39 height 23
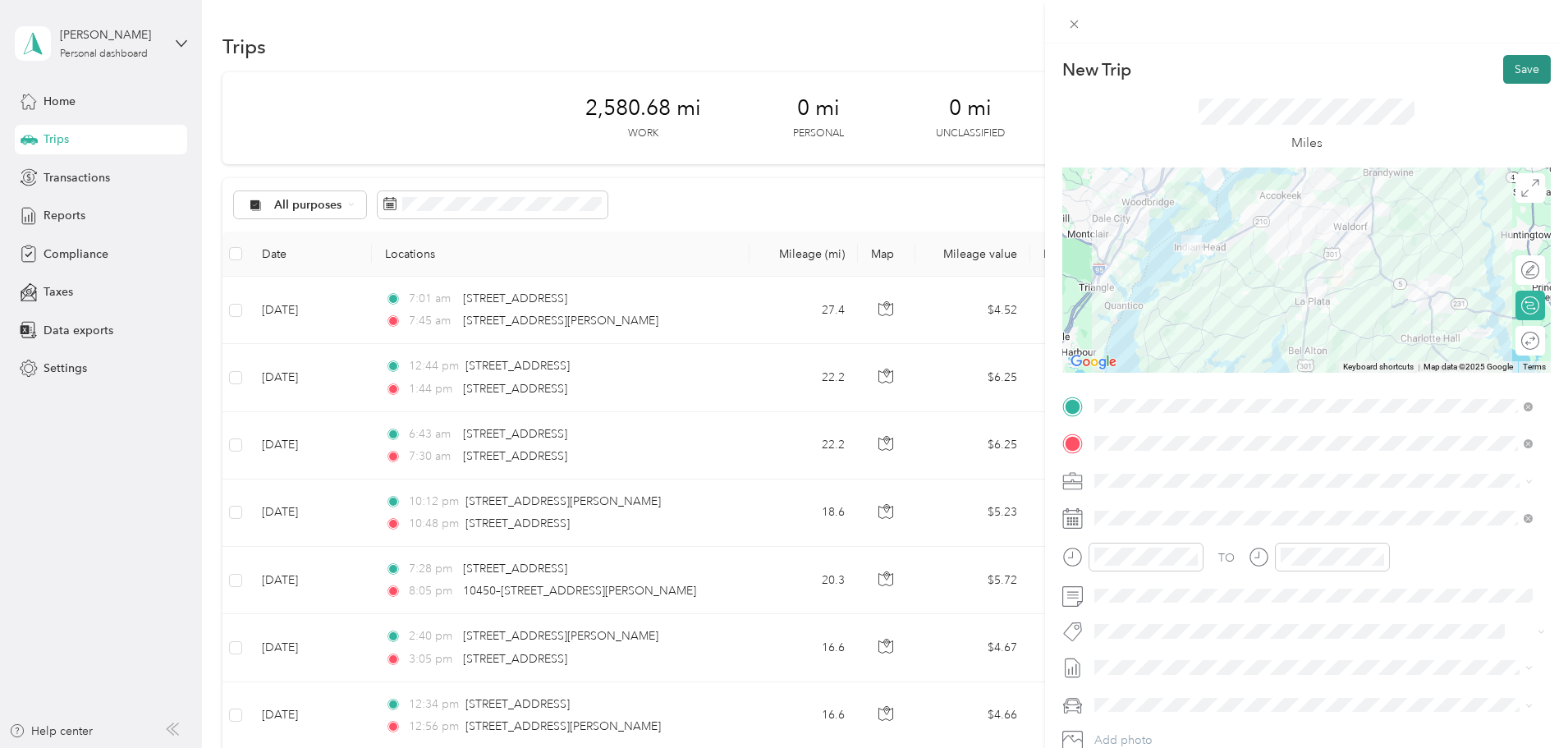
click at [1510, 68] on button "Save" at bounding box center [1527, 68] width 47 height 28
